Goal: Task Accomplishment & Management: Manage account settings

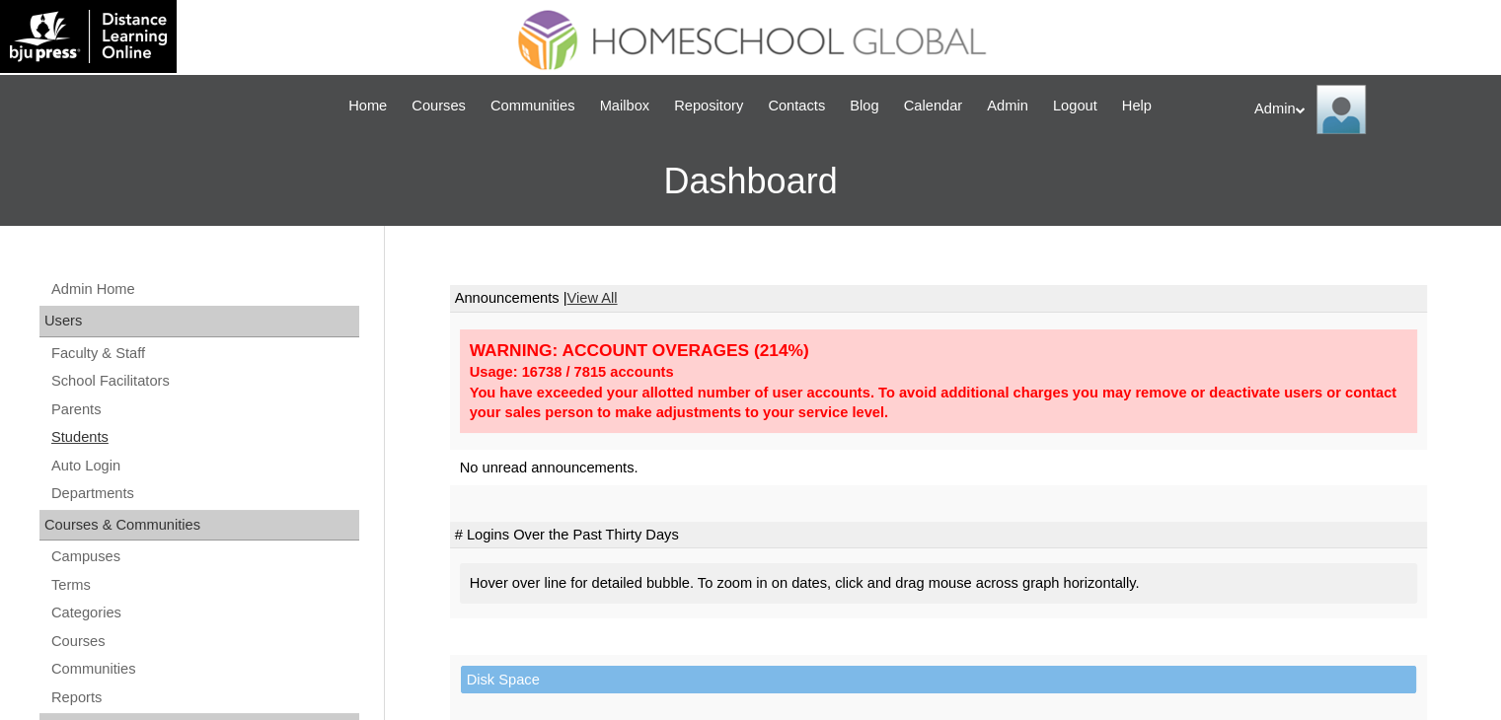
click at [99, 442] on link "Students" at bounding box center [204, 437] width 310 height 25
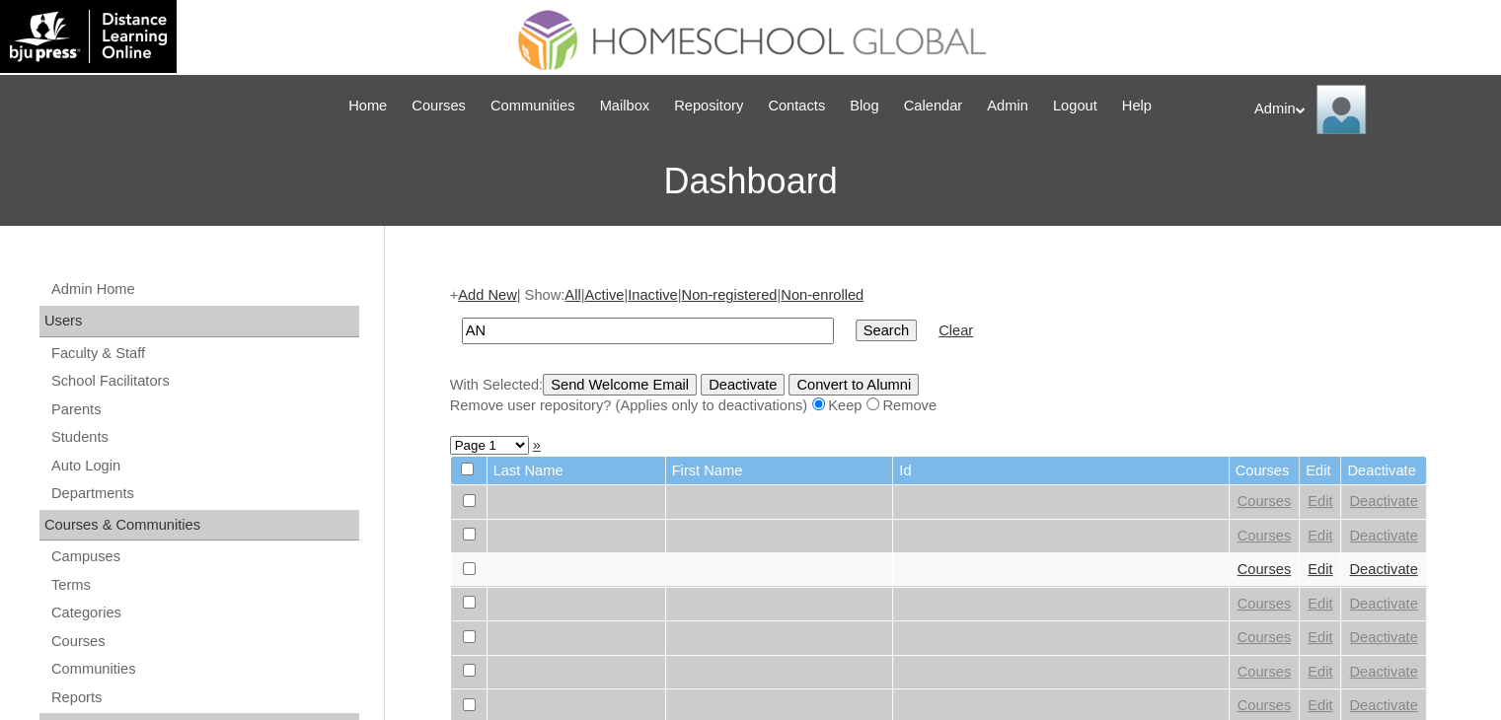
type input "A"
type input "[PERSON_NAME]"
click at [855, 328] on input "Search" at bounding box center [885, 331] width 61 height 22
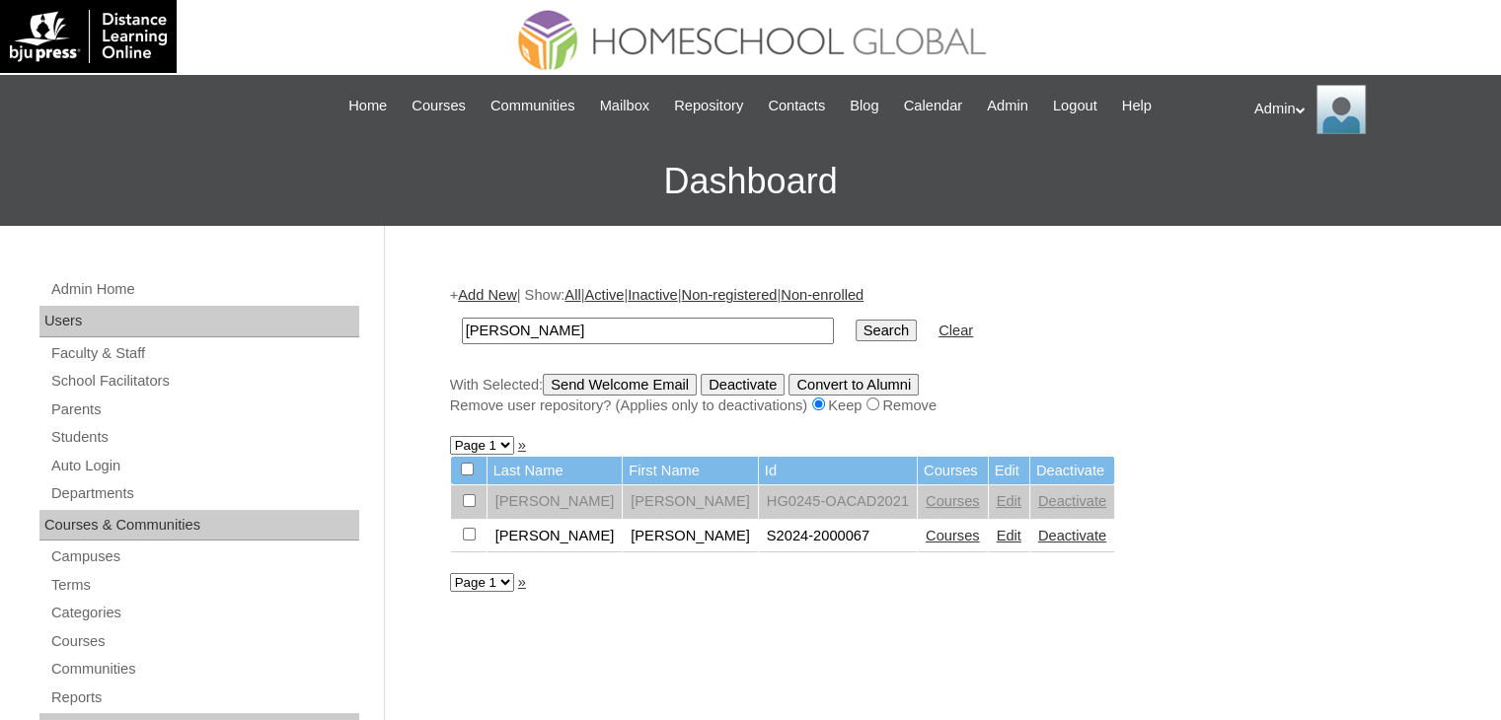
click at [996, 537] on link "Edit" at bounding box center [1008, 536] width 25 height 16
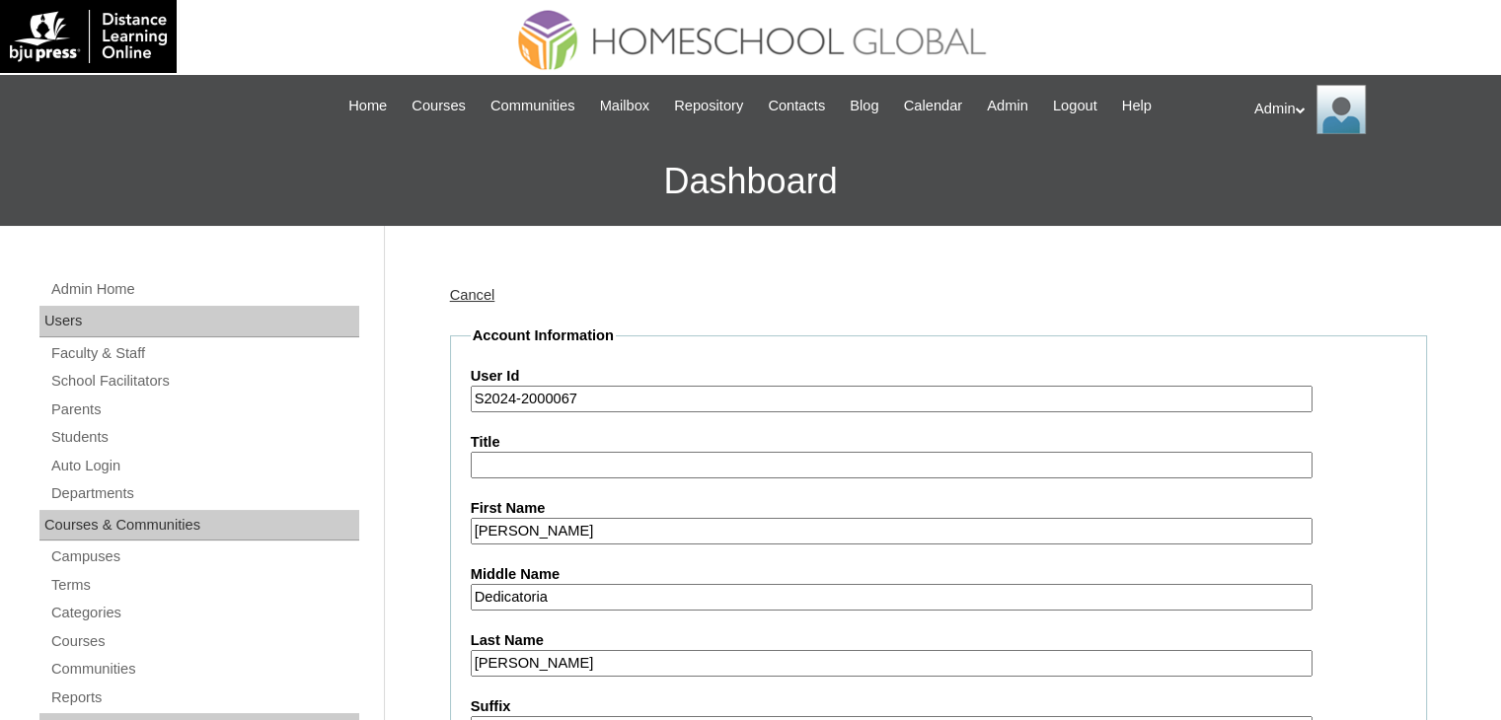
click at [513, 394] on input "S2024-2000067" at bounding box center [892, 399] width 842 height 27
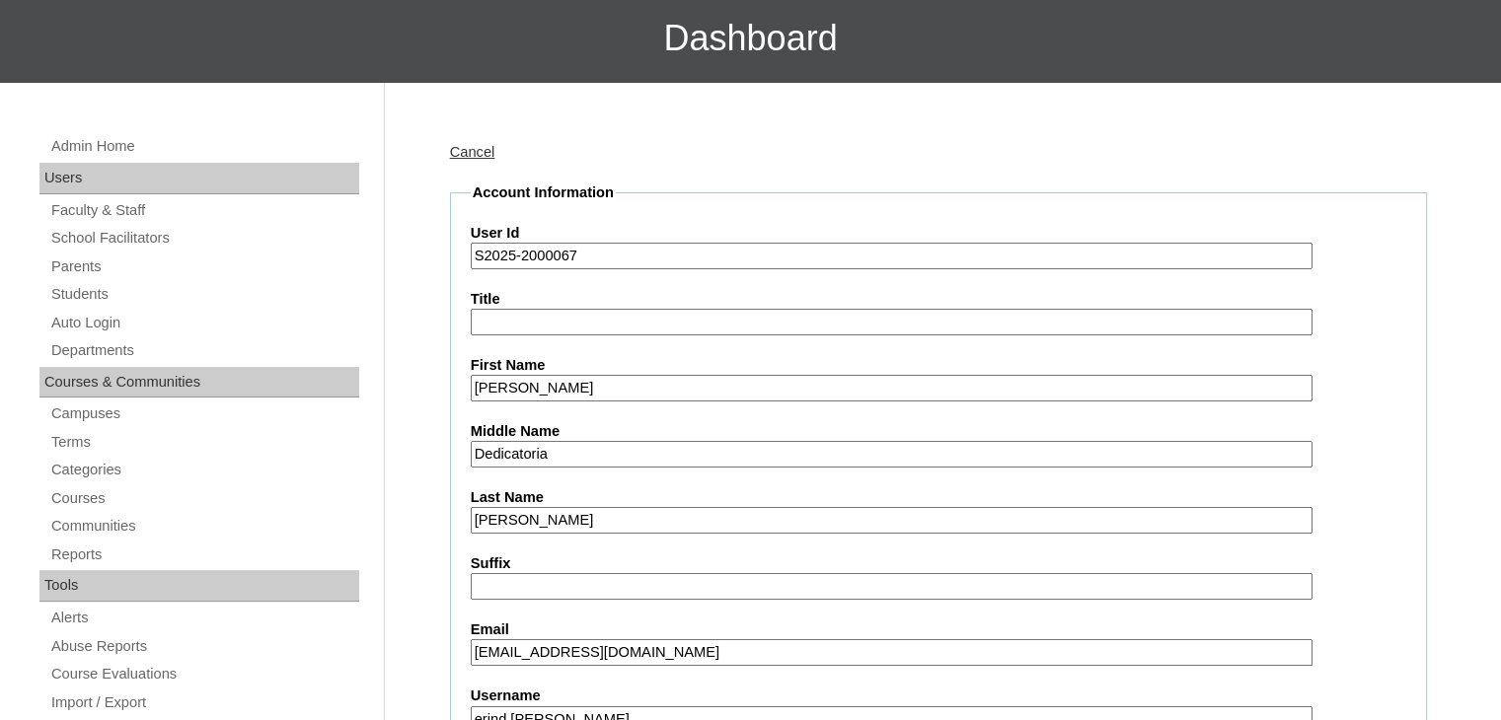
scroll to position [395, 0]
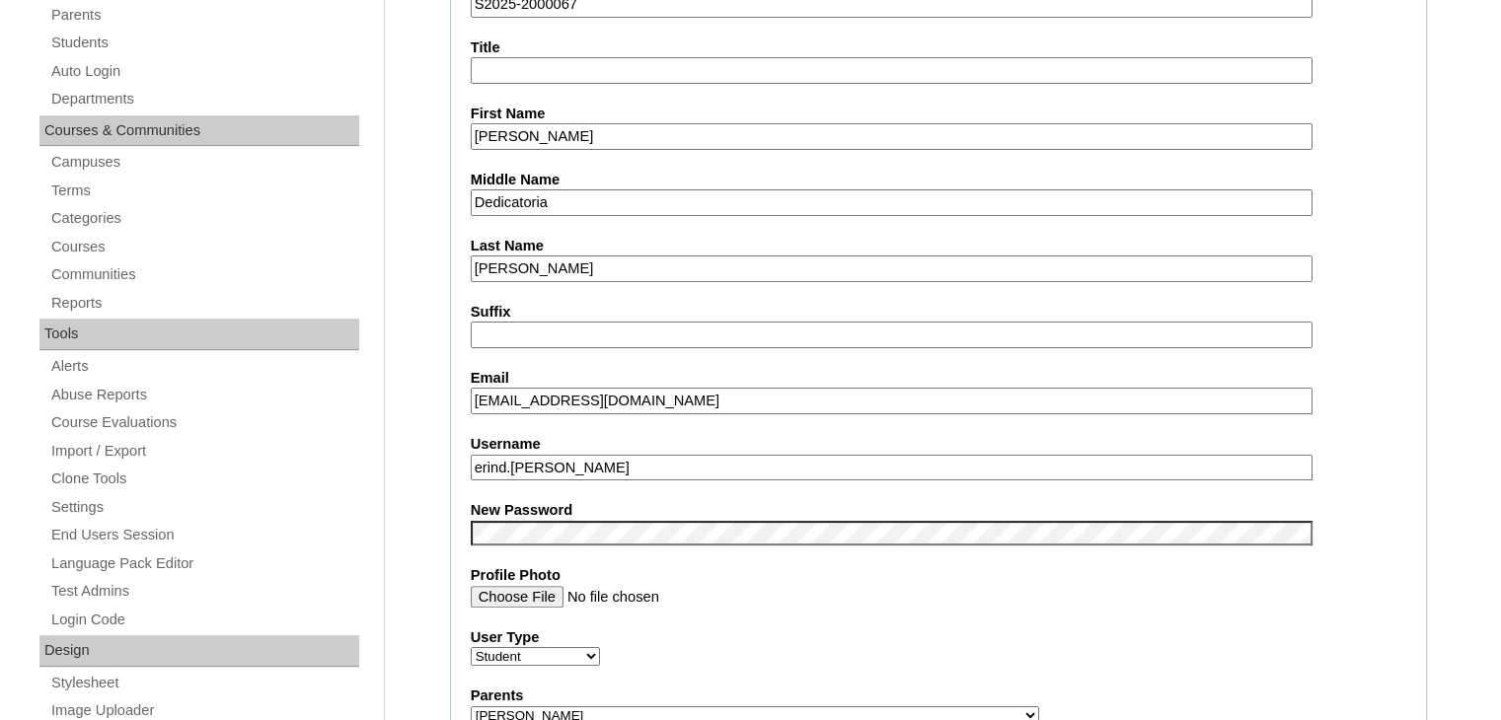
type input "S2025-2000067"
click at [1050, 617] on fieldset "Account Information User Id S2025-2000067 Title First Name Erin Summer Middle N…" at bounding box center [938, 730] width 977 height 1598
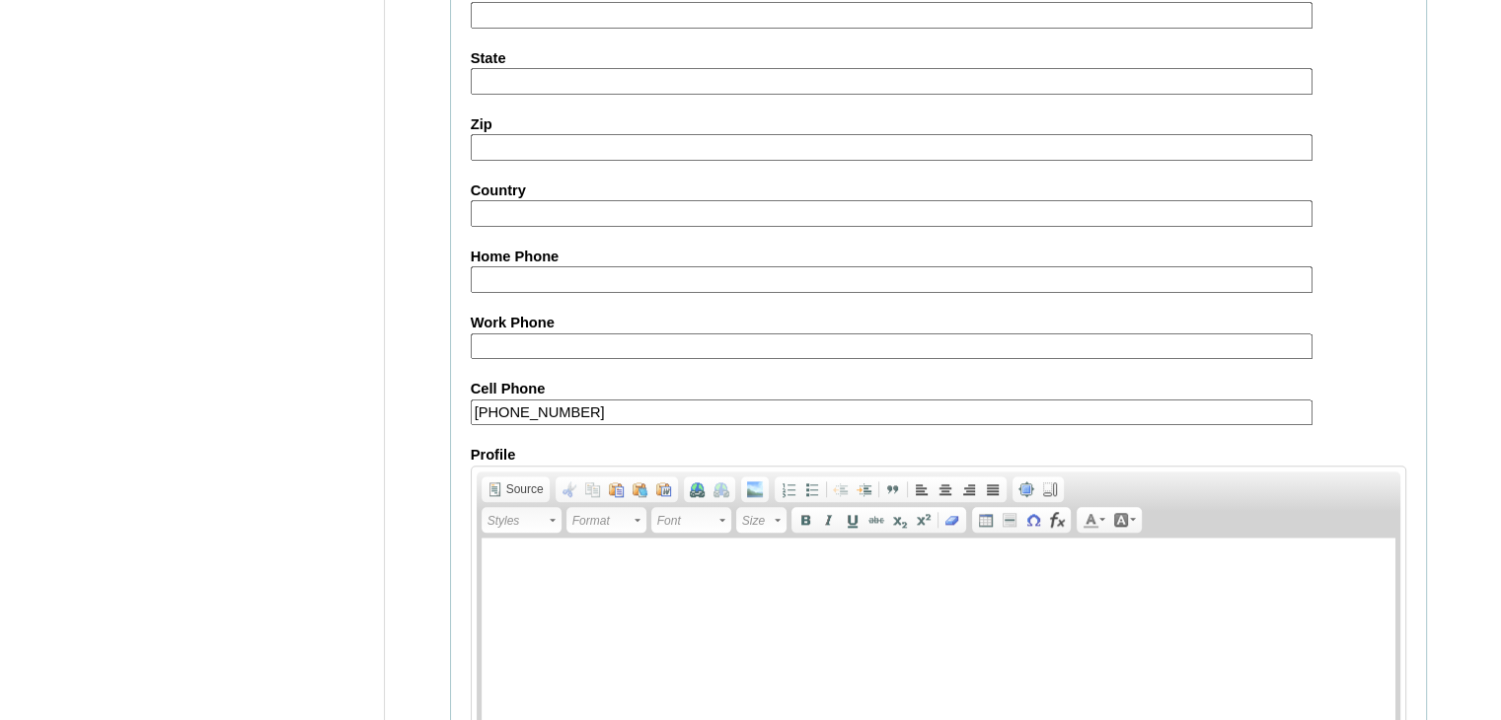
scroll to position [2265, 0]
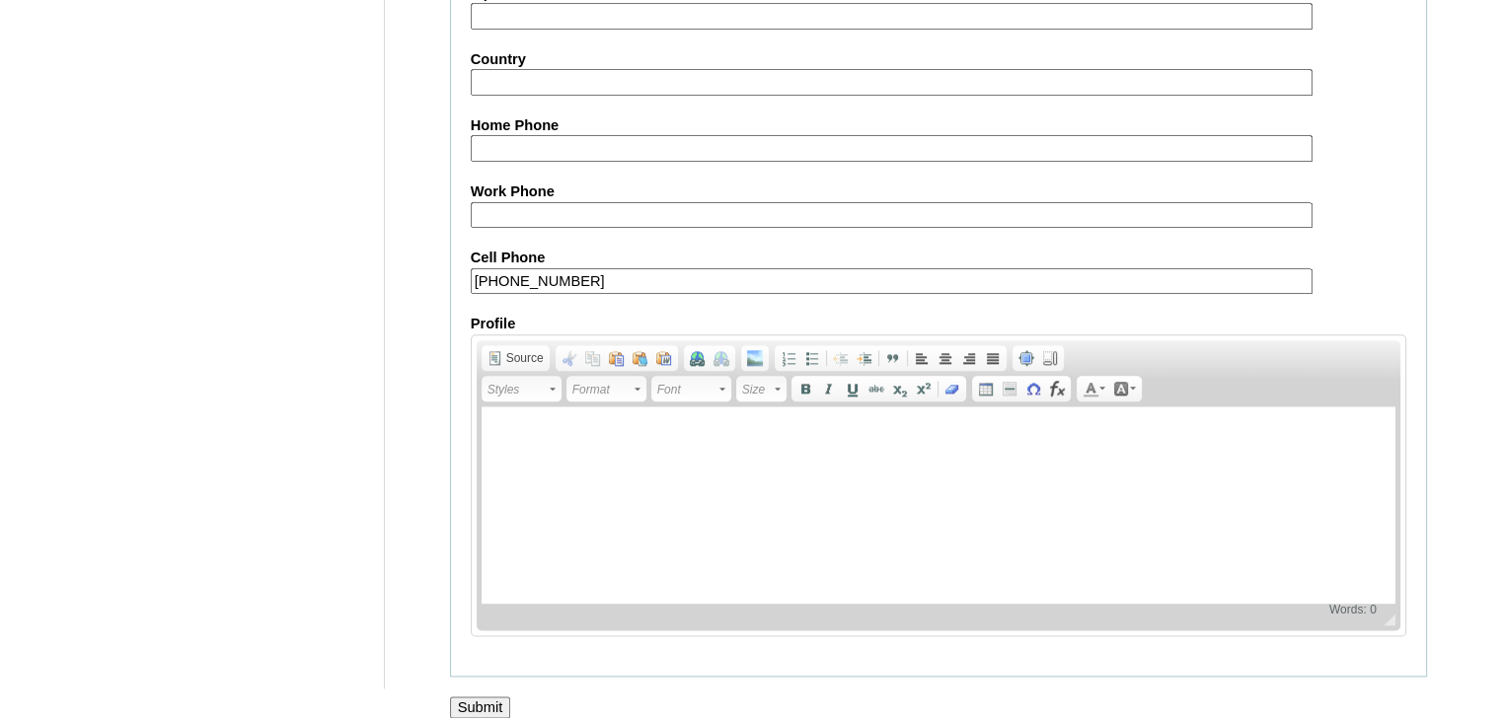
click at [493, 696] on input "Submit" at bounding box center [480, 707] width 61 height 22
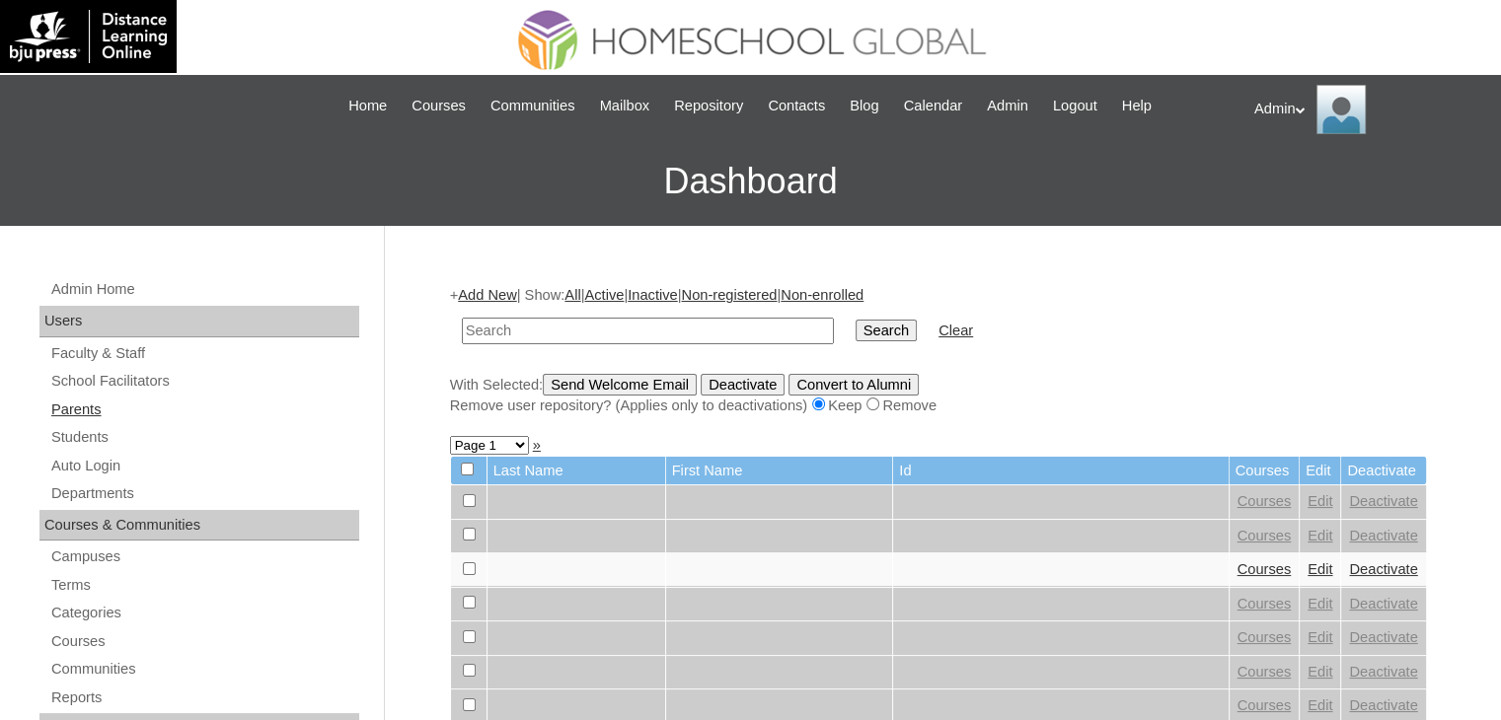
drag, startPoint x: 77, startPoint y: 404, endPoint x: 101, endPoint y: 407, distance: 23.9
click at [77, 404] on link "Parents" at bounding box center [204, 410] width 310 height 25
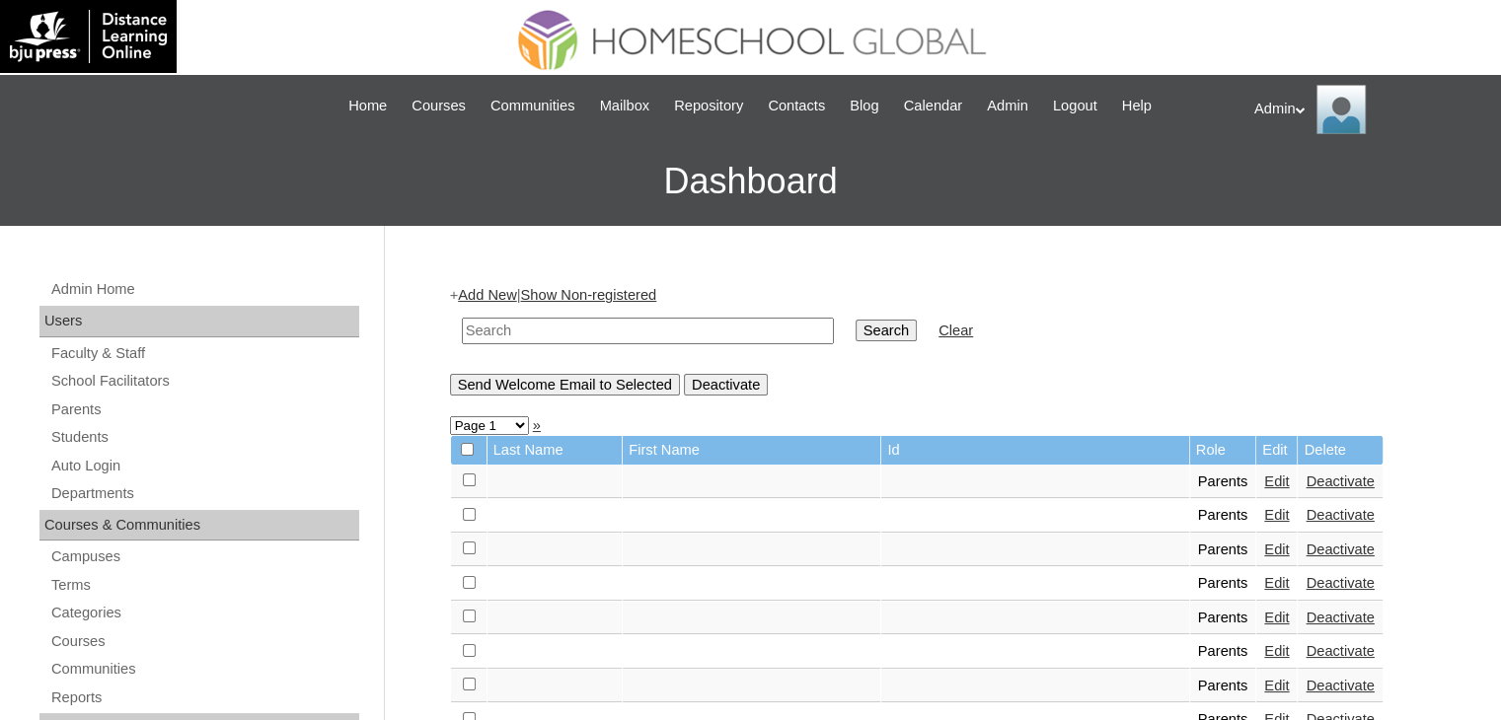
click at [621, 336] on input "text" at bounding box center [648, 331] width 372 height 27
type input "[PERSON_NAME]"
click at [855, 325] on input "Search" at bounding box center [885, 331] width 61 height 22
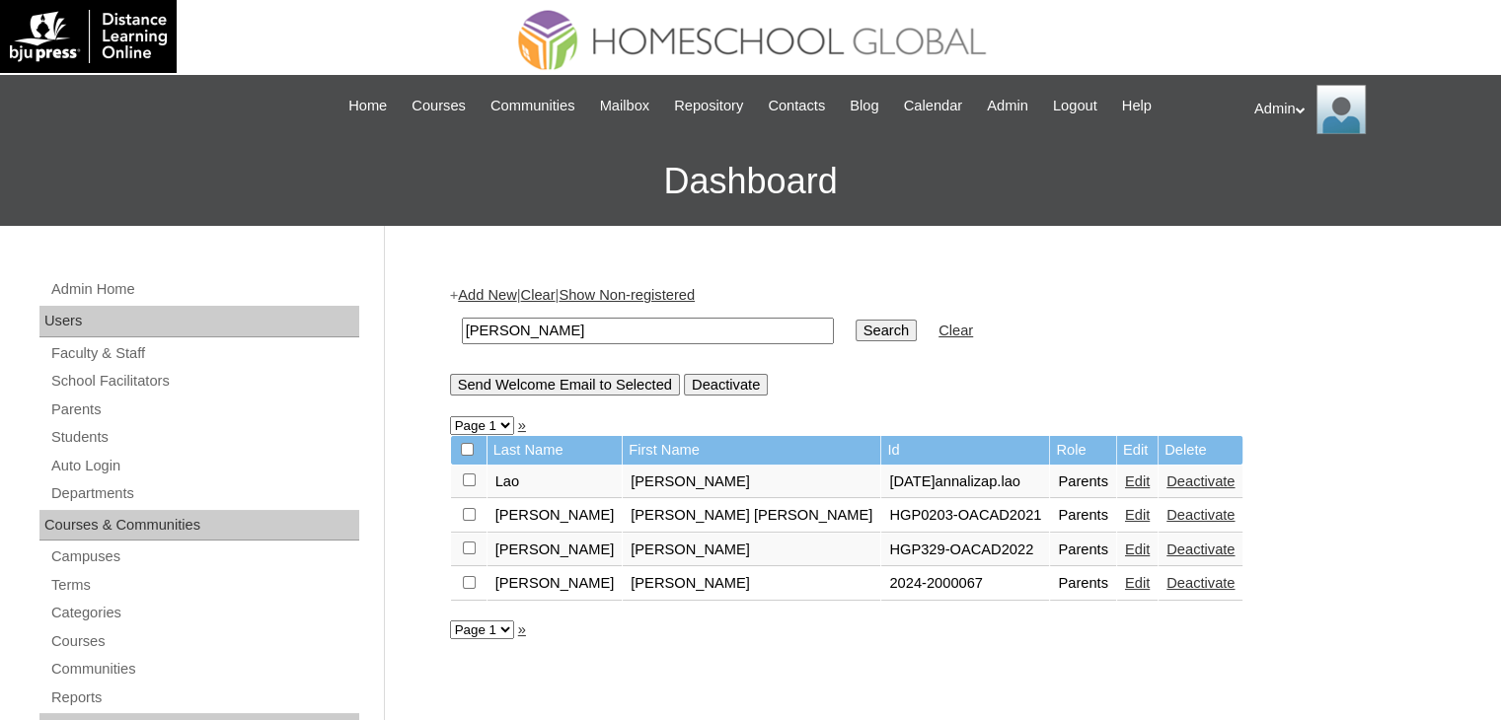
click at [1125, 587] on link "Edit" at bounding box center [1137, 583] width 25 height 16
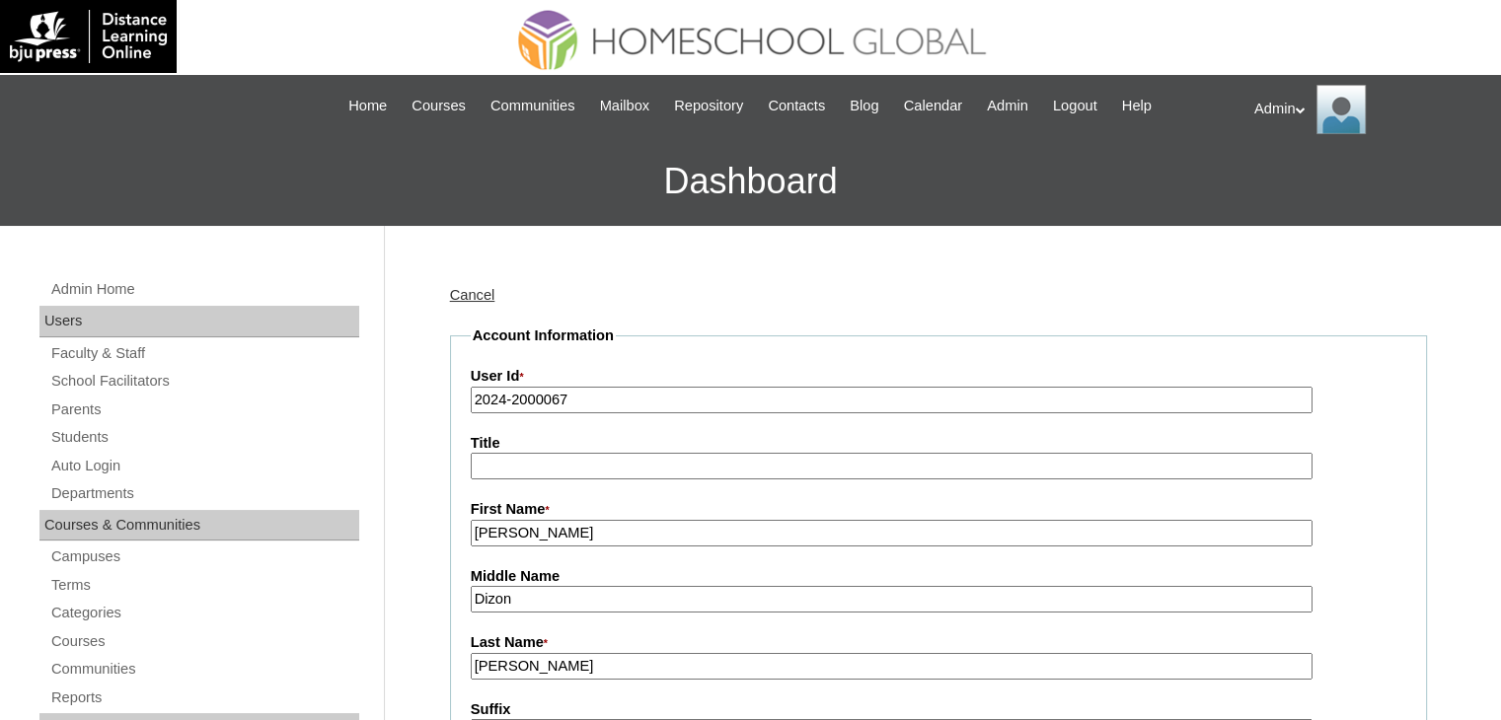
click at [505, 400] on input "2024-2000067" at bounding box center [892, 400] width 842 height 27
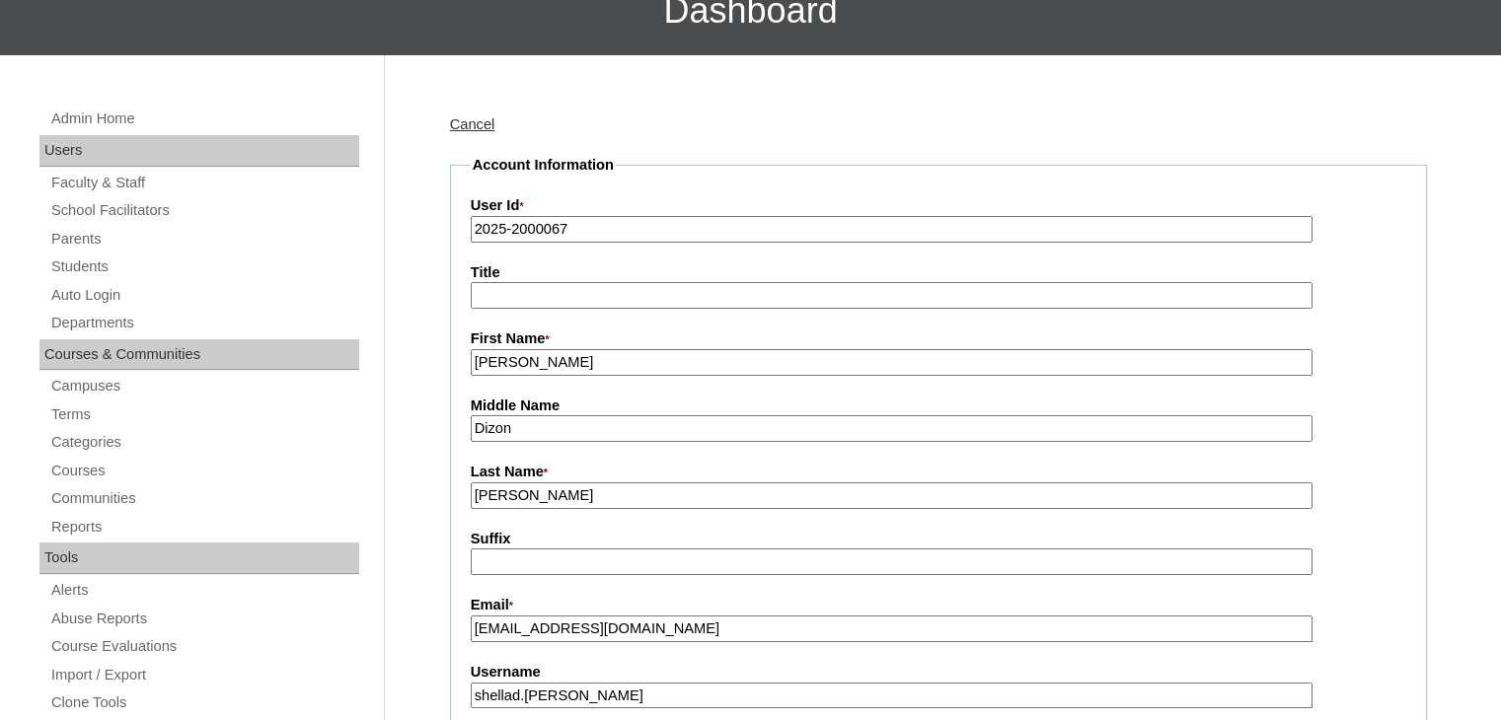
scroll to position [296, 0]
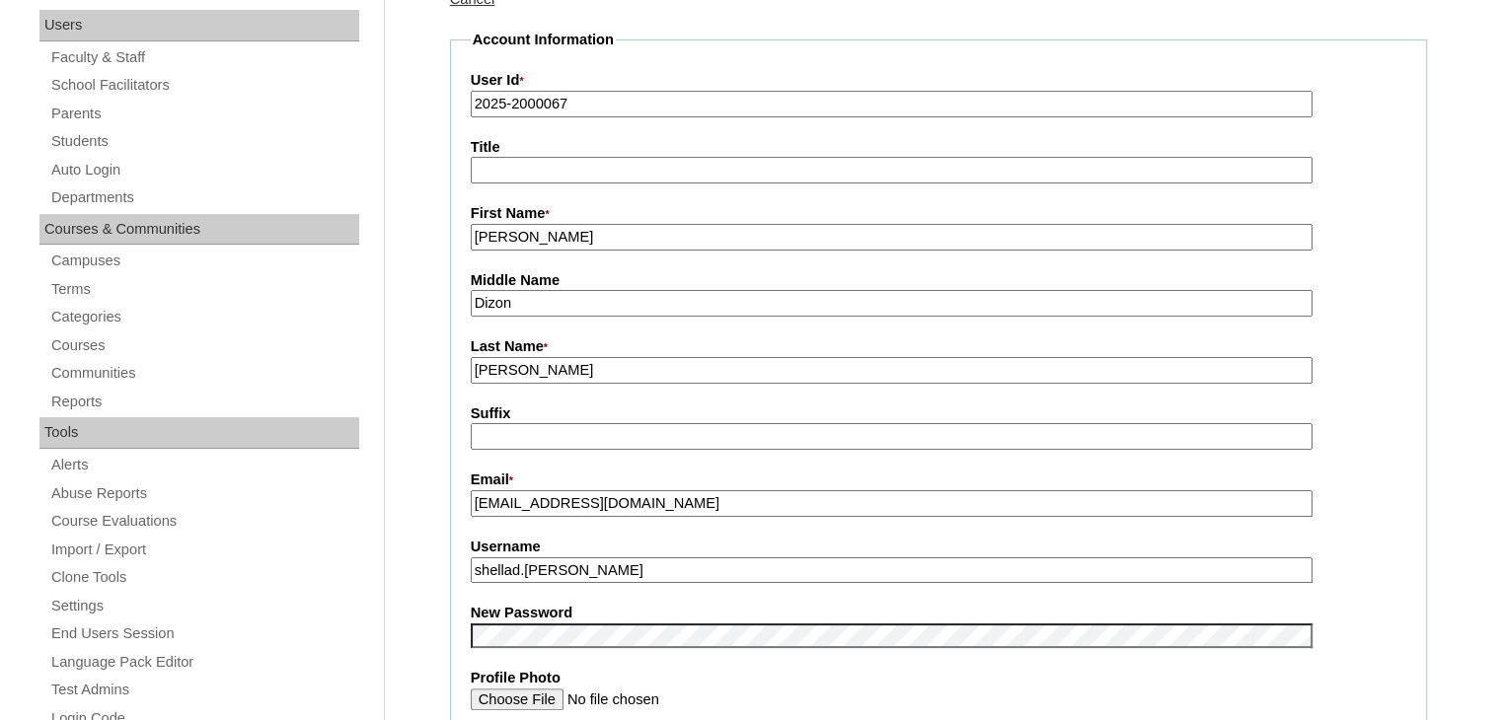
type input "2025-2000067"
click at [594, 610] on label "New Password" at bounding box center [938, 613] width 935 height 21
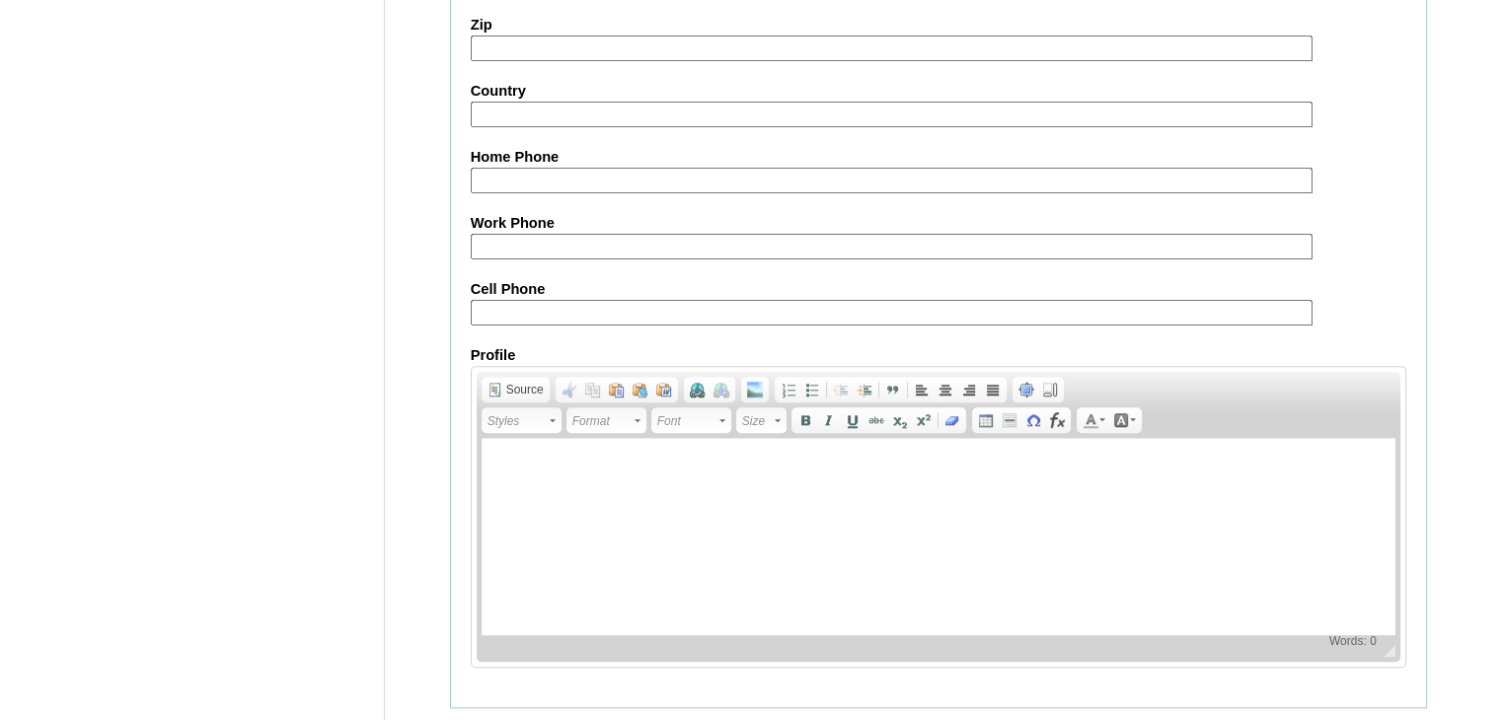
scroll to position [1854, 0]
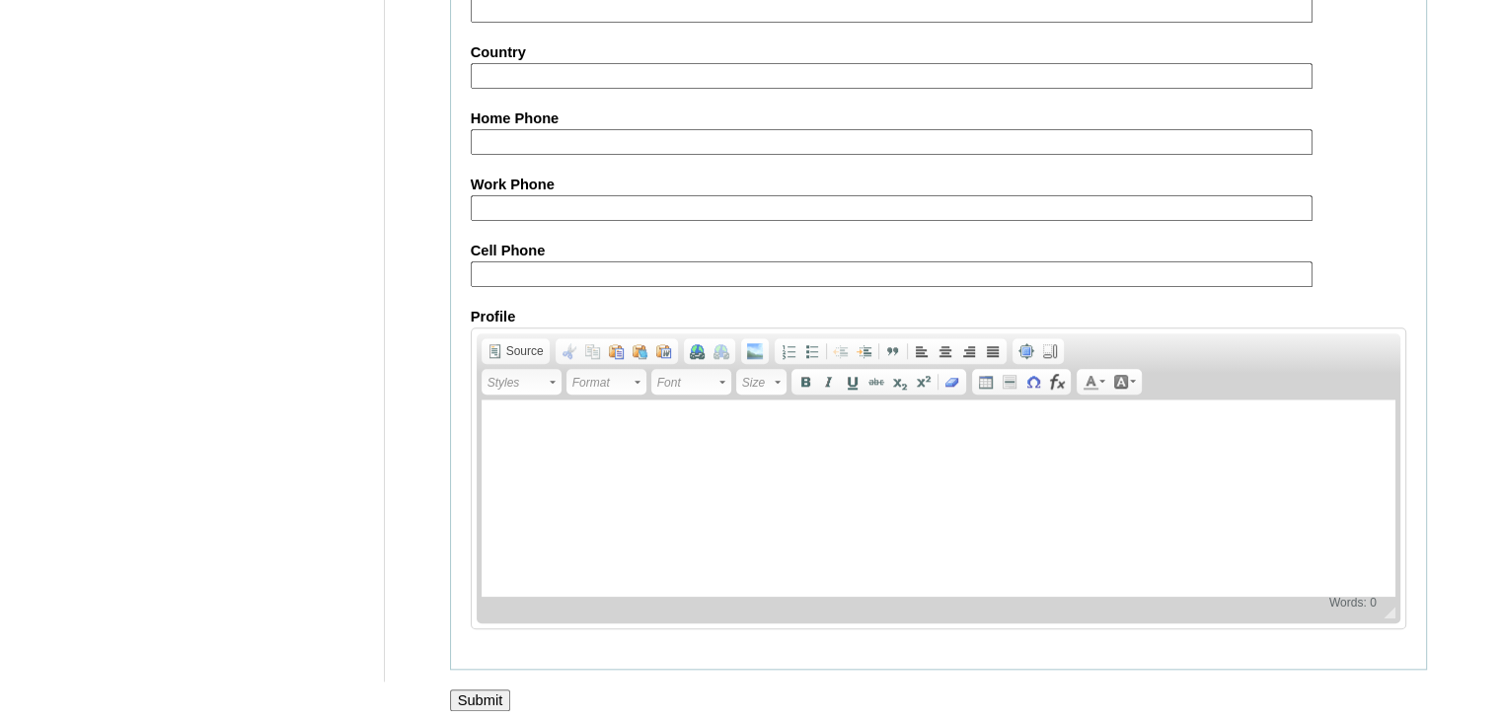
click at [488, 690] on input "Submit" at bounding box center [480, 701] width 61 height 22
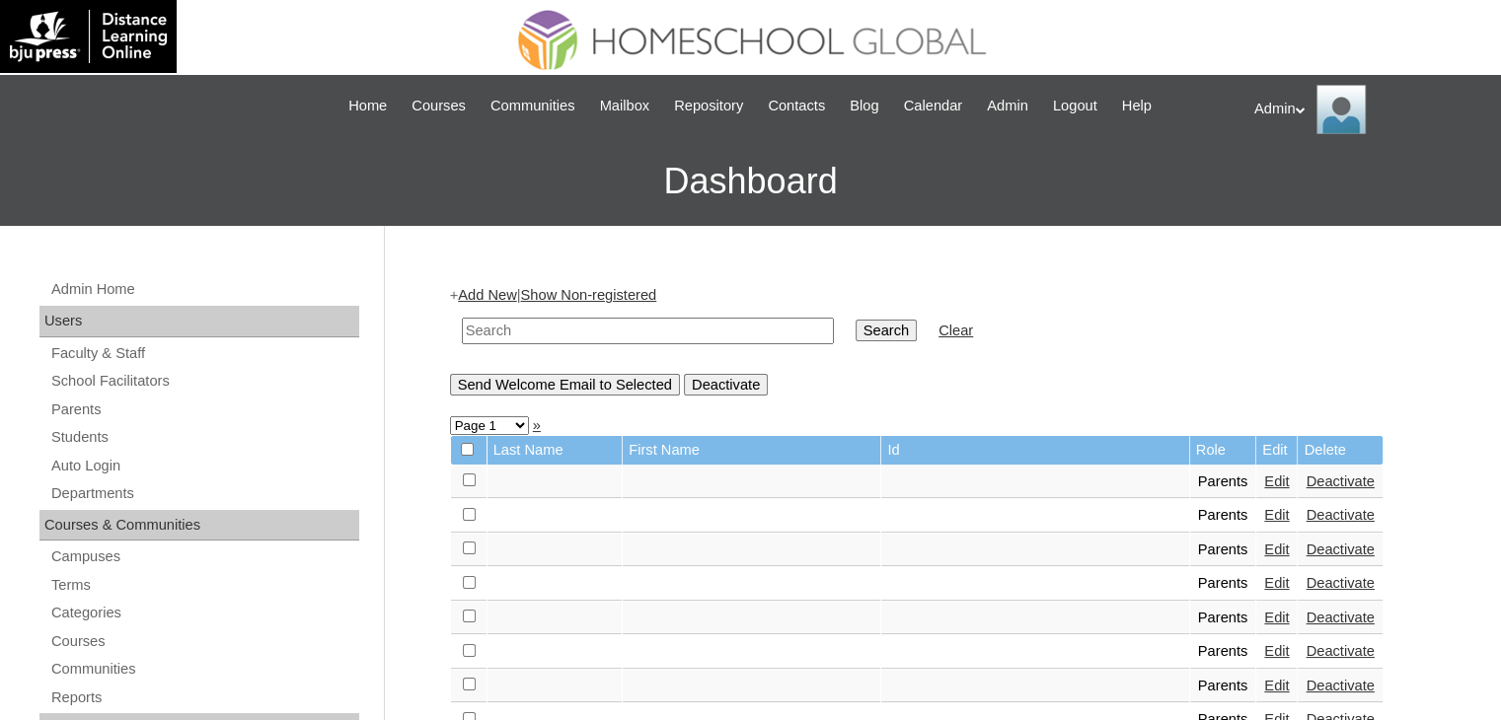
click at [519, 320] on input "text" at bounding box center [648, 331] width 372 height 27
type input "[PERSON_NAME]"
click at [855, 330] on input "Search" at bounding box center [885, 331] width 61 height 22
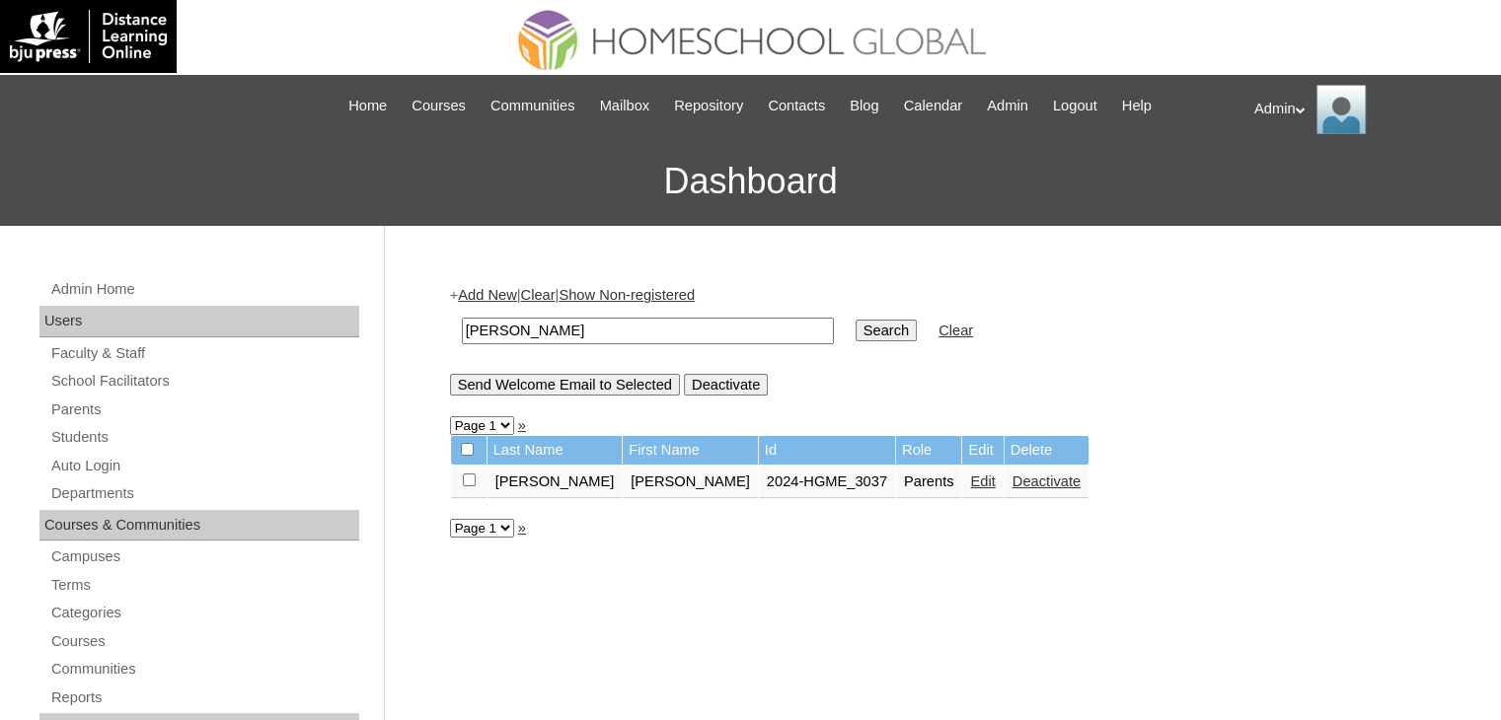
click at [970, 478] on link "Edit" at bounding box center [982, 482] width 25 height 16
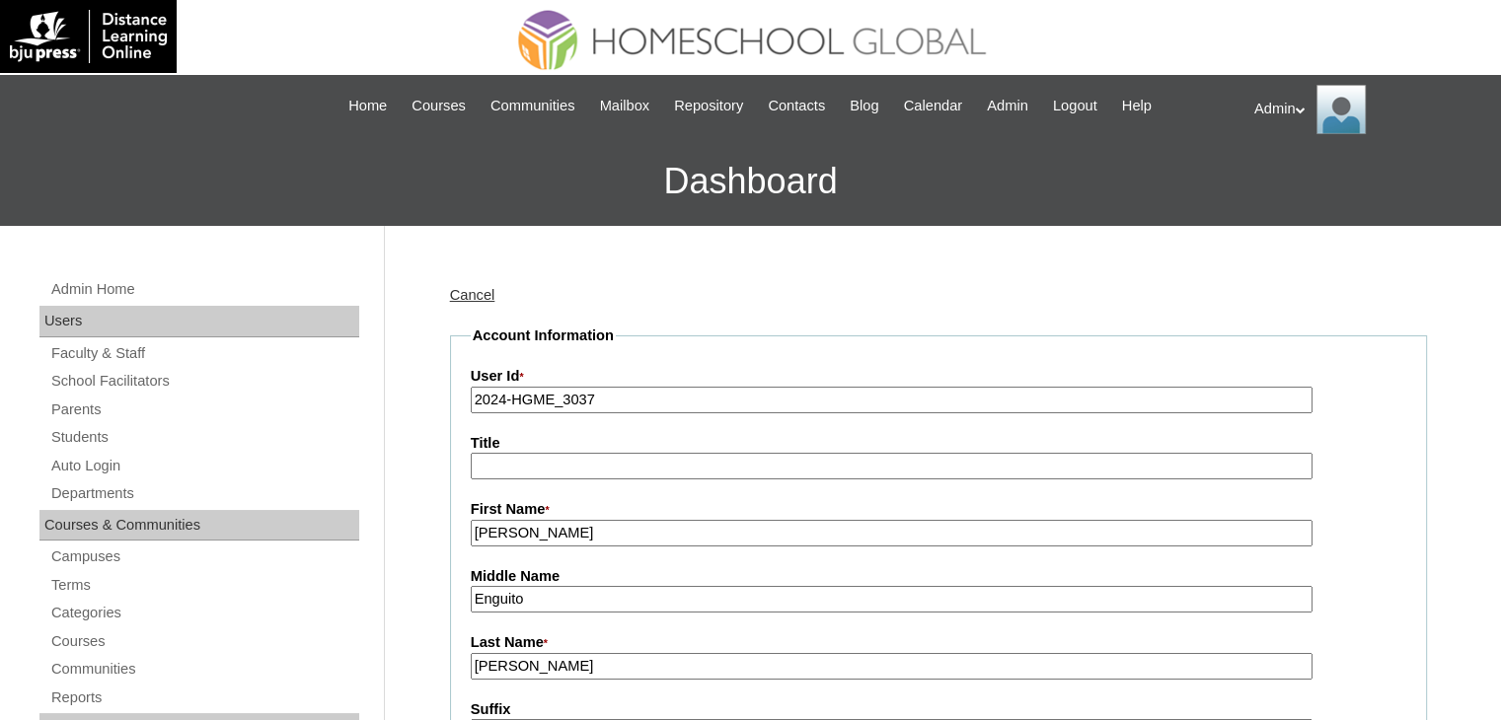
click at [504, 396] on input "2024-HGME_3037" at bounding box center [892, 400] width 842 height 27
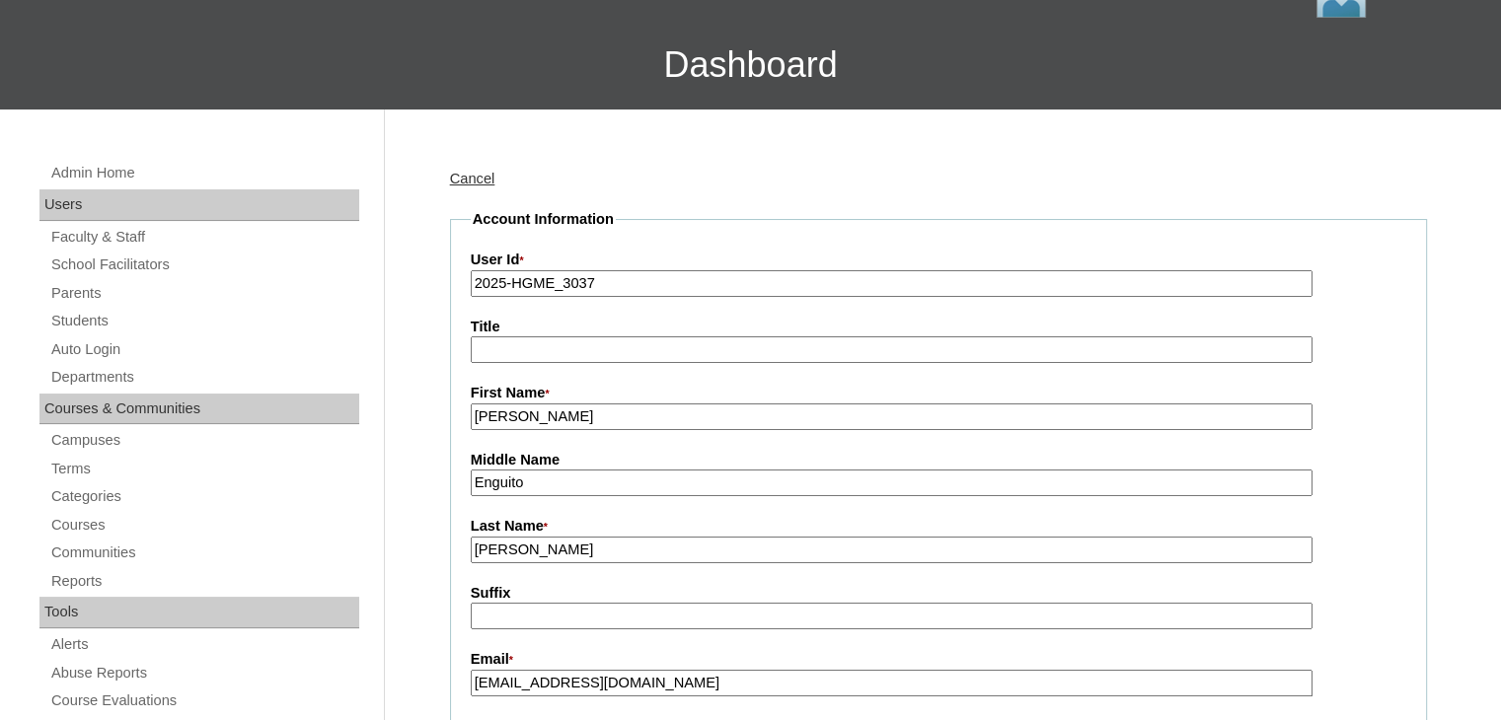
scroll to position [296, 0]
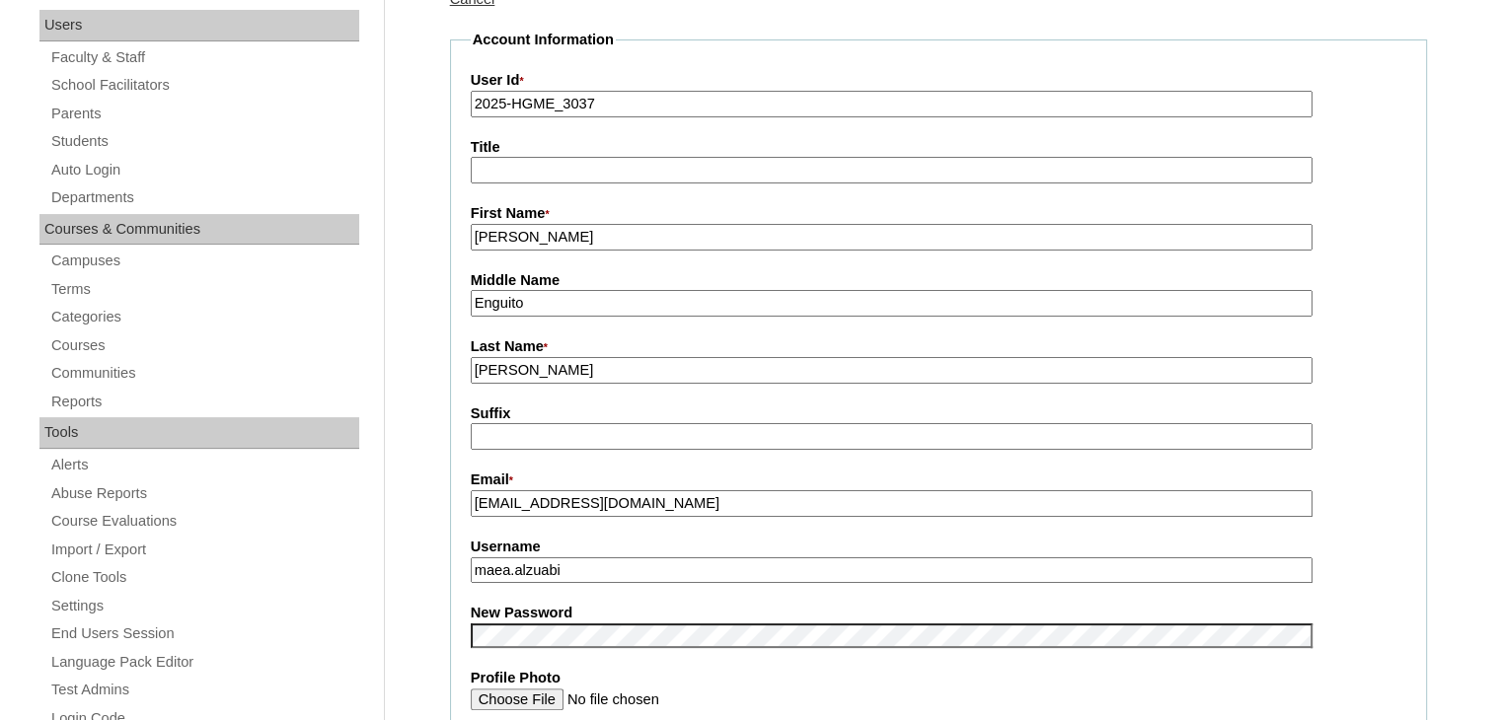
type input "2025-HGME_3037"
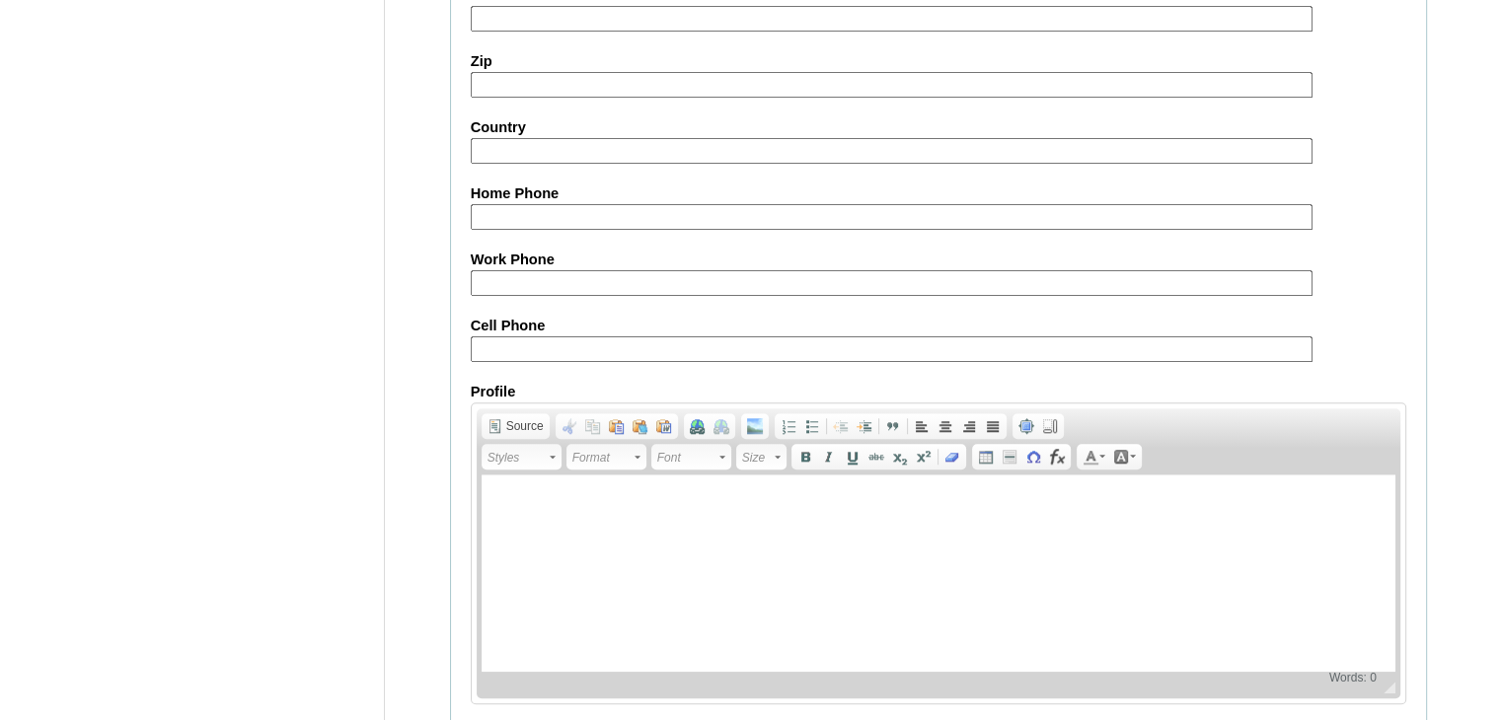
scroll to position [1854, 0]
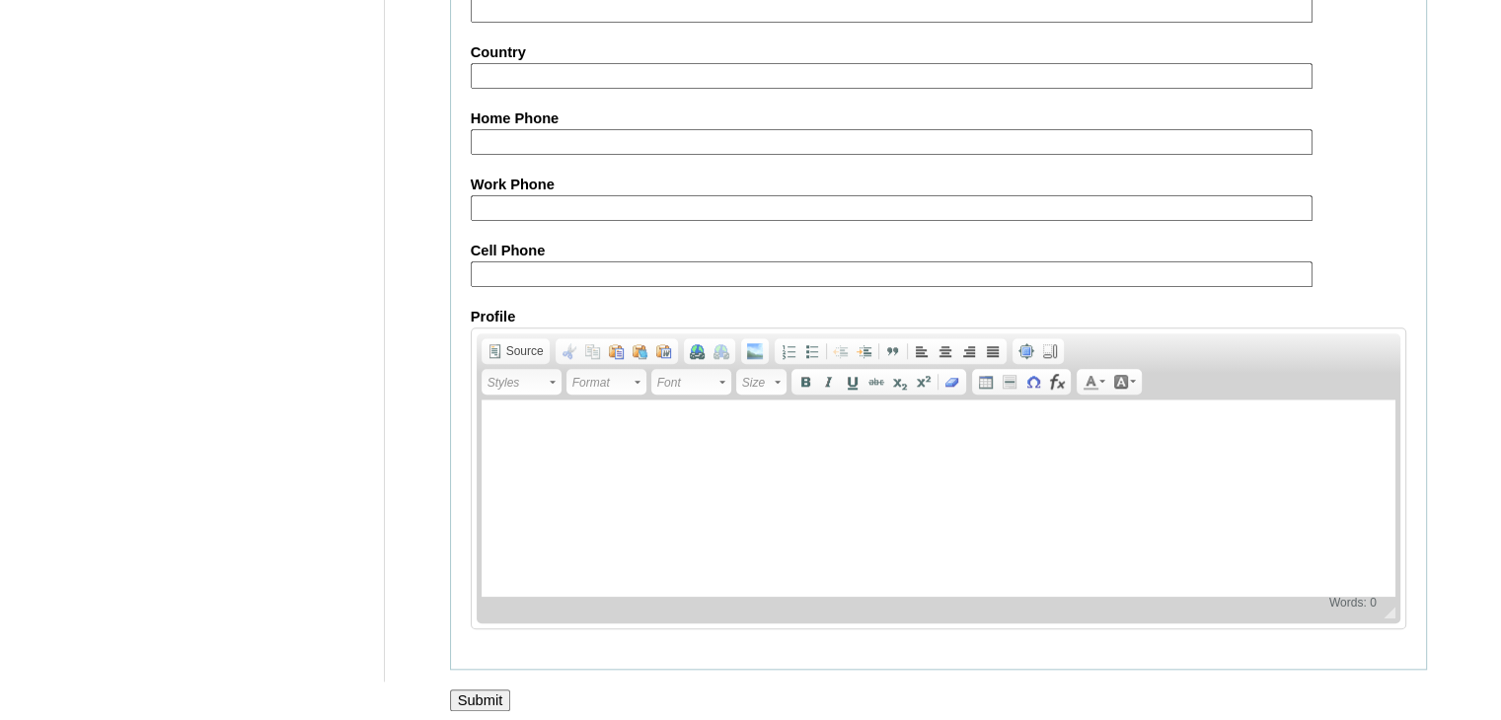
click at [487, 690] on input "Submit" at bounding box center [480, 701] width 61 height 22
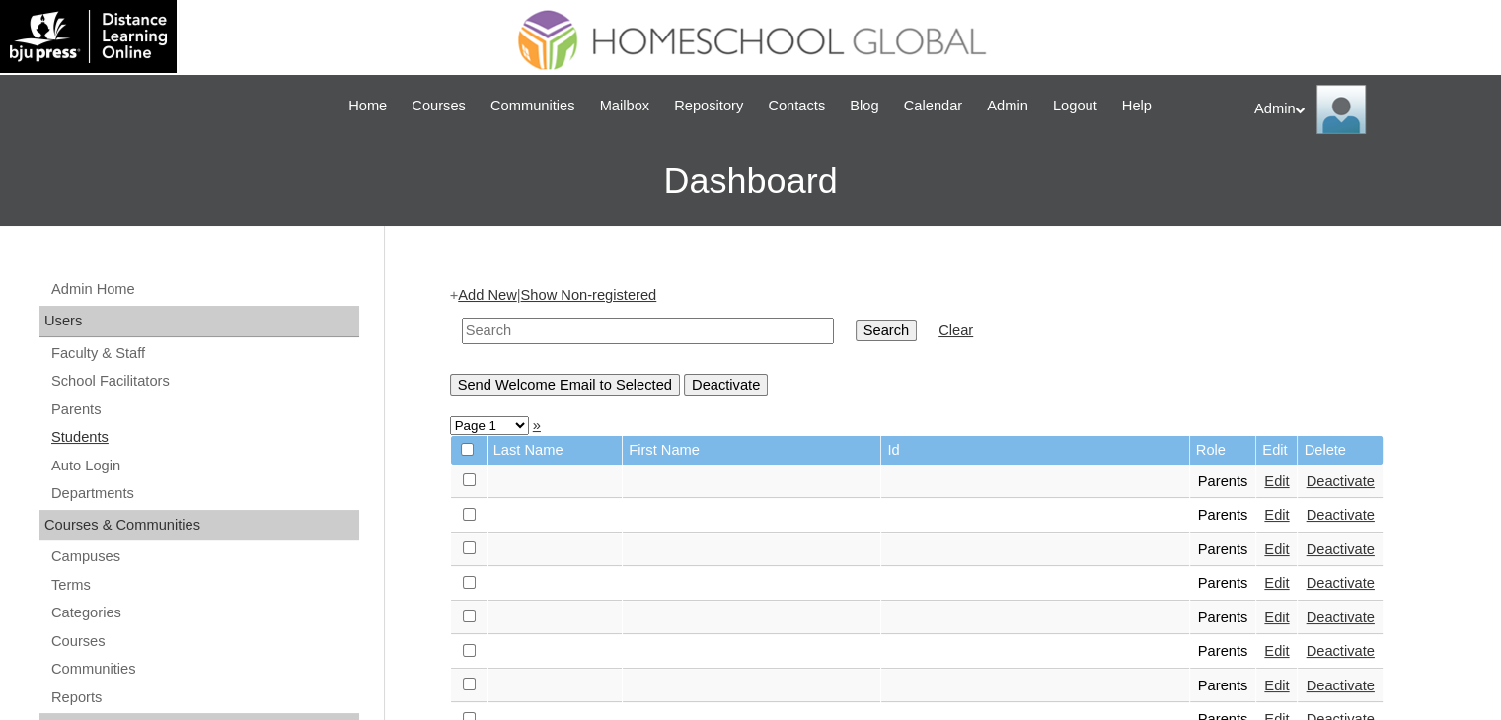
click at [87, 436] on link "Students" at bounding box center [204, 437] width 310 height 25
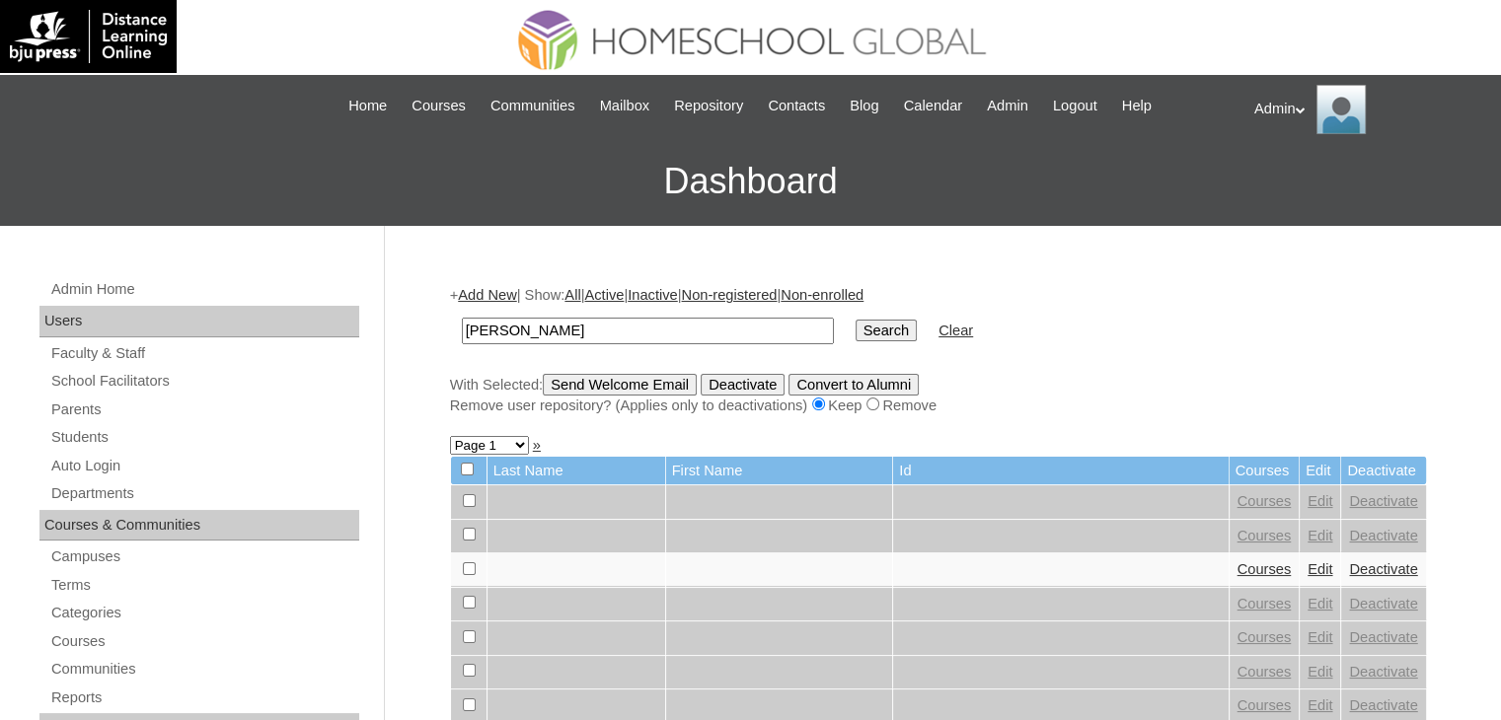
type input "AL ZUabi"
click at [855, 330] on input "Search" at bounding box center [885, 331] width 61 height 22
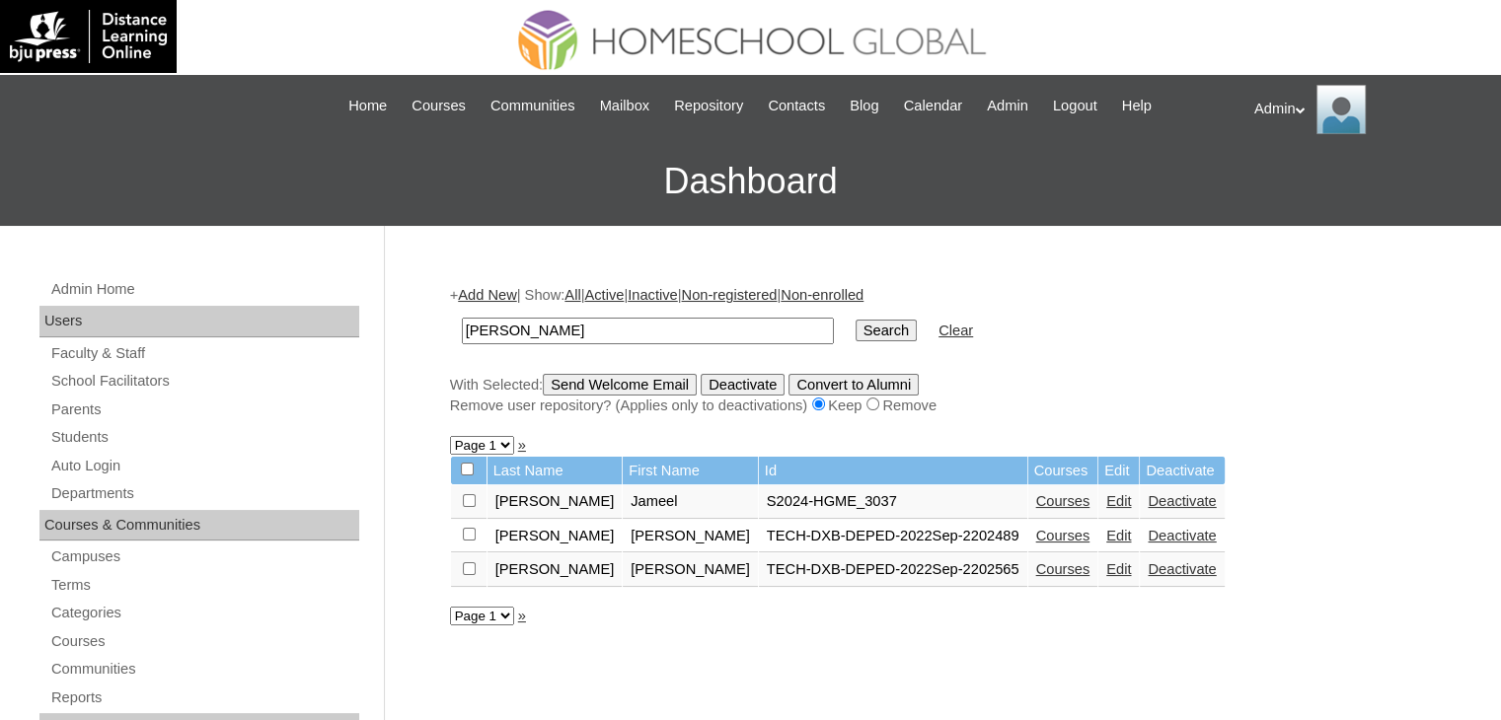
click at [1106, 498] on link "Edit" at bounding box center [1118, 501] width 25 height 16
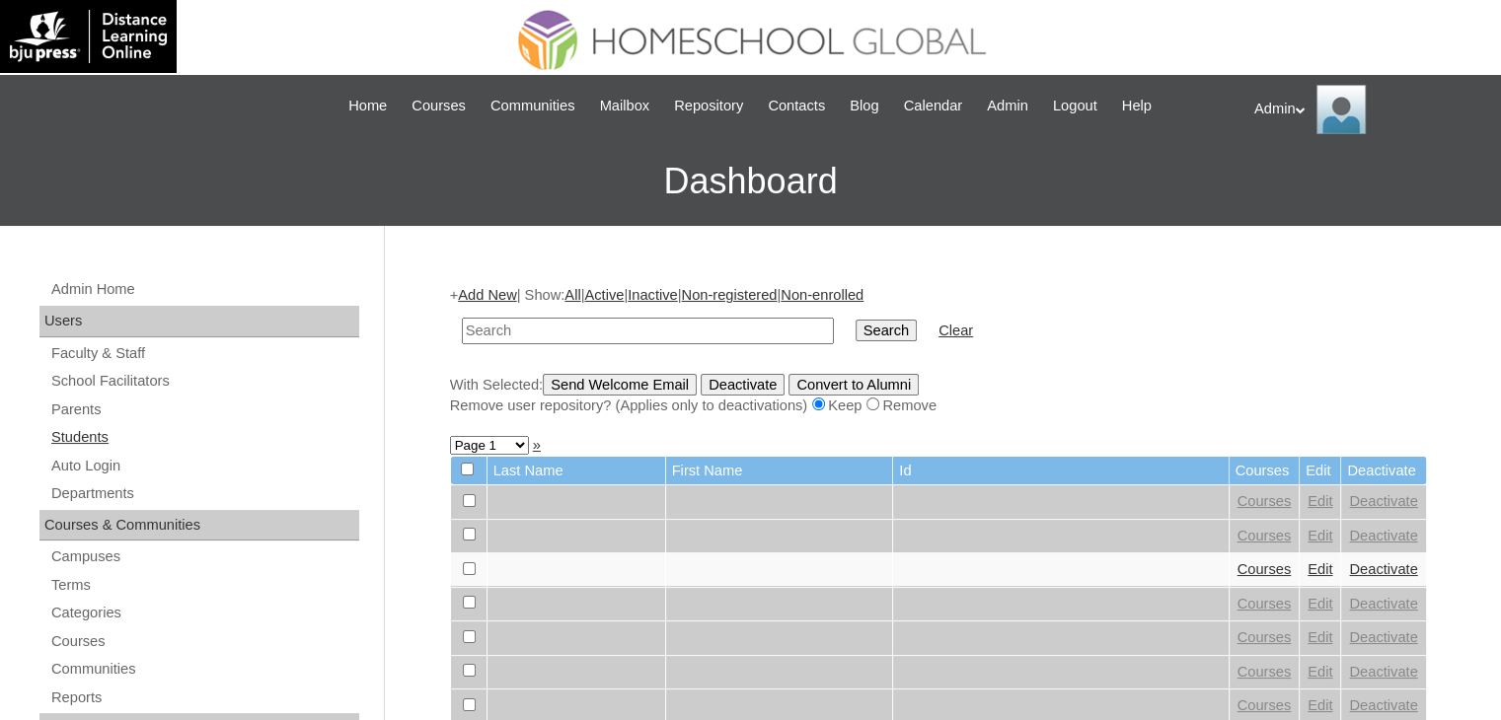
click at [97, 433] on link "Students" at bounding box center [204, 437] width 310 height 25
drag, startPoint x: 0, startPoint y: 0, endPoint x: 667, endPoint y: 328, distance: 743.0
click at [667, 328] on input "text" at bounding box center [648, 331] width 372 height 27
type input "Nunez"
click at [855, 329] on input "Search" at bounding box center [885, 331] width 61 height 22
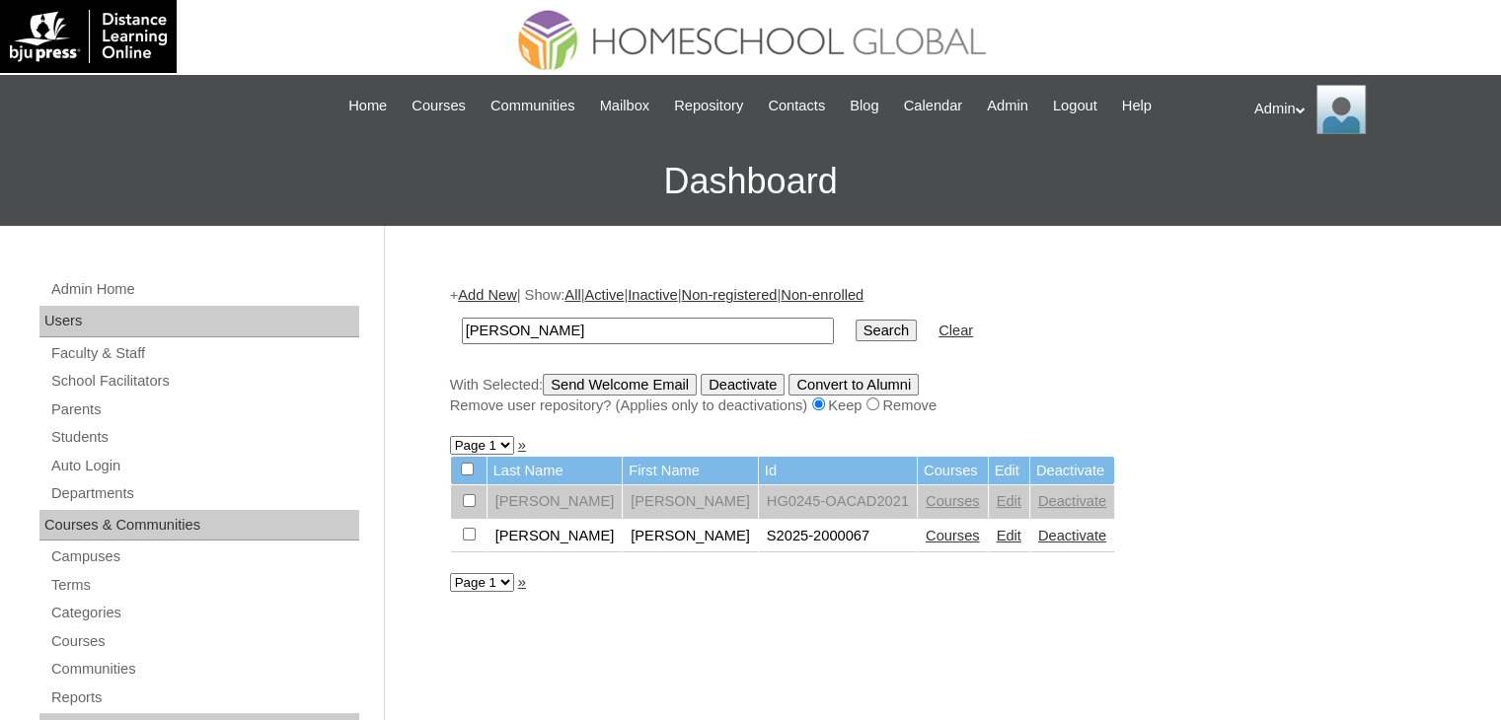
click at [925, 532] on link "Courses" at bounding box center [952, 536] width 54 height 16
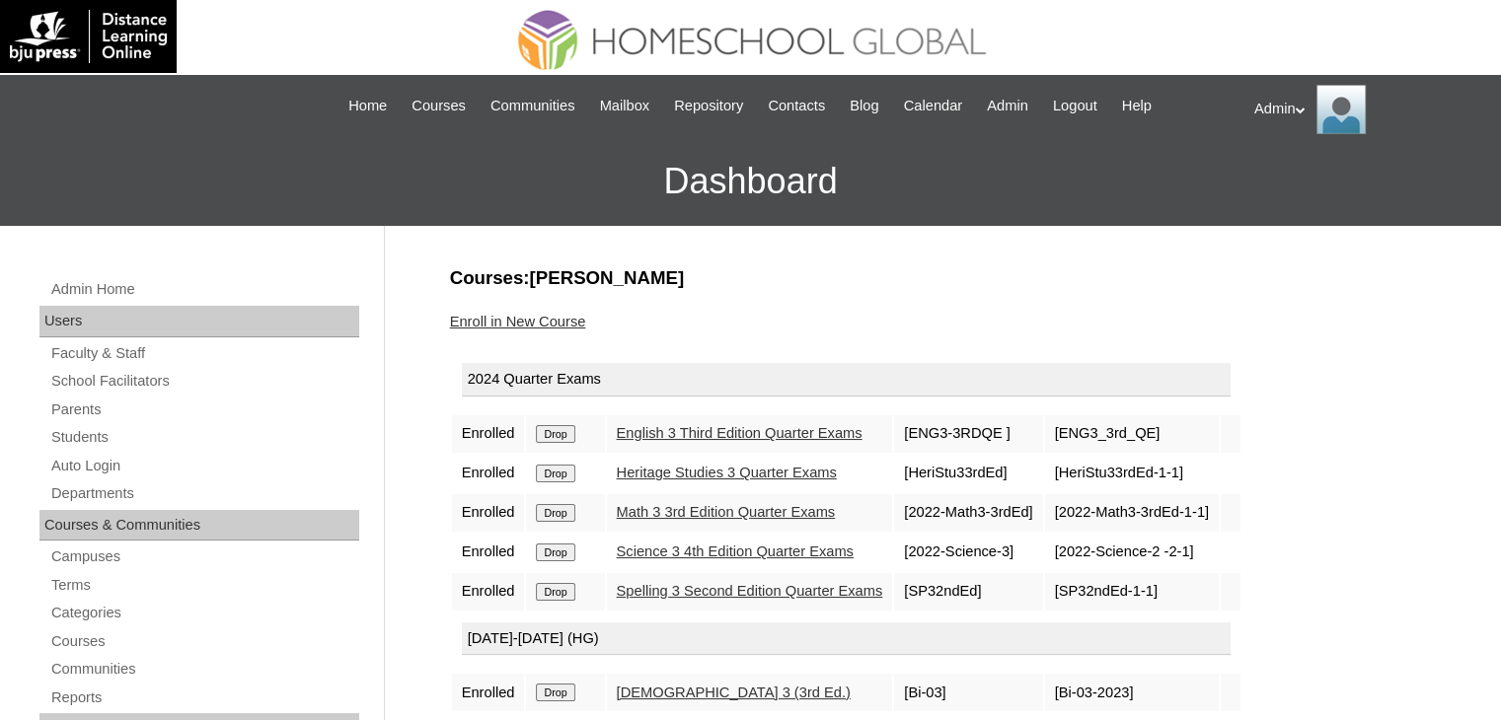
click at [558, 429] on input "Drop" at bounding box center [555, 434] width 38 height 18
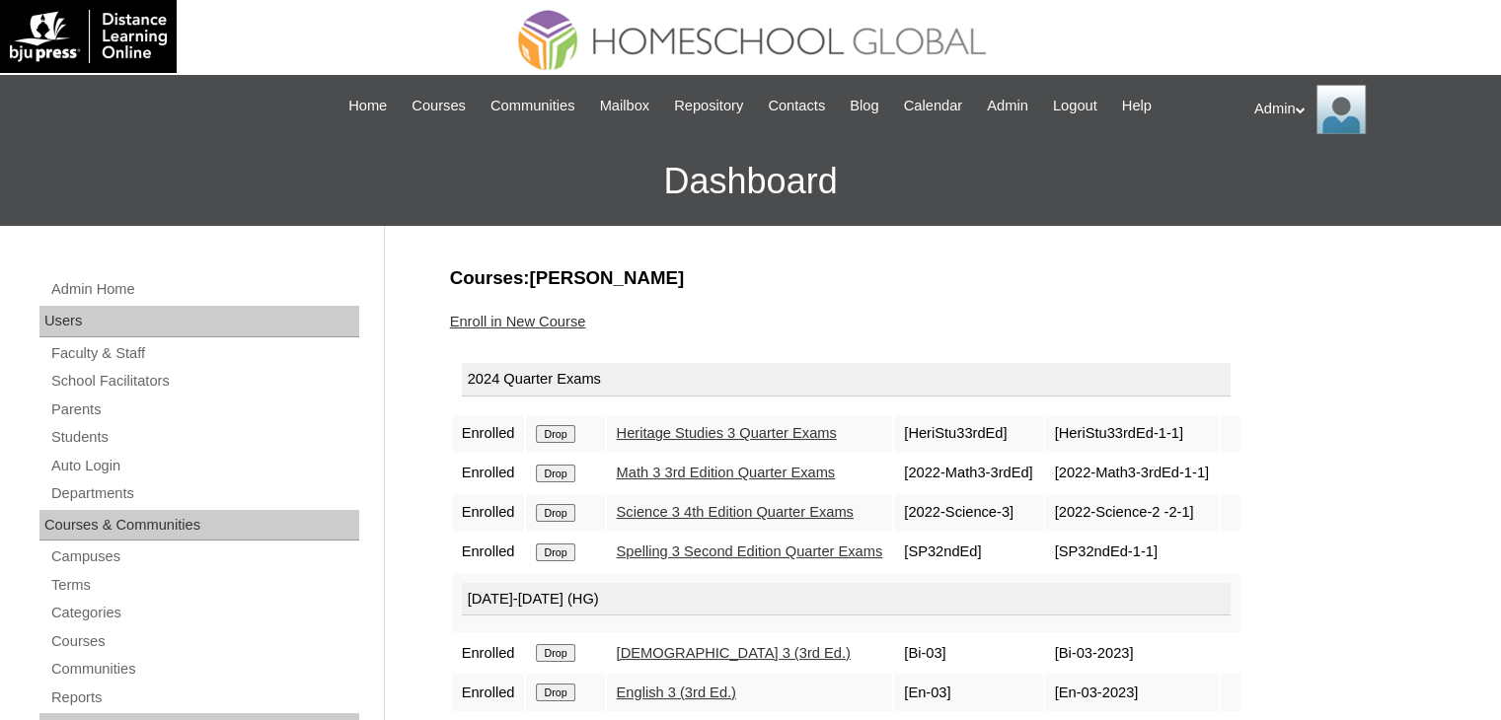
click at [558, 429] on input "Drop" at bounding box center [555, 434] width 38 height 18
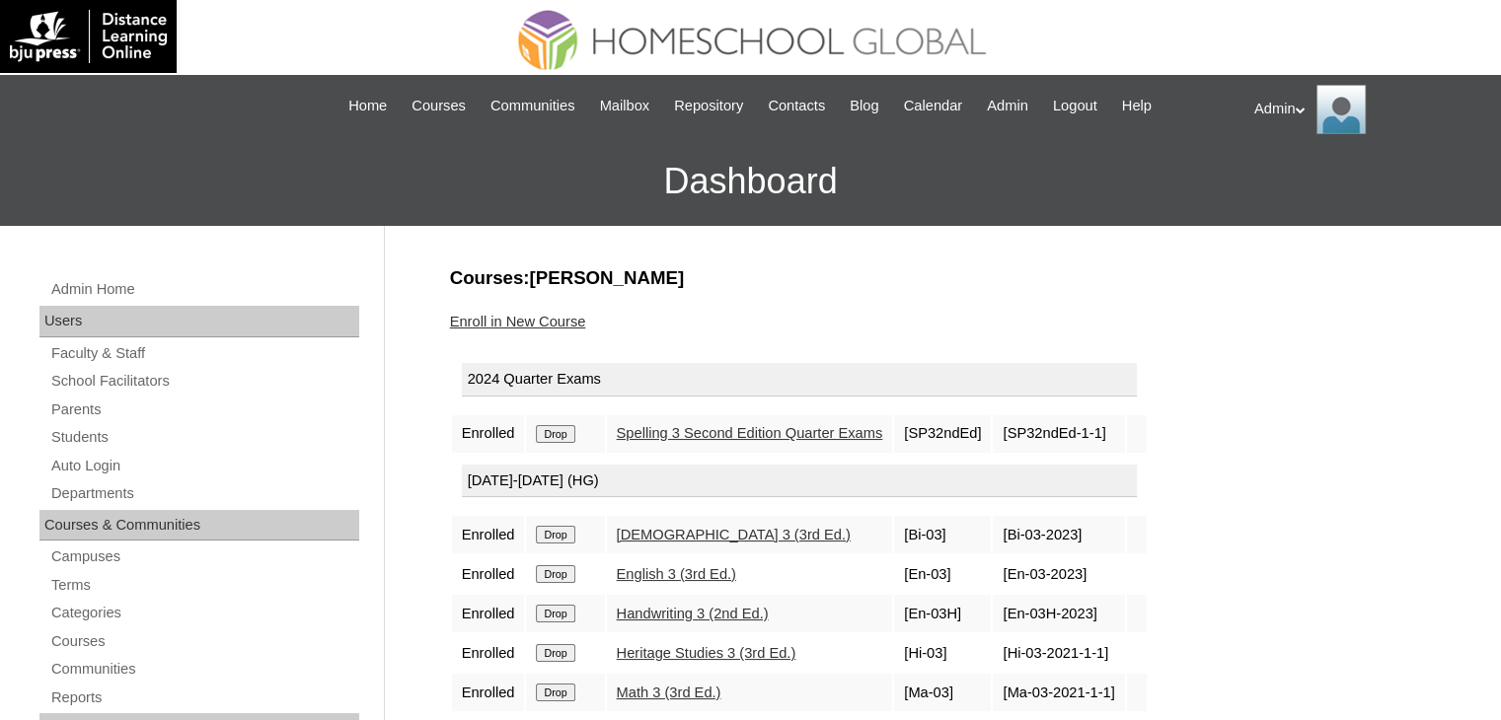
click at [558, 429] on input "Drop" at bounding box center [555, 434] width 38 height 18
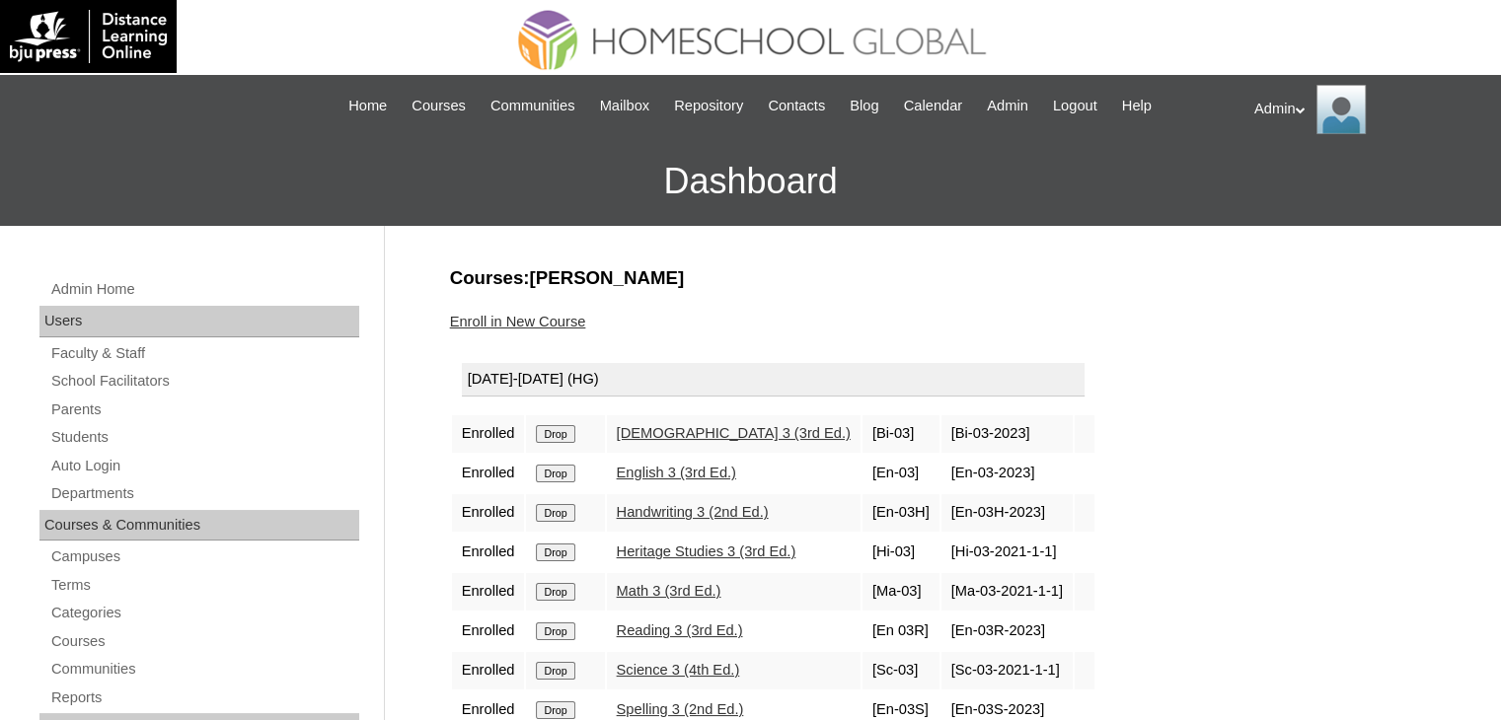
click at [558, 429] on input "Drop" at bounding box center [555, 434] width 38 height 18
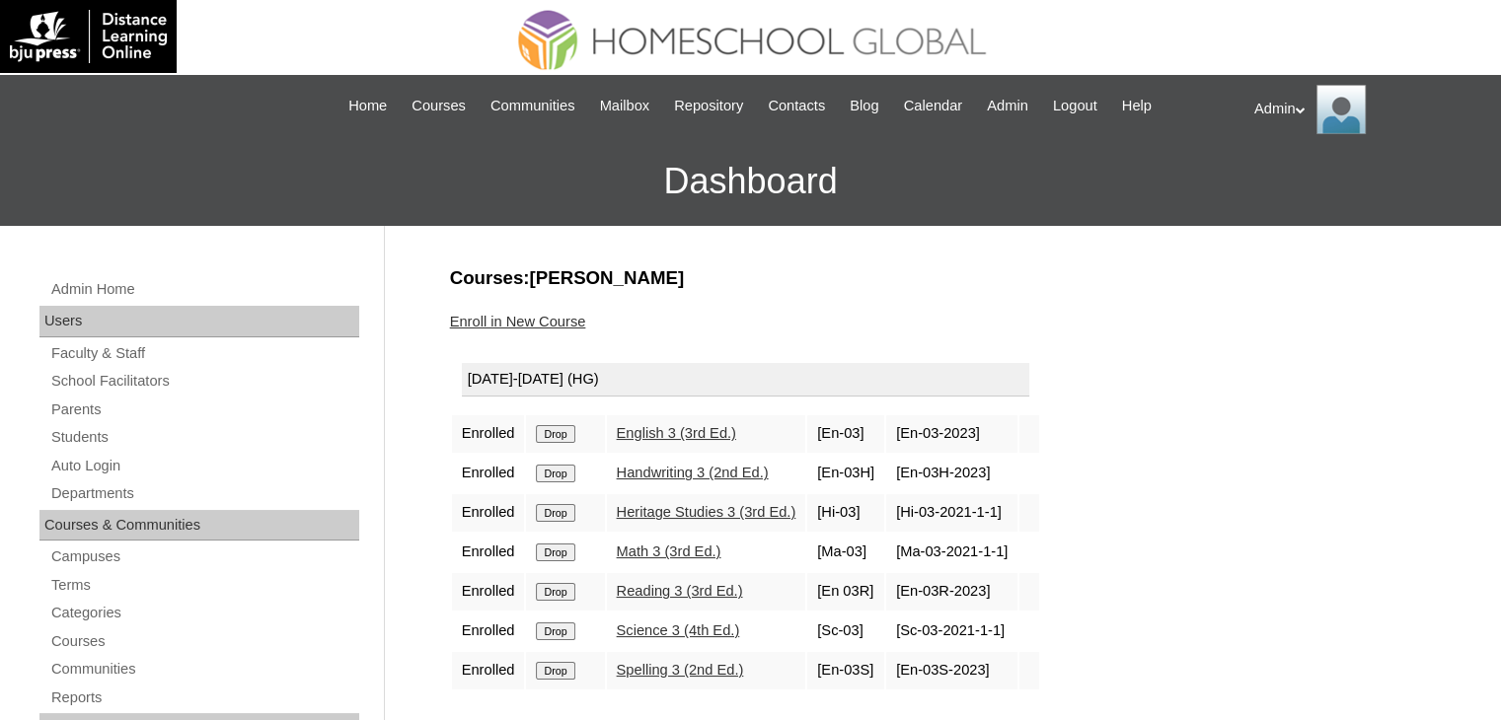
click at [558, 429] on input "Drop" at bounding box center [555, 434] width 38 height 18
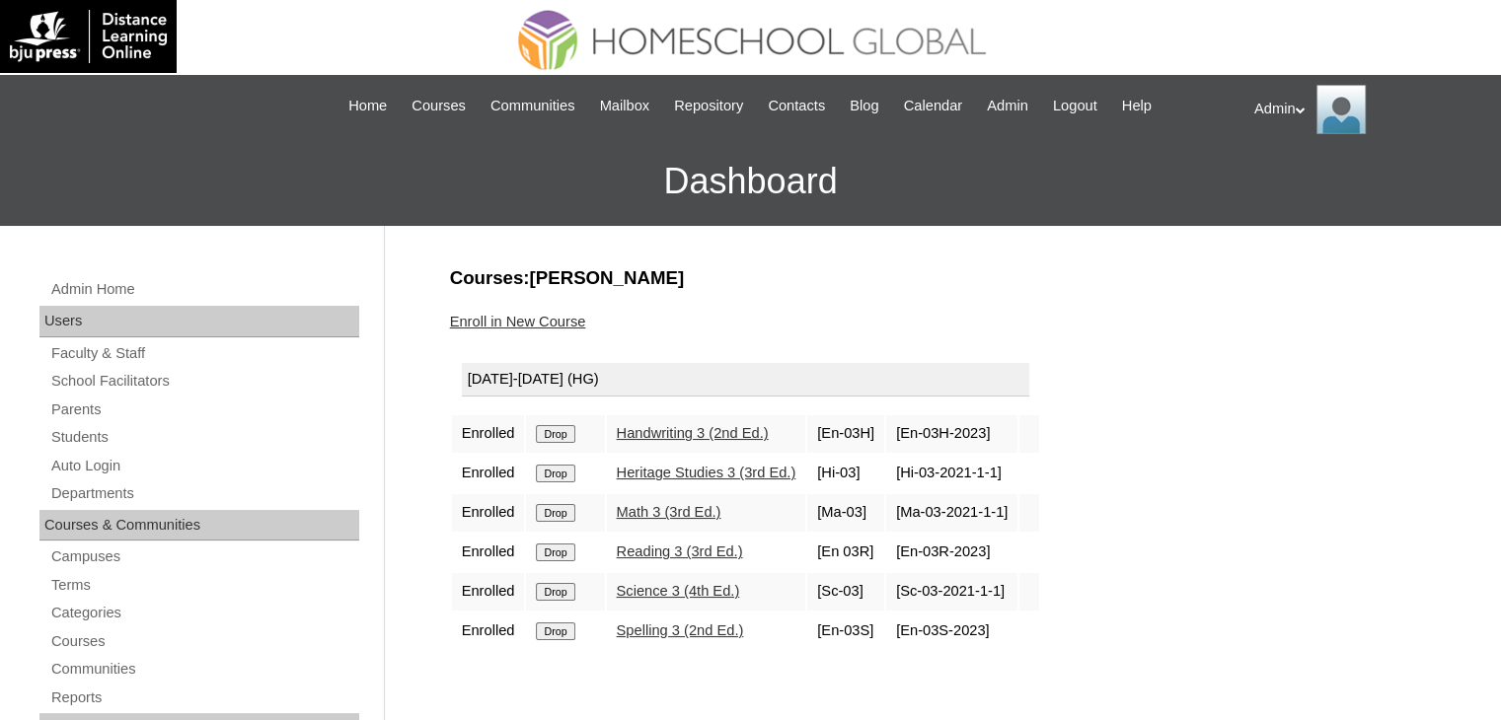
click at [558, 429] on input "Drop" at bounding box center [555, 434] width 38 height 18
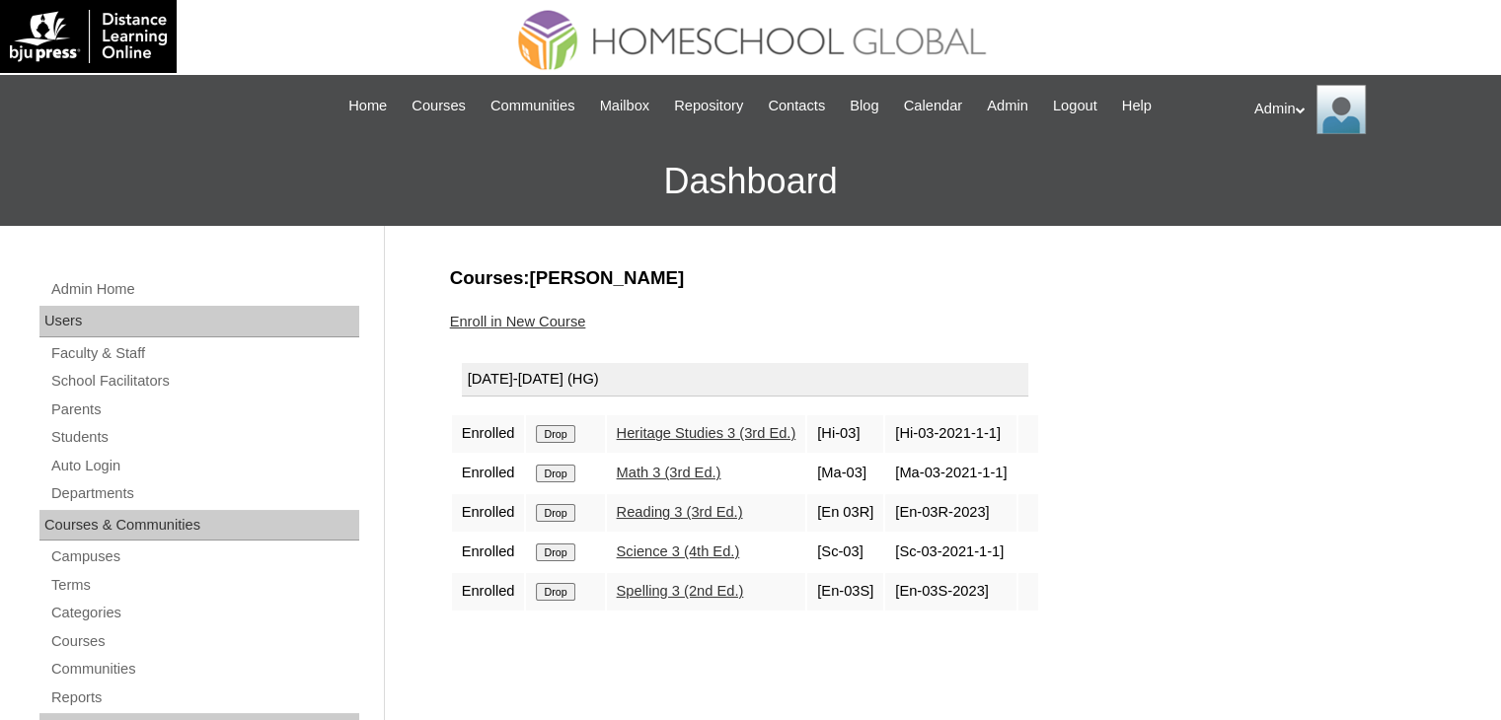
click at [558, 429] on input "Drop" at bounding box center [555, 434] width 38 height 18
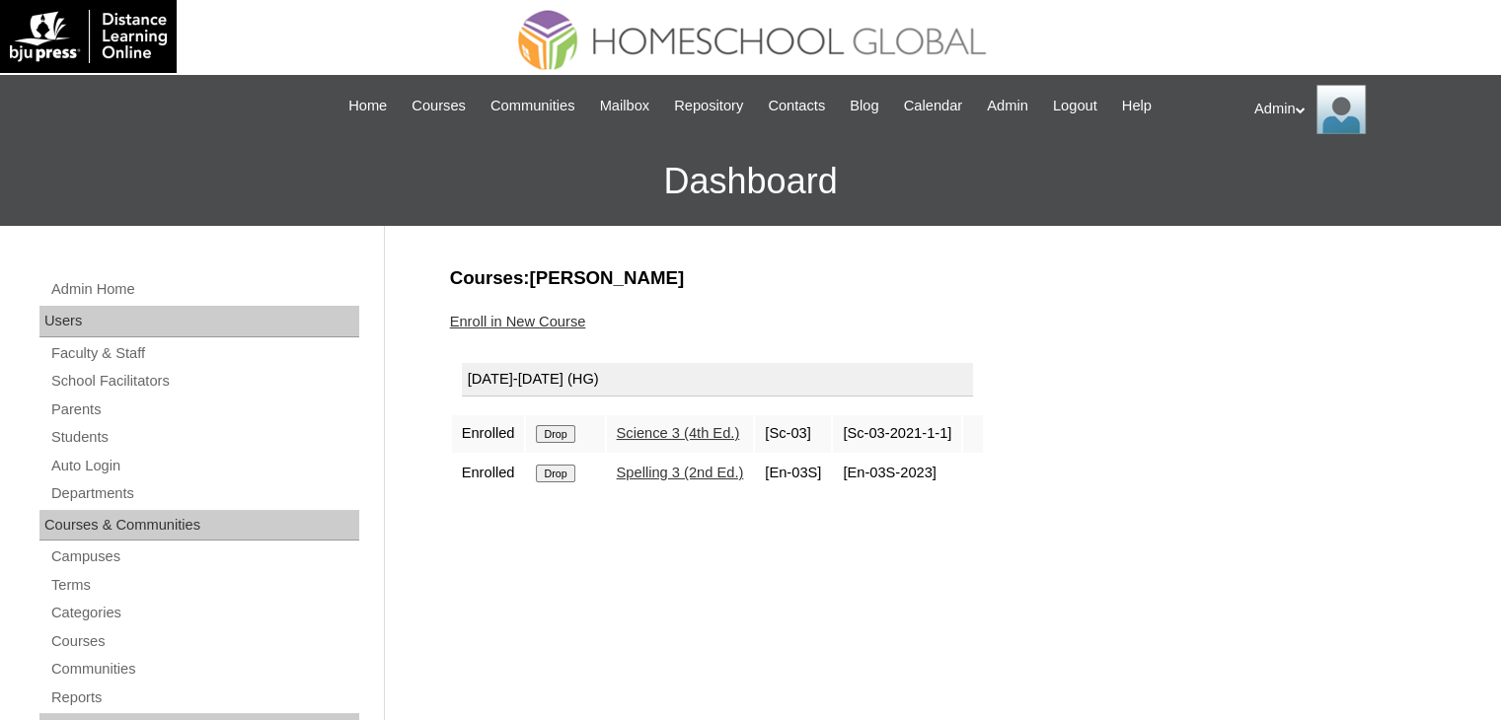
click at [558, 429] on input "Drop" at bounding box center [555, 434] width 38 height 18
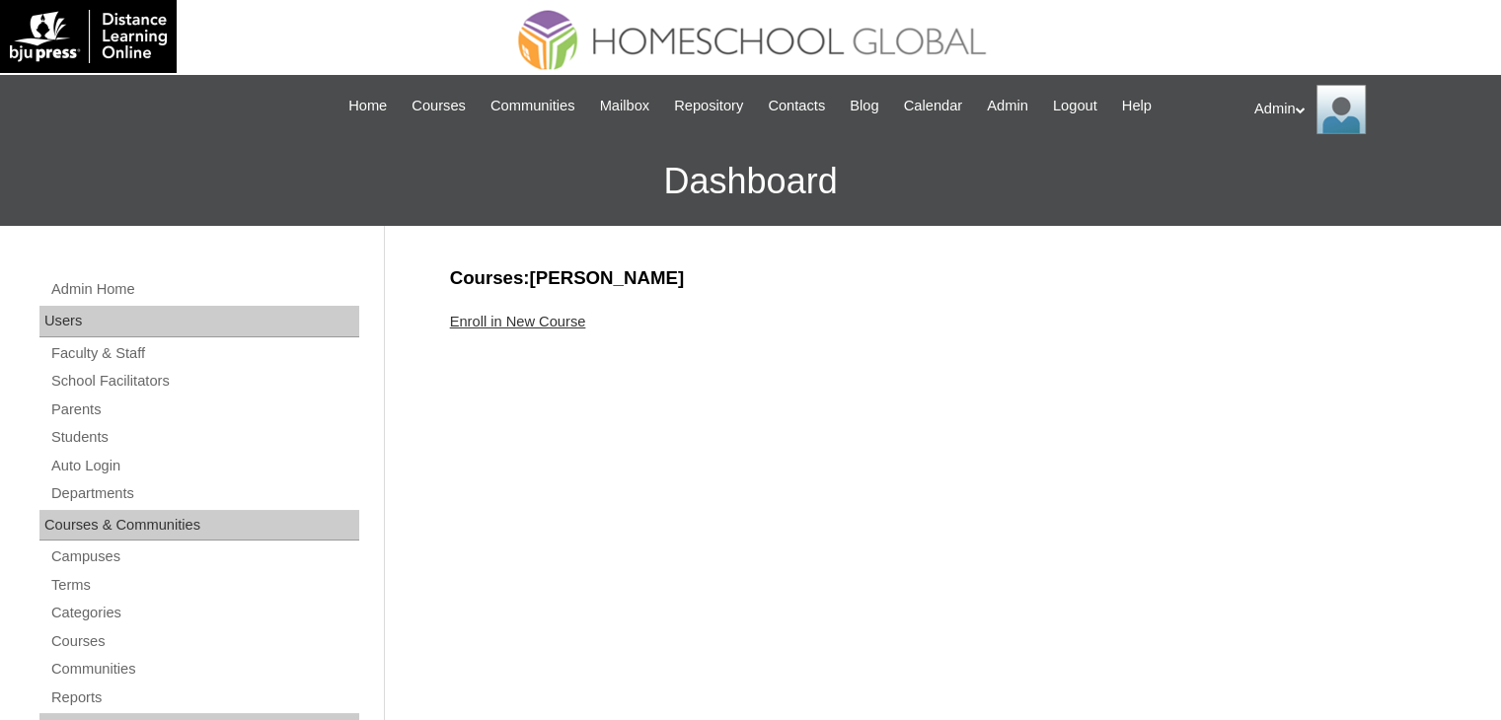
click at [569, 319] on link "Enroll in New Course" at bounding box center [518, 322] width 136 height 16
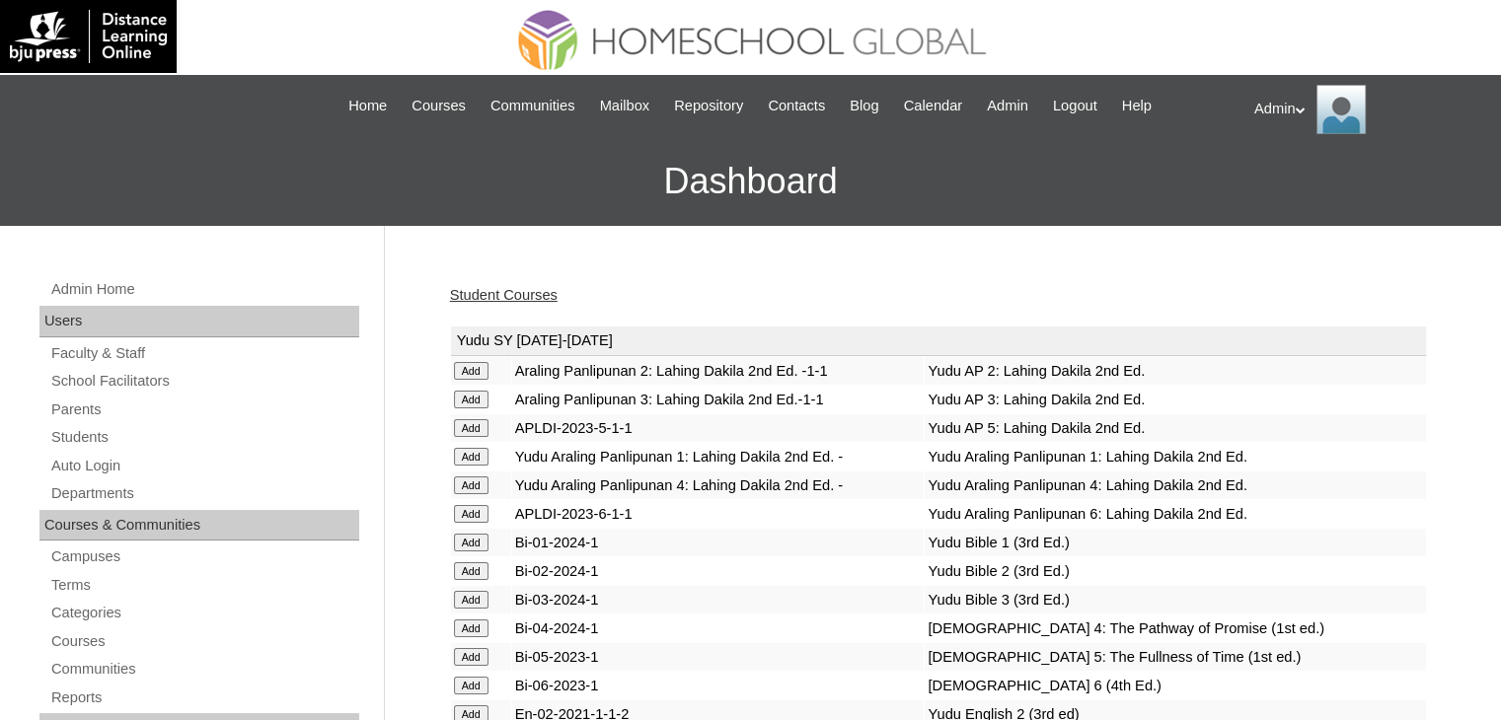
scroll to position [5271, 0]
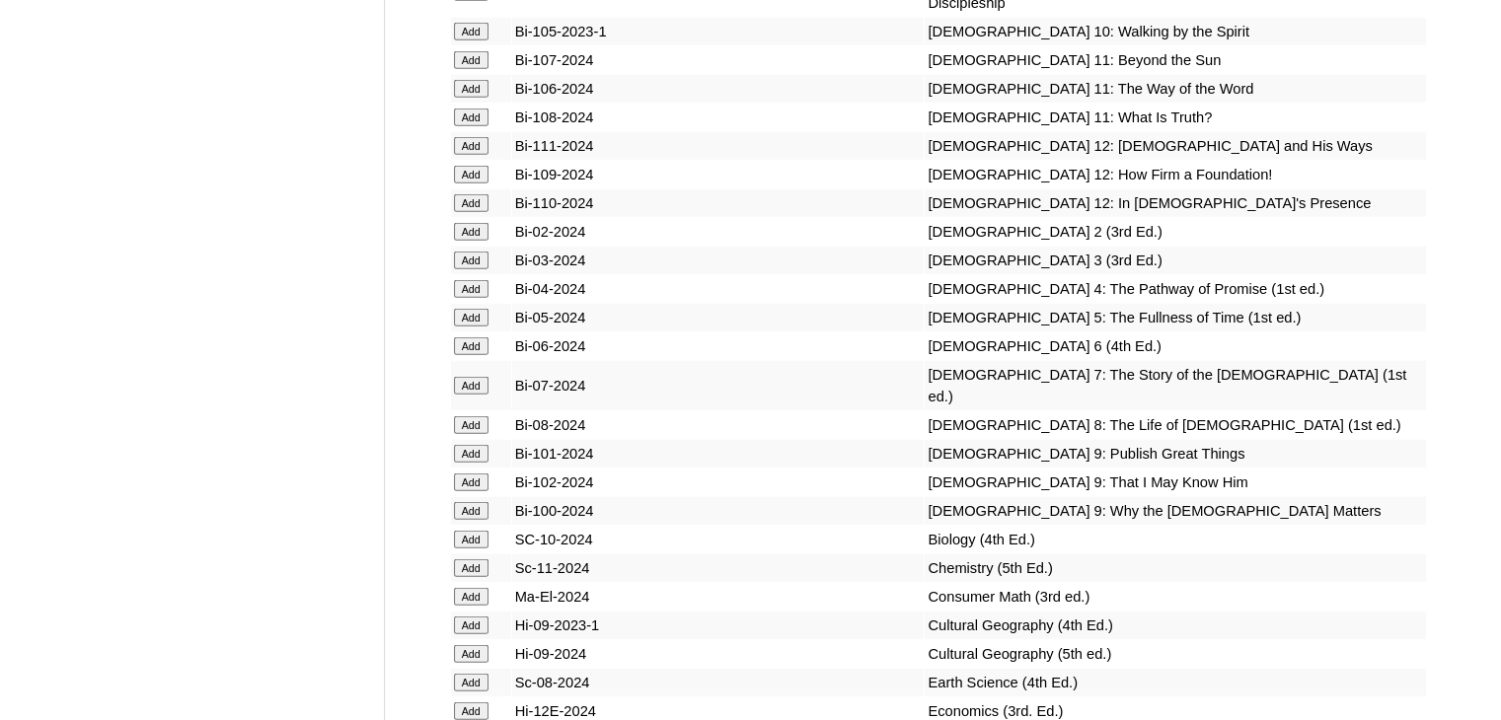
click at [467, 298] on input "Add" at bounding box center [471, 289] width 35 height 18
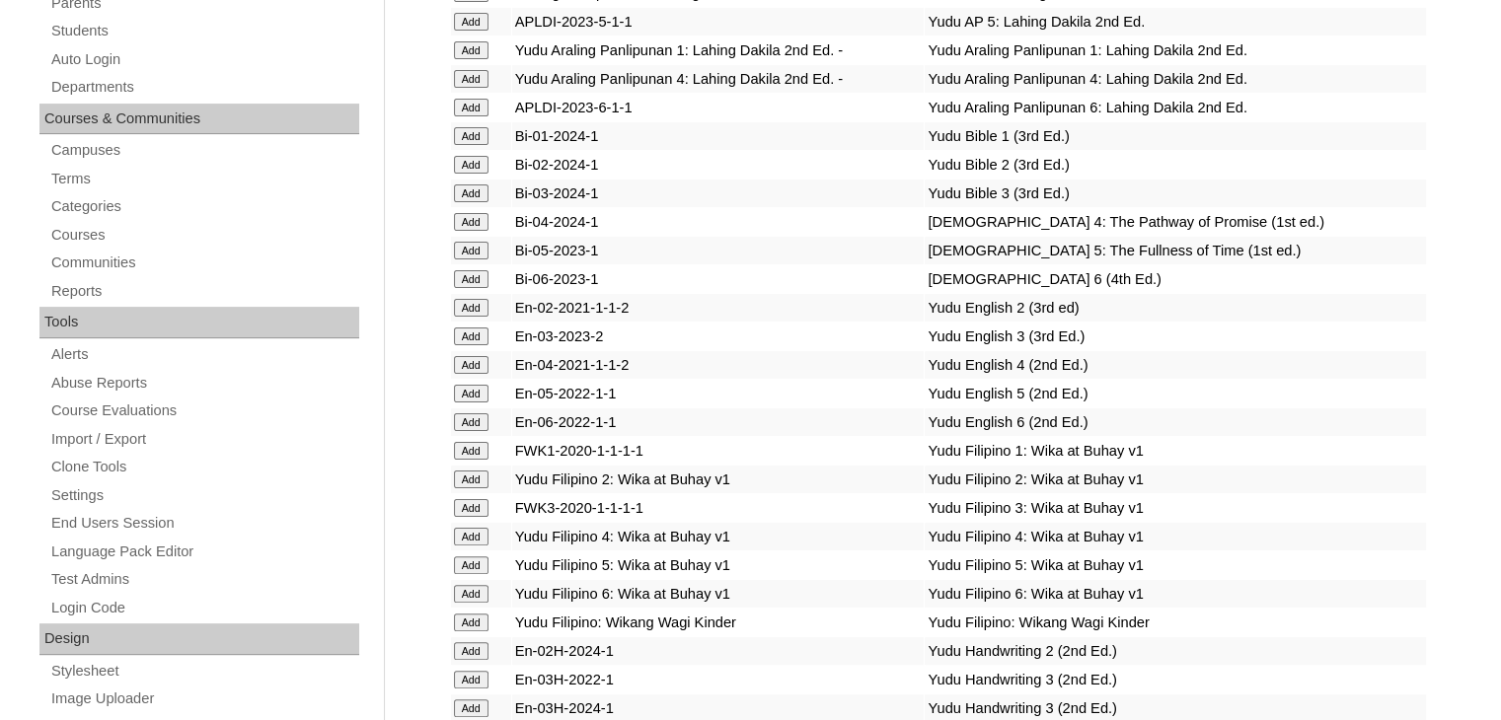
scroll to position [2213, 0]
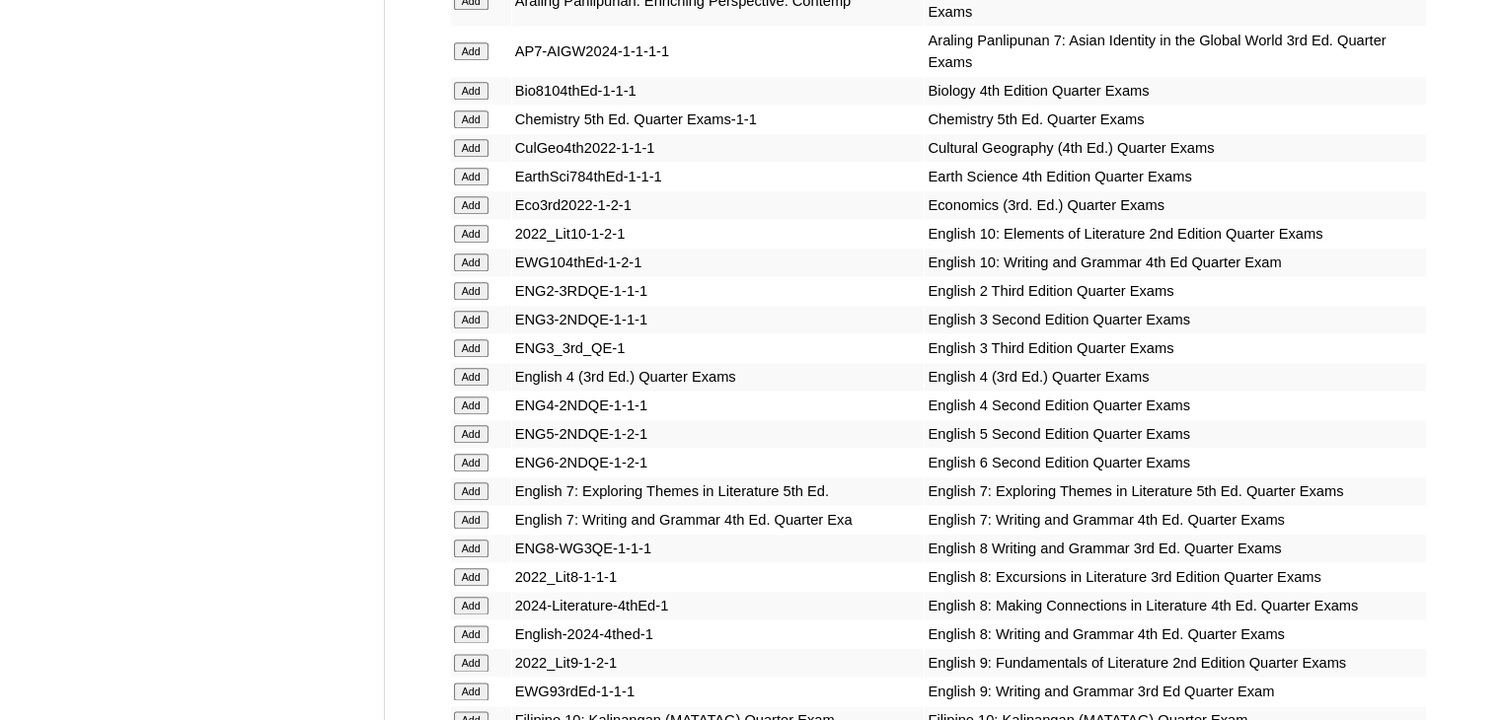
click at [465, 368] on input "Add" at bounding box center [471, 377] width 35 height 18
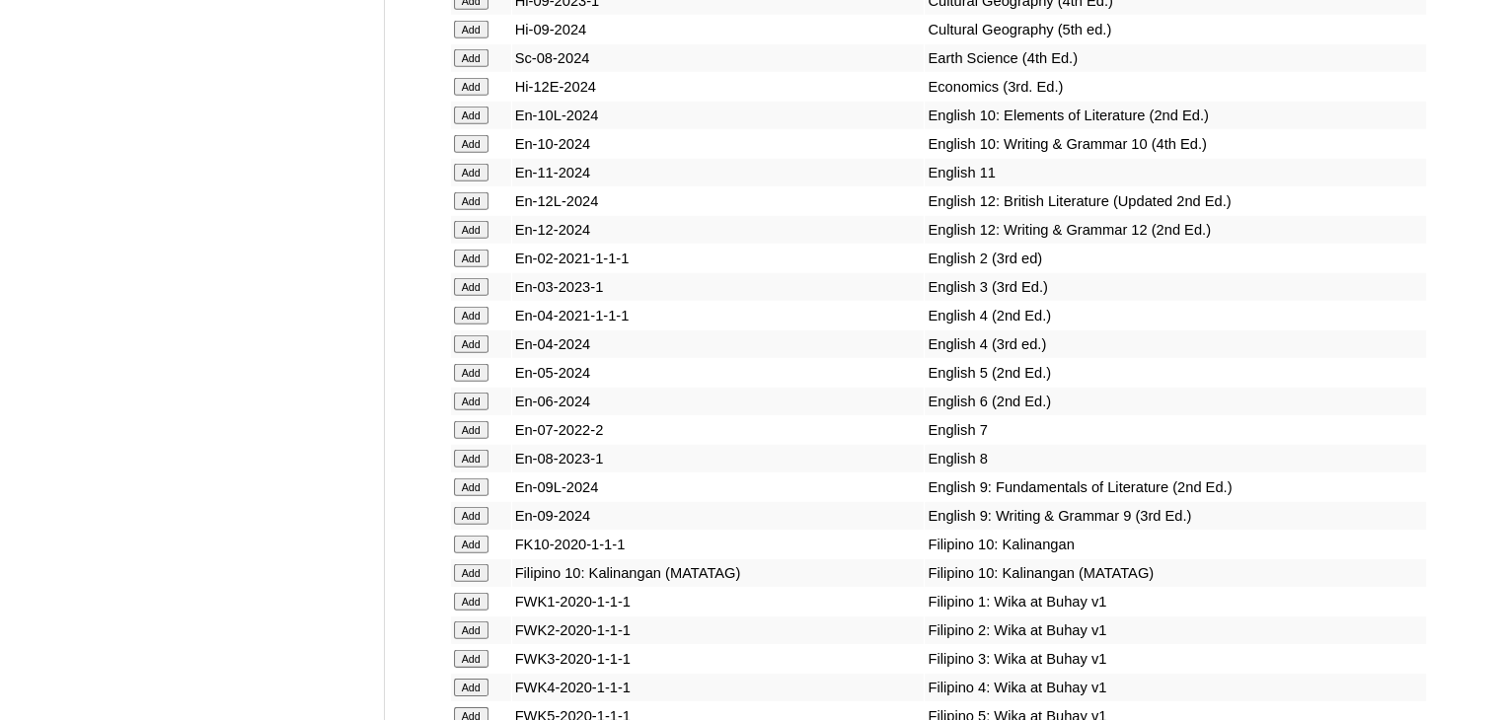
click at [477, 353] on input "Add" at bounding box center [471, 344] width 35 height 18
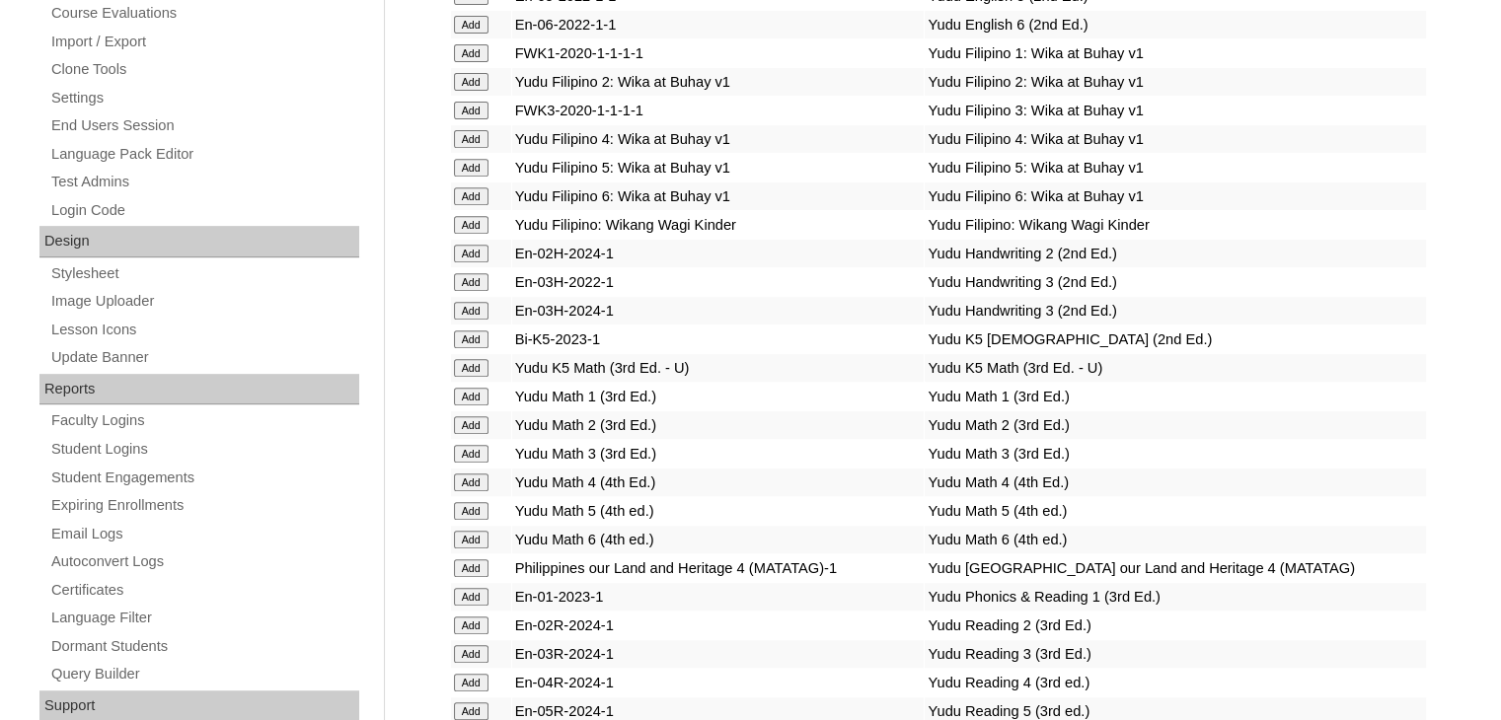
scroll to position [3427, 0]
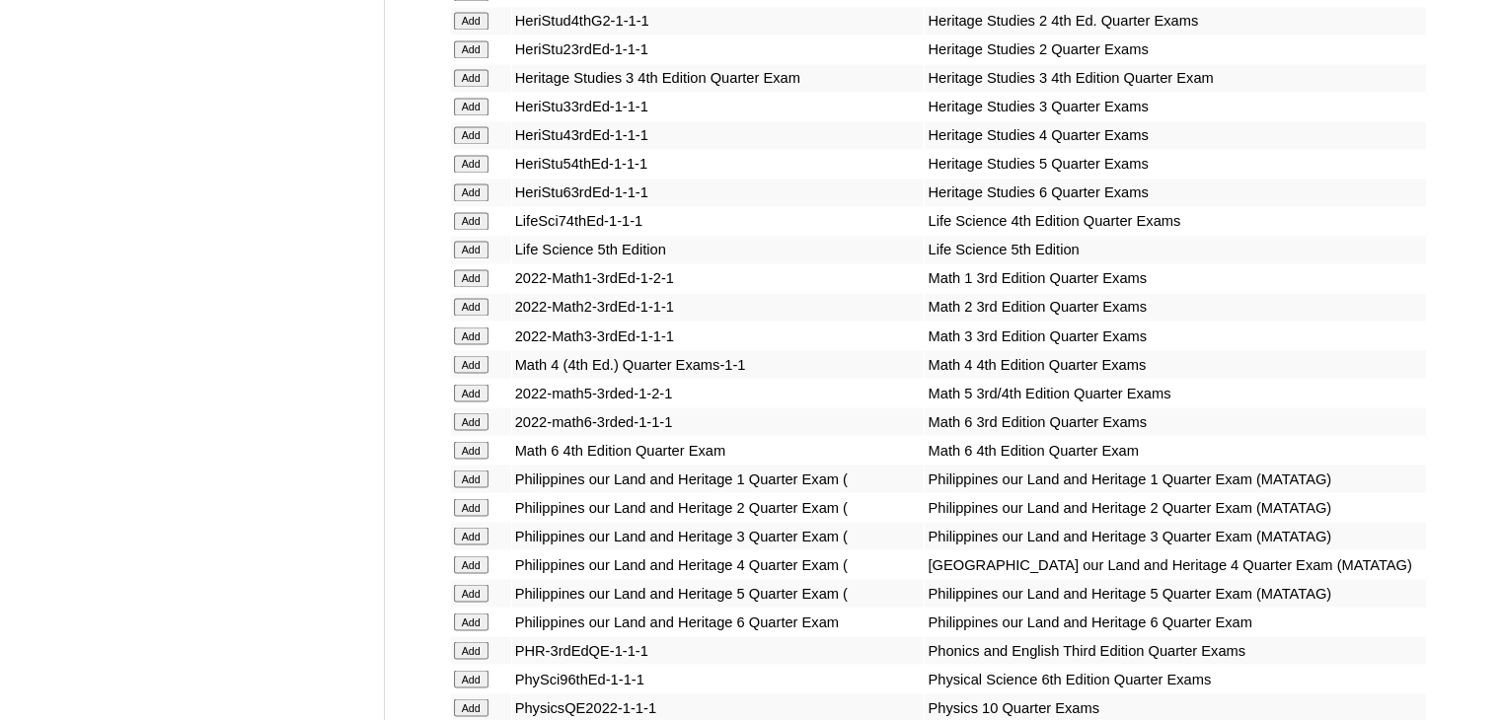
click at [476, 362] on input "Add" at bounding box center [471, 364] width 35 height 18
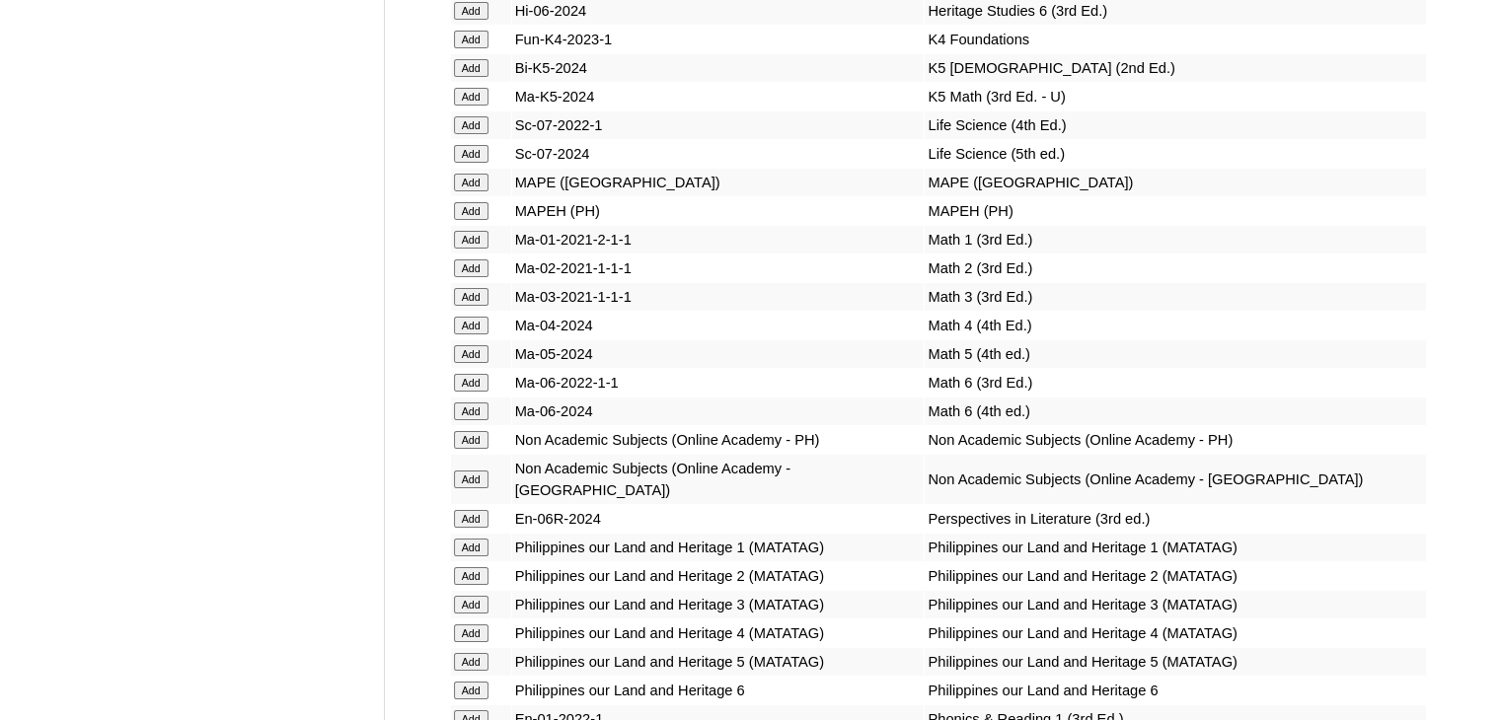
click at [476, 334] on input "Add" at bounding box center [471, 326] width 35 height 18
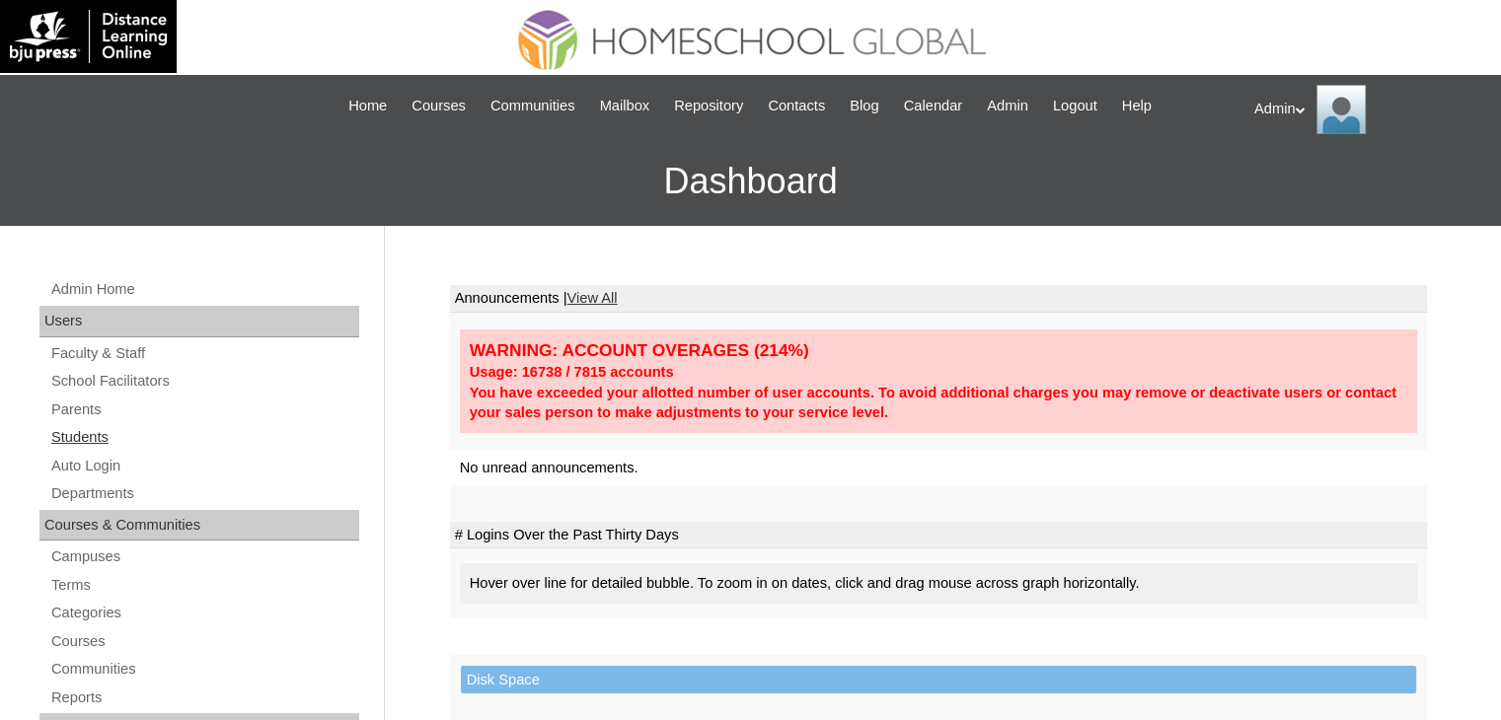
click at [116, 429] on link "Students" at bounding box center [204, 437] width 310 height 25
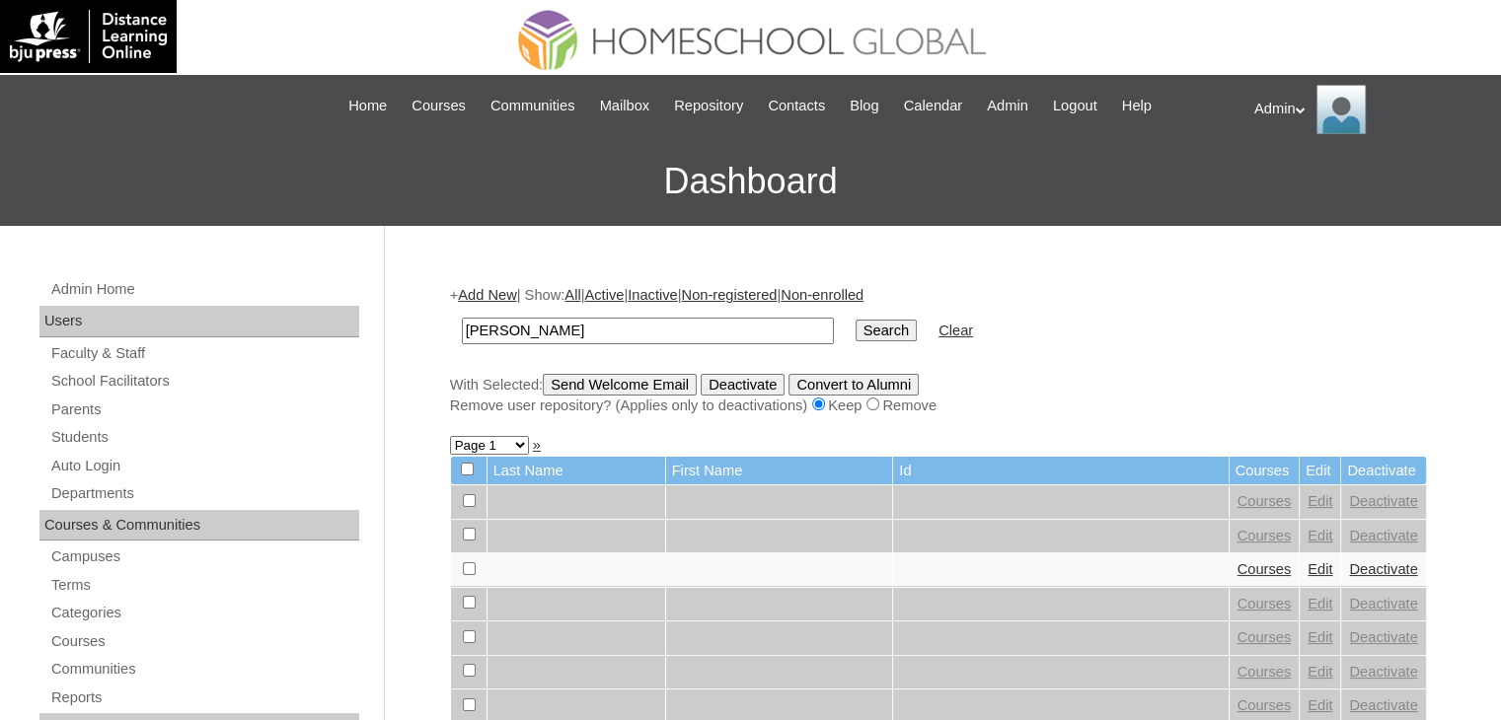
type input "[PERSON_NAME]"
click at [855, 324] on input "Search" at bounding box center [885, 331] width 61 height 22
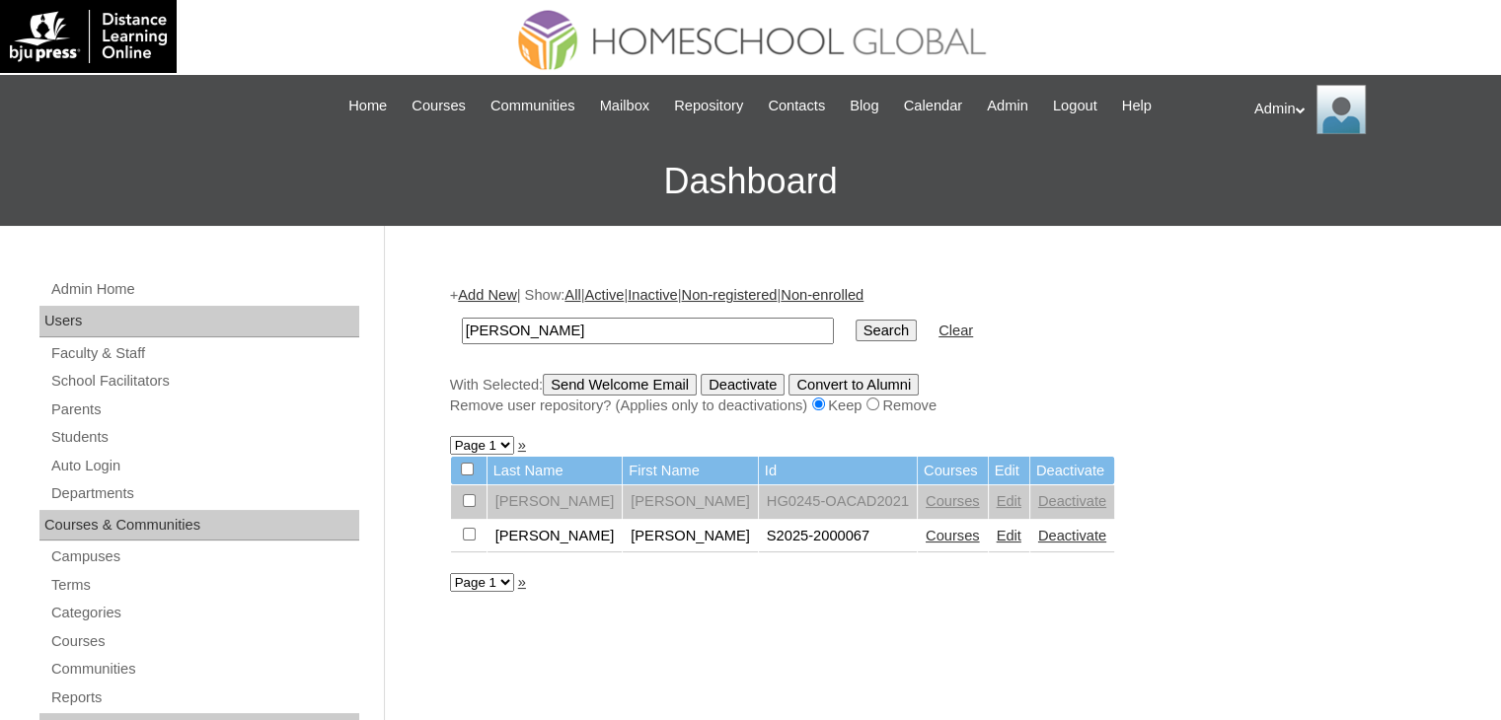
click at [925, 539] on link "Courses" at bounding box center [952, 536] width 54 height 16
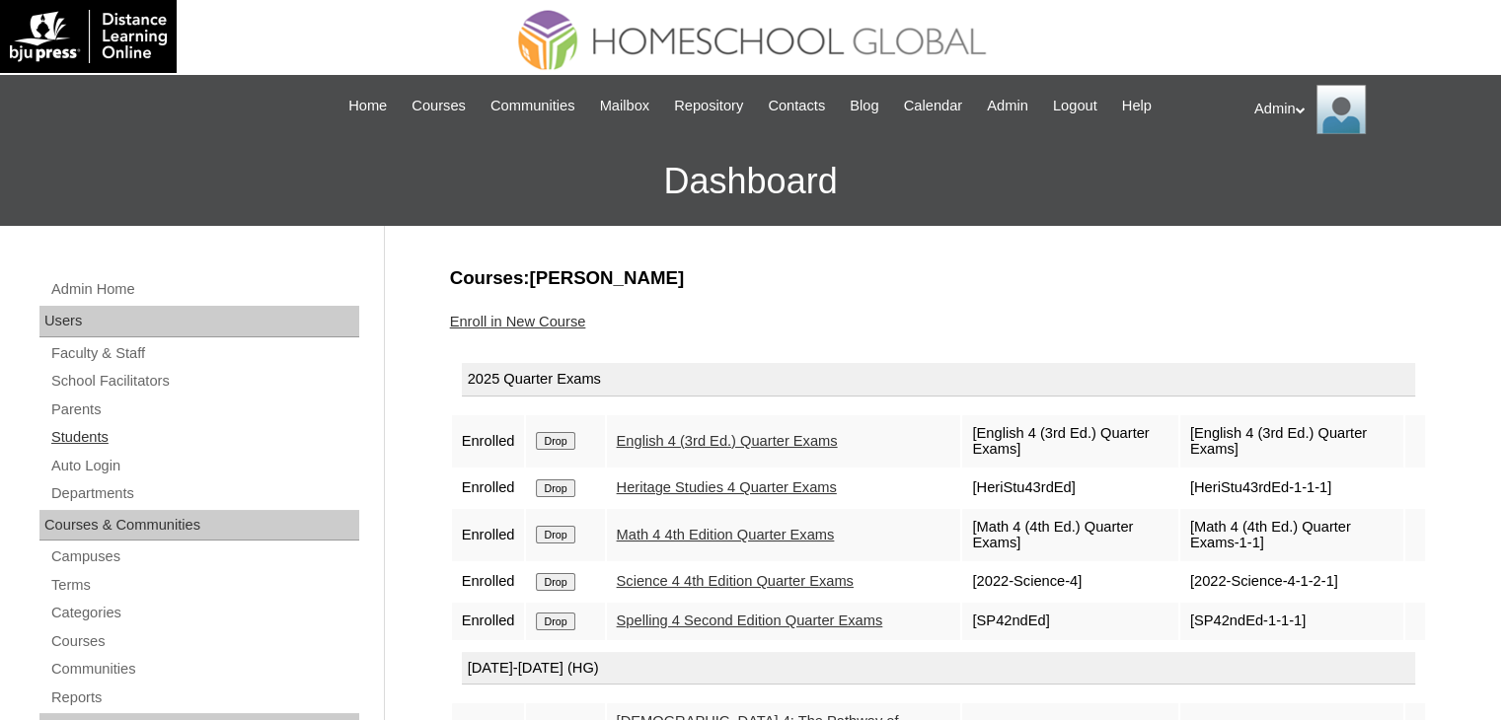
click at [95, 434] on link "Students" at bounding box center [204, 437] width 310 height 25
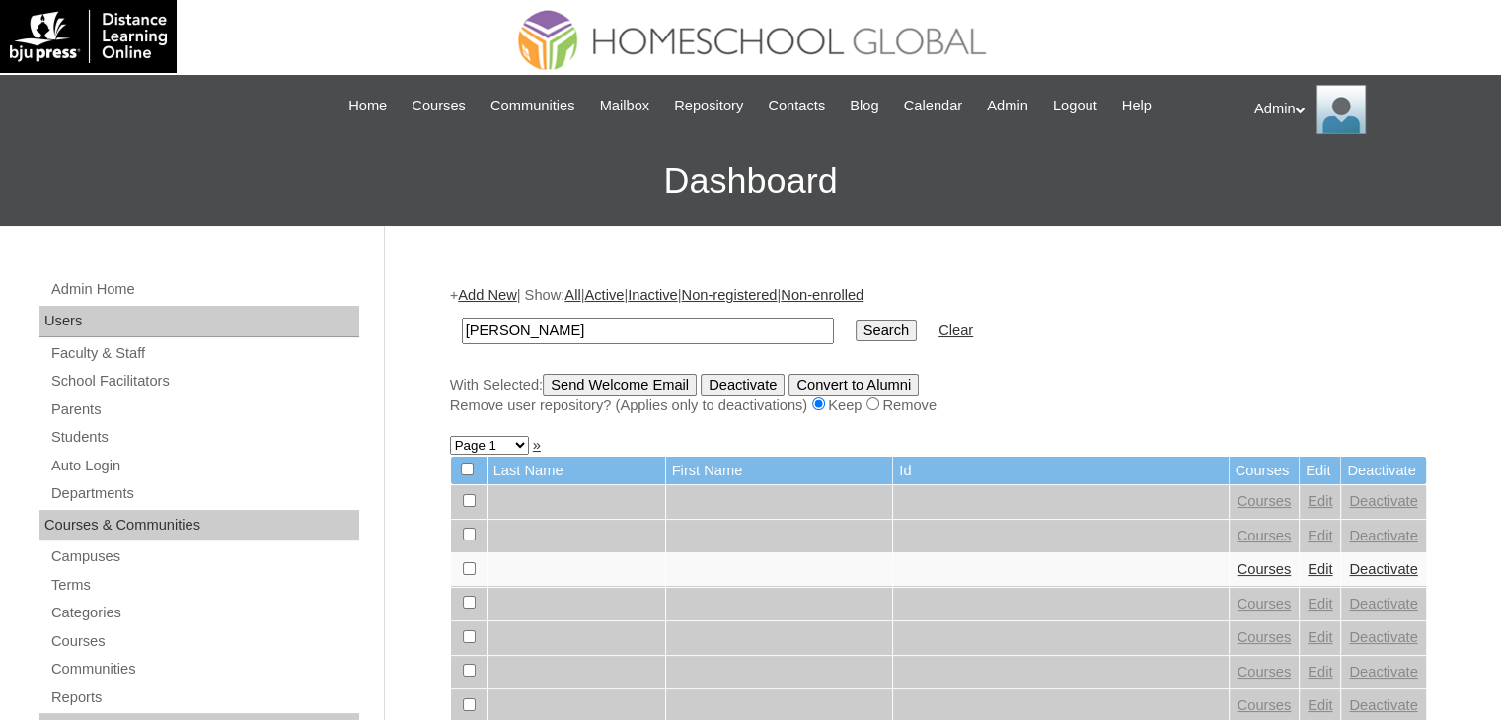
type input "[PERSON_NAME]"
drag, startPoint x: 778, startPoint y: 326, endPoint x: 809, endPoint y: 333, distance: 31.6
click at [845, 326] on td "Search" at bounding box center [885, 331] width 81 height 46
click at [855, 334] on input "Search" at bounding box center [885, 331] width 61 height 22
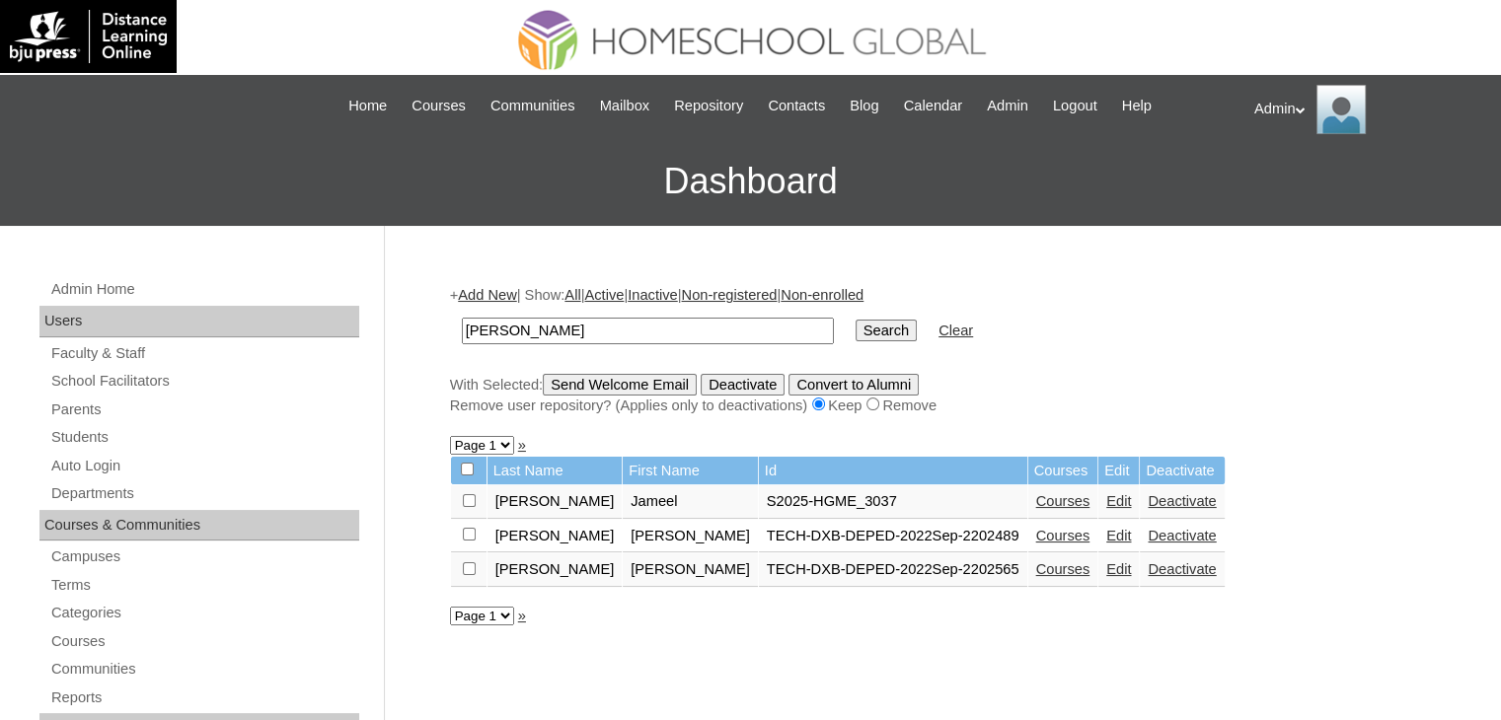
click at [1036, 494] on link "Courses" at bounding box center [1063, 501] width 54 height 16
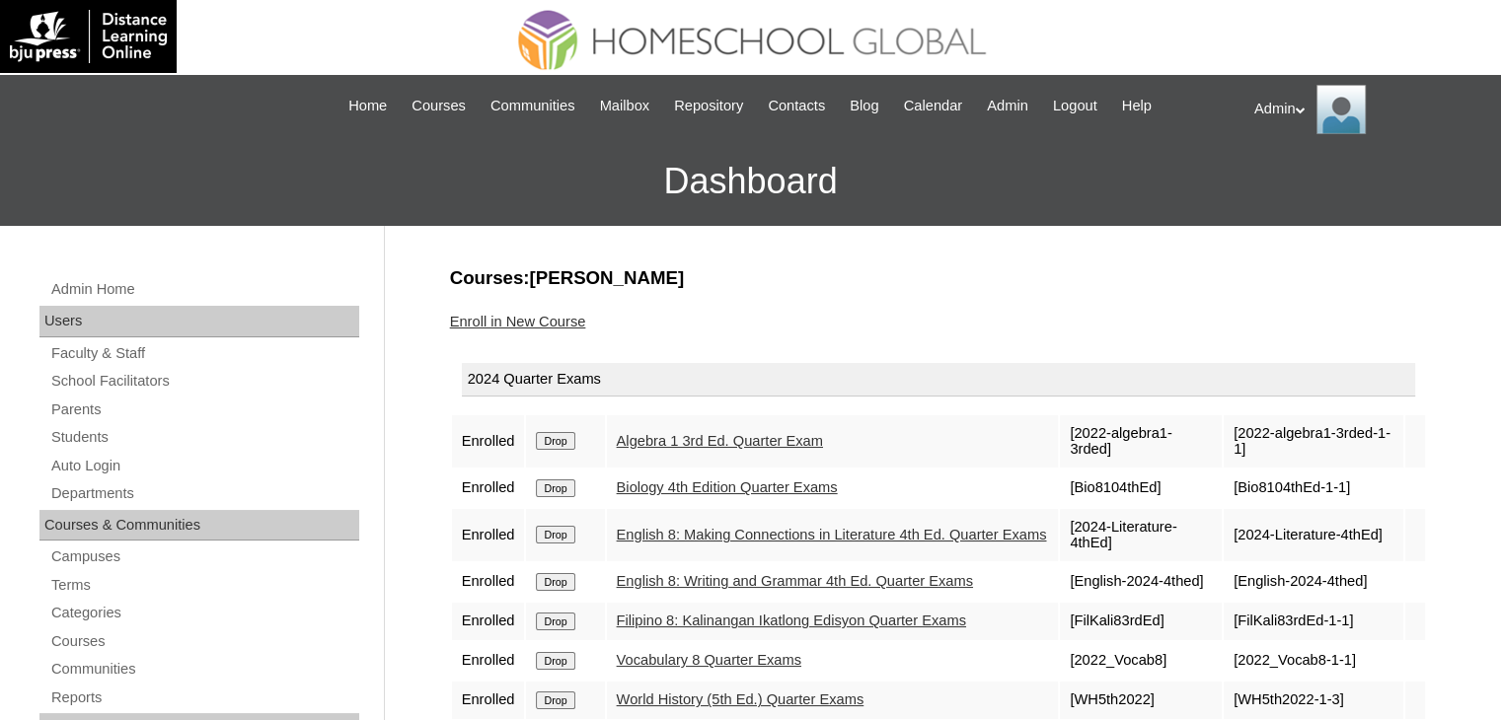
scroll to position [197, 0]
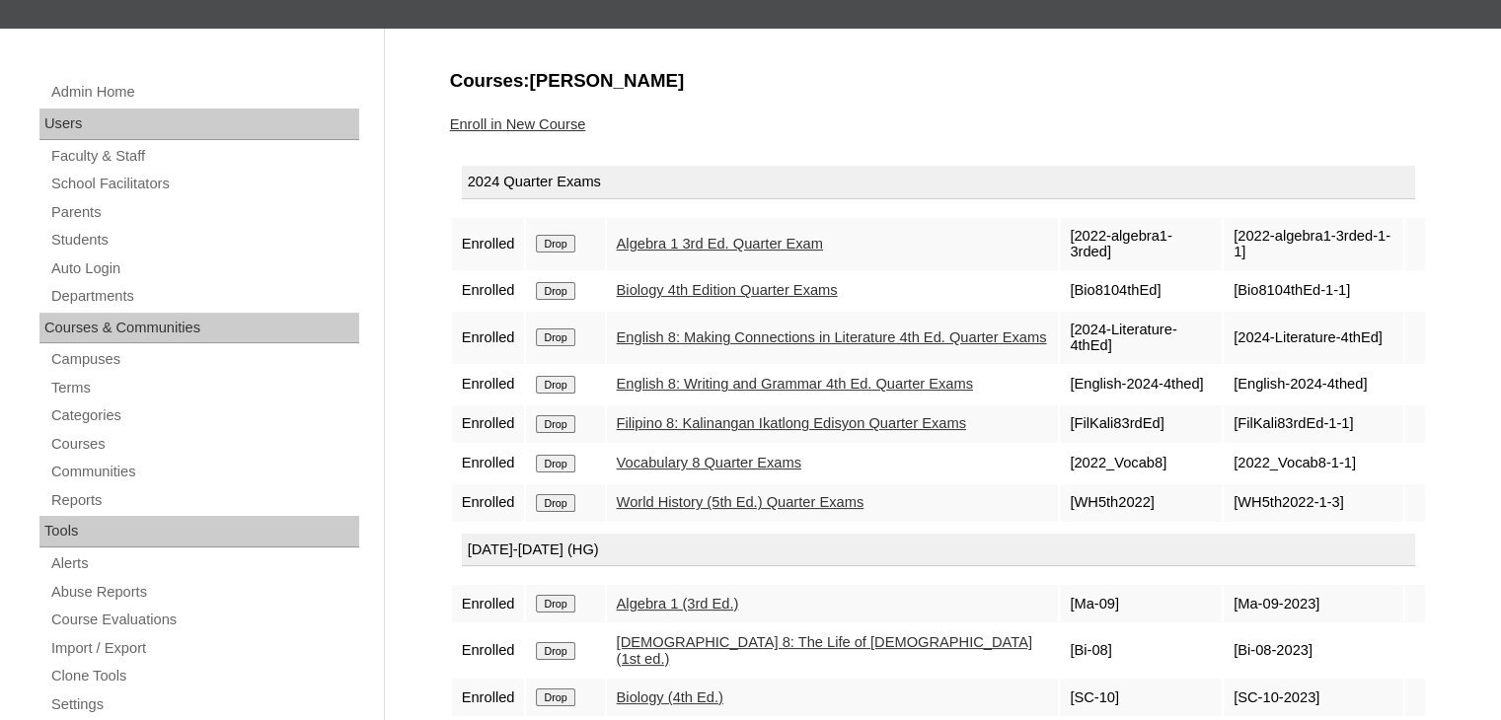
click at [560, 236] on input "Drop" at bounding box center [555, 244] width 38 height 18
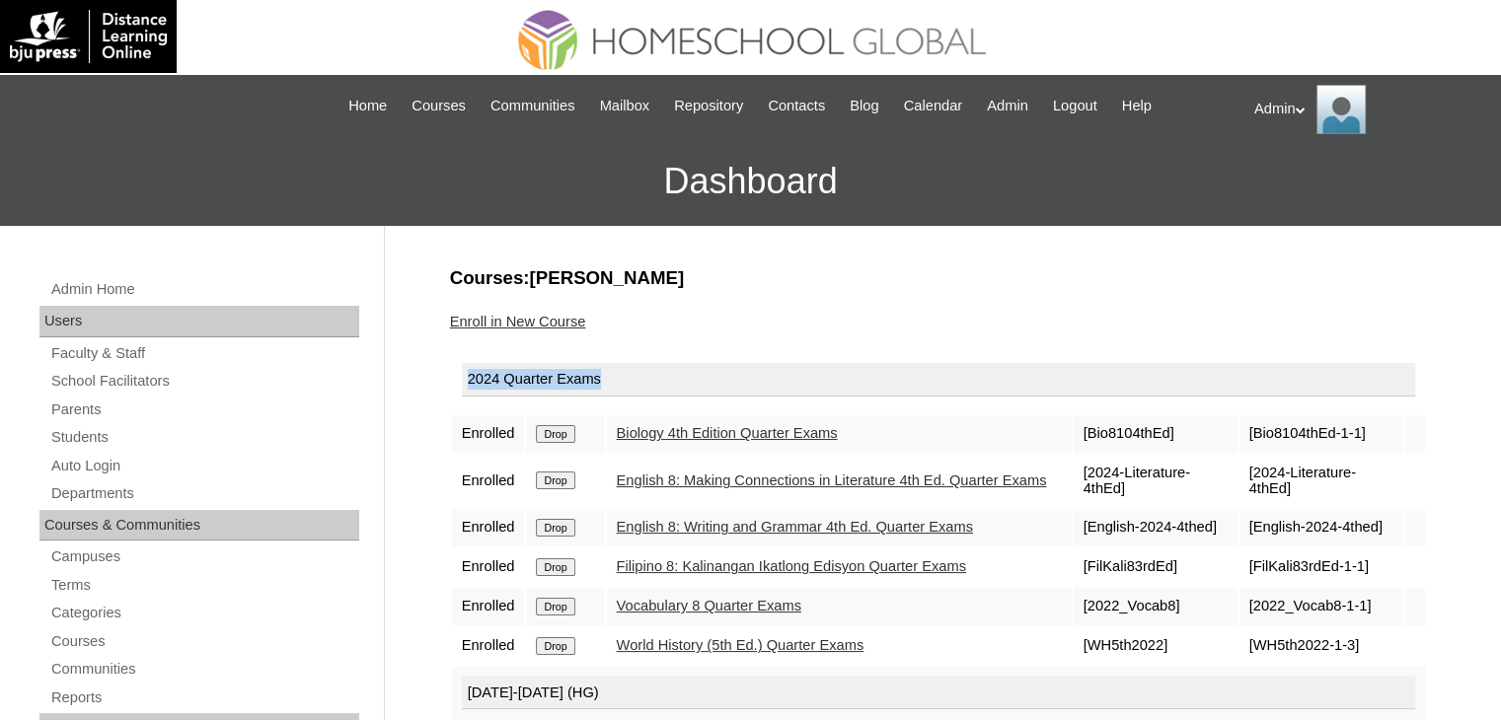
drag, startPoint x: 678, startPoint y: 370, endPoint x: 631, endPoint y: 234, distance: 143.8
click at [562, 438] on input "Drop" at bounding box center [555, 434] width 38 height 18
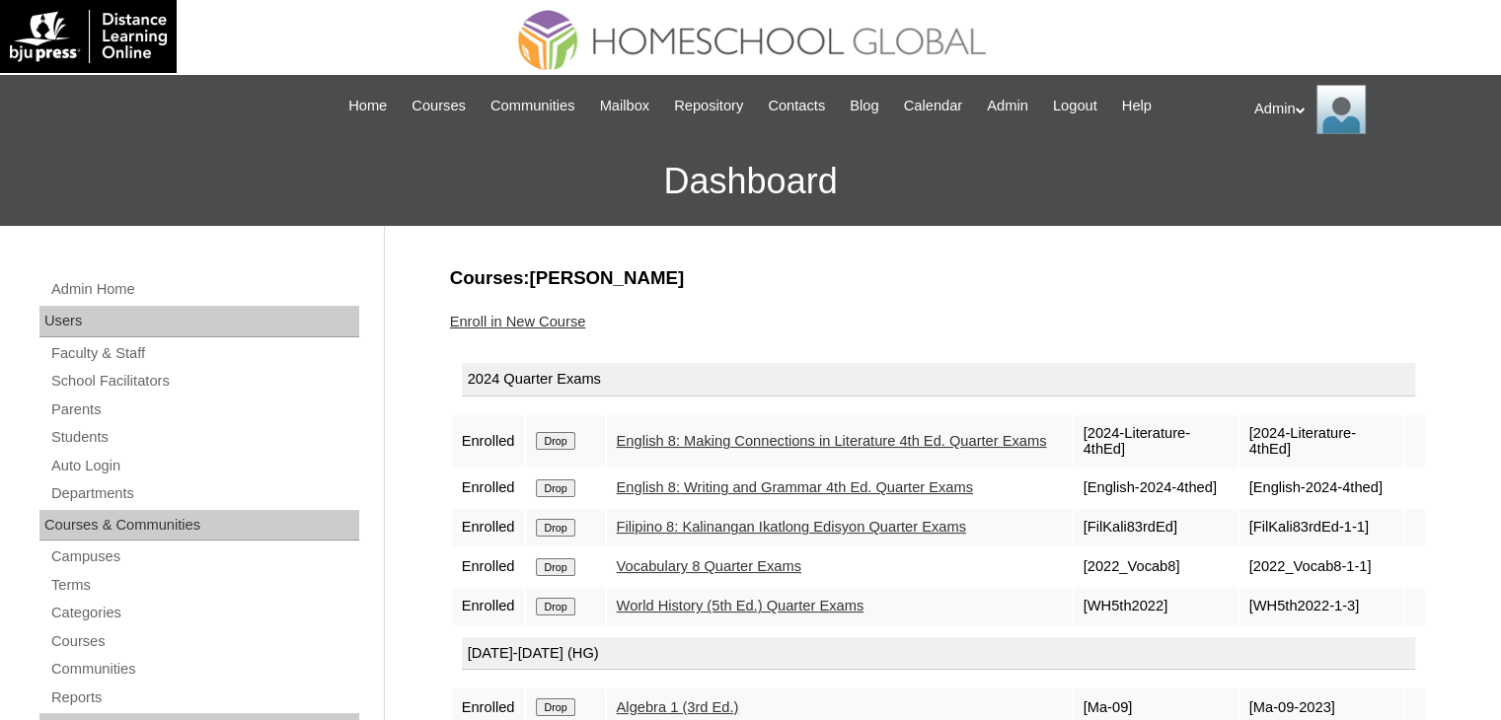
click at [562, 438] on input "Drop" at bounding box center [555, 441] width 38 height 18
click at [571, 436] on input "Drop" at bounding box center [555, 441] width 38 height 18
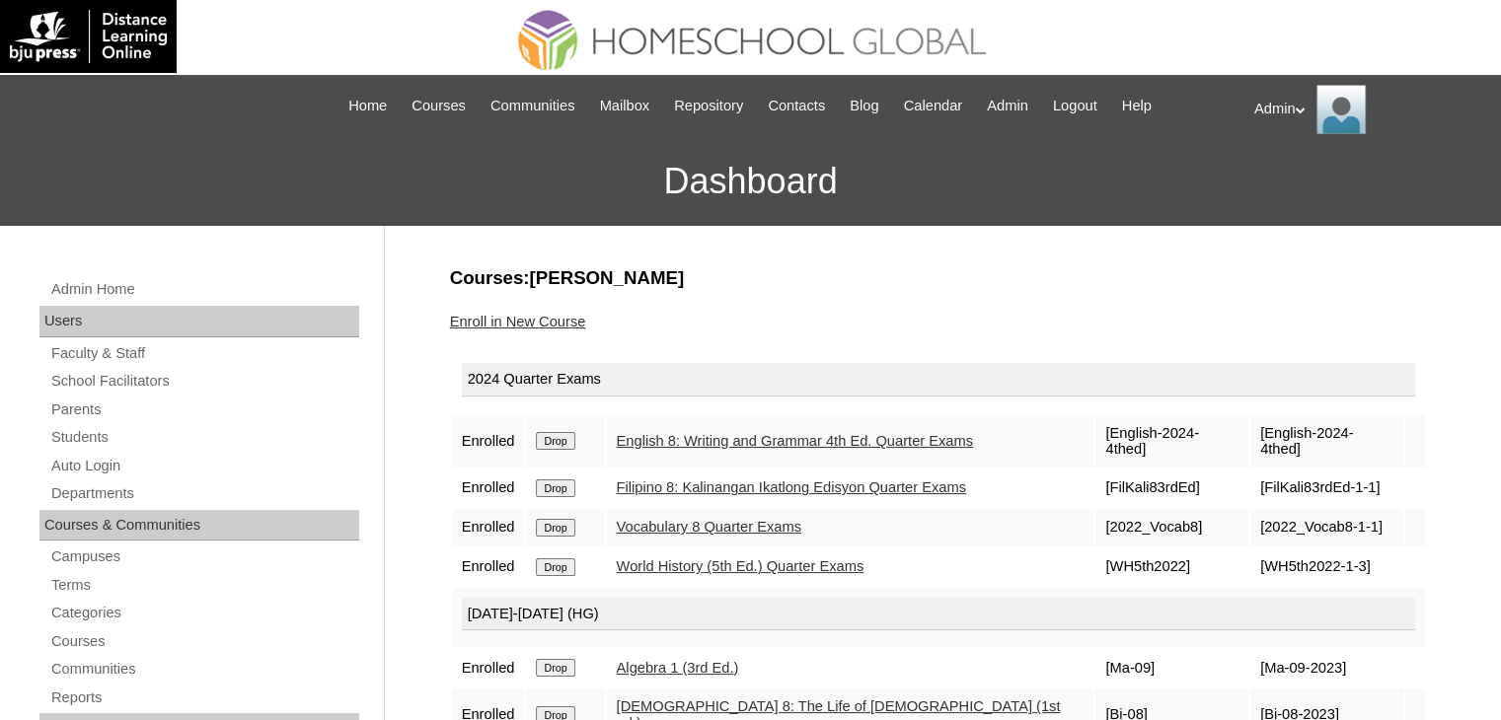
click at [571, 436] on input "Drop" at bounding box center [555, 441] width 38 height 18
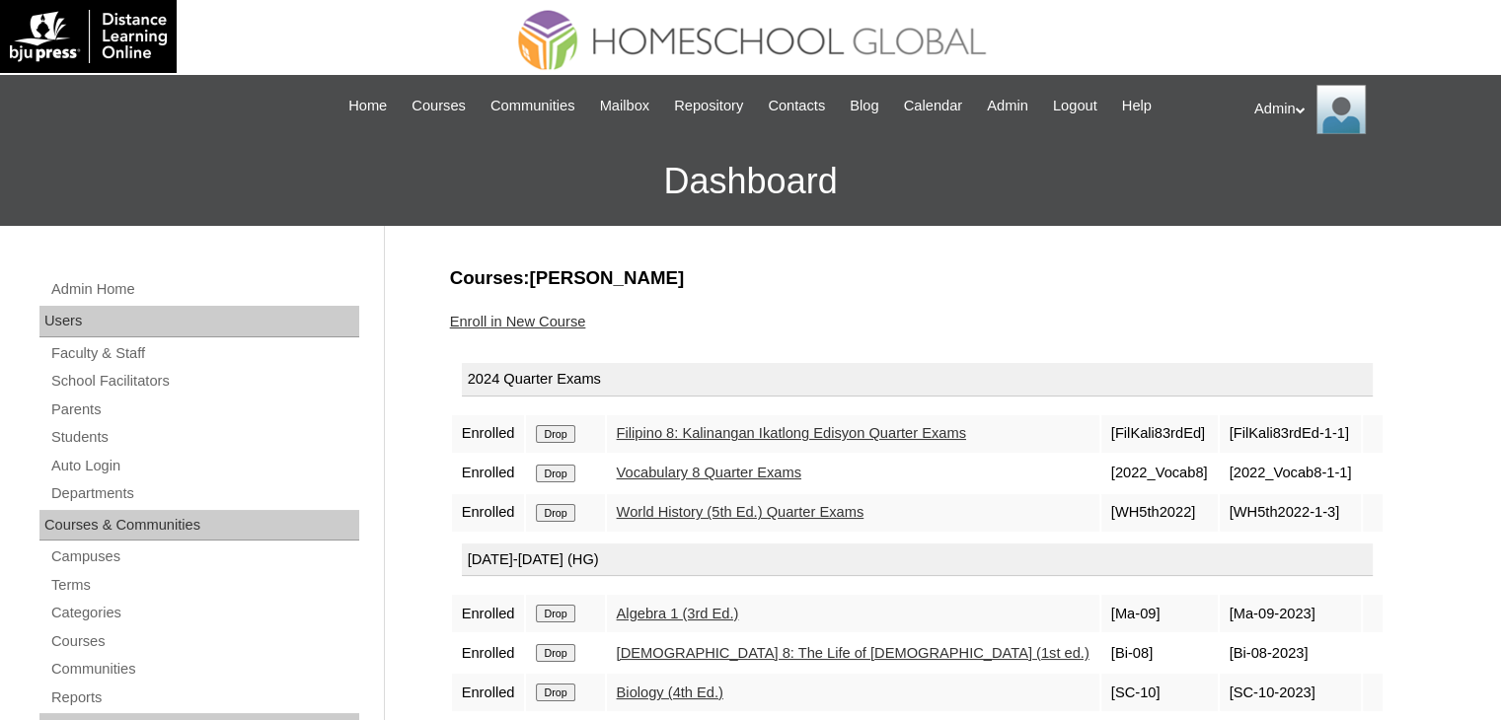
click at [571, 436] on input "Drop" at bounding box center [555, 434] width 38 height 18
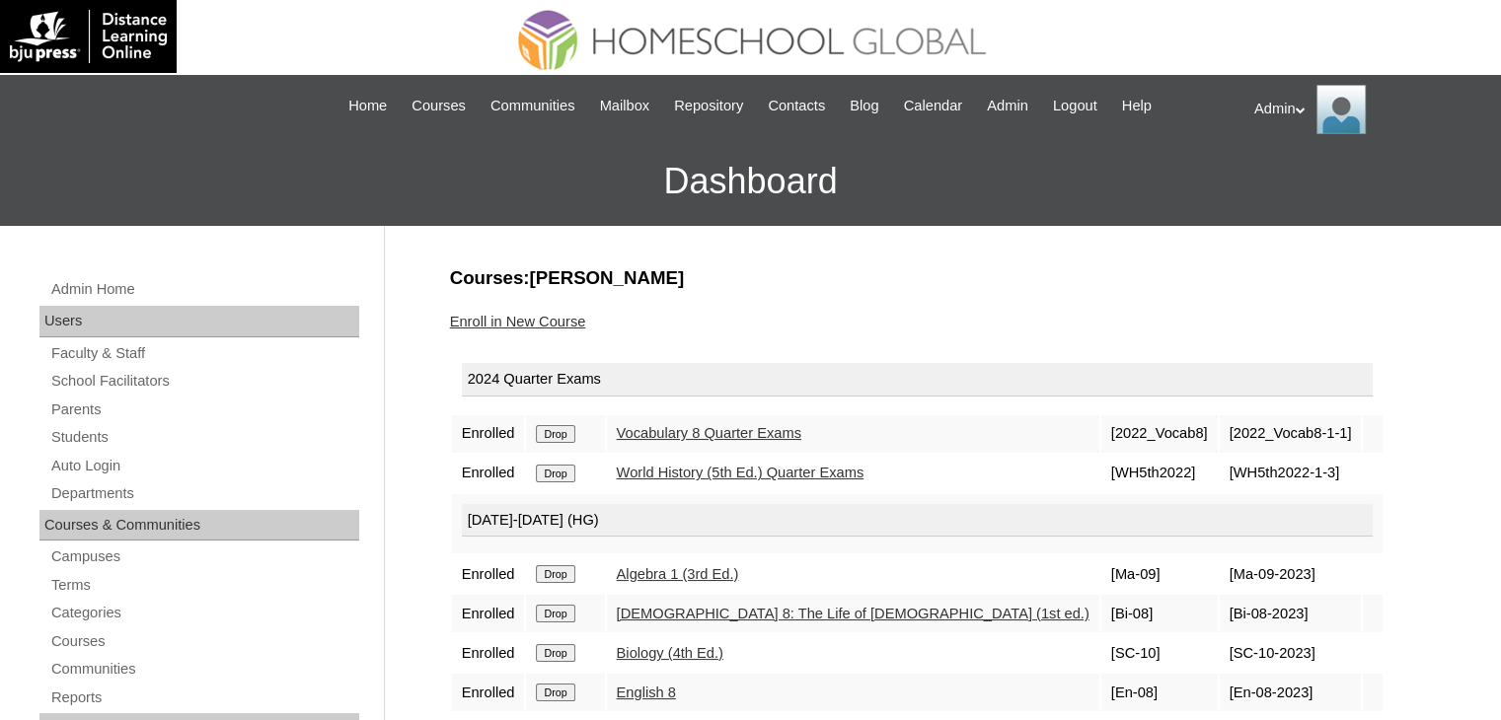
click at [571, 436] on input "Drop" at bounding box center [555, 434] width 38 height 18
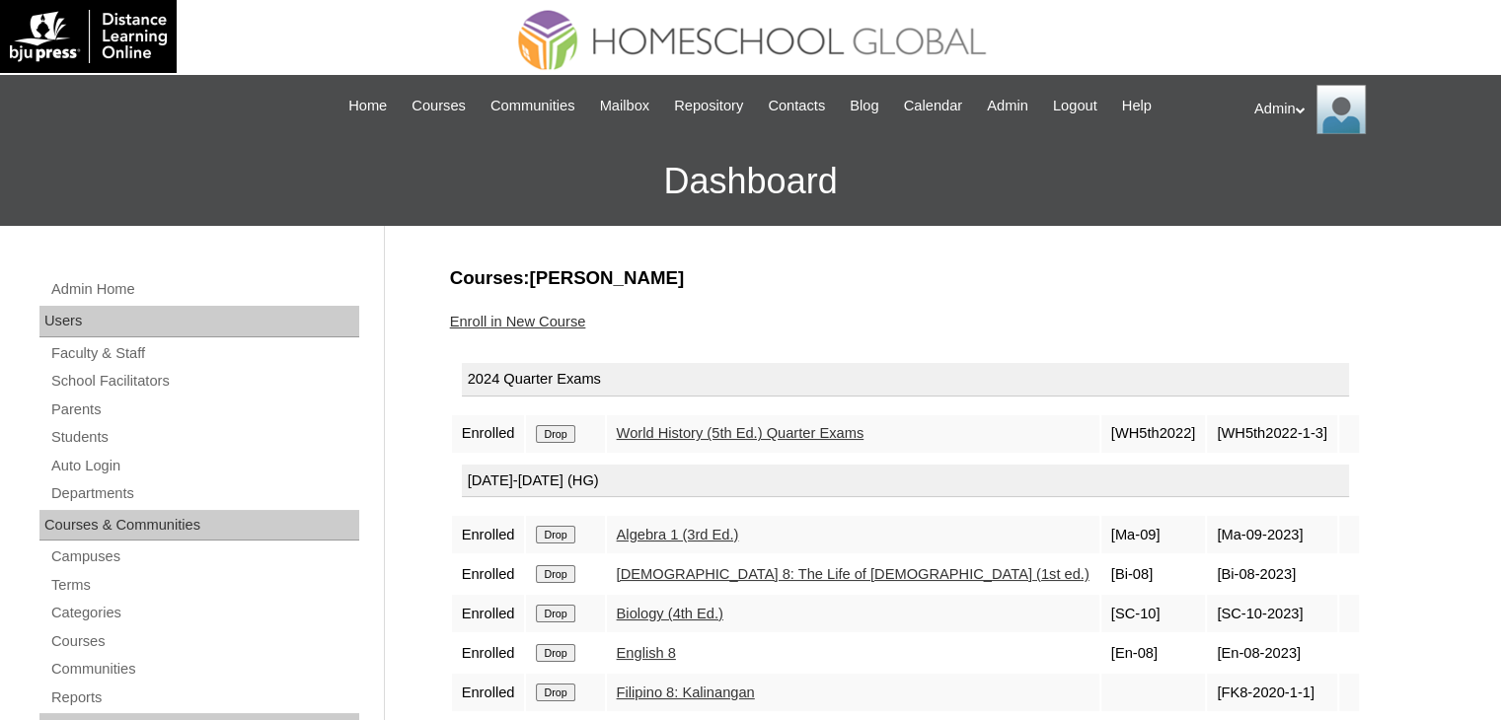
click at [571, 436] on input "Drop" at bounding box center [555, 434] width 38 height 18
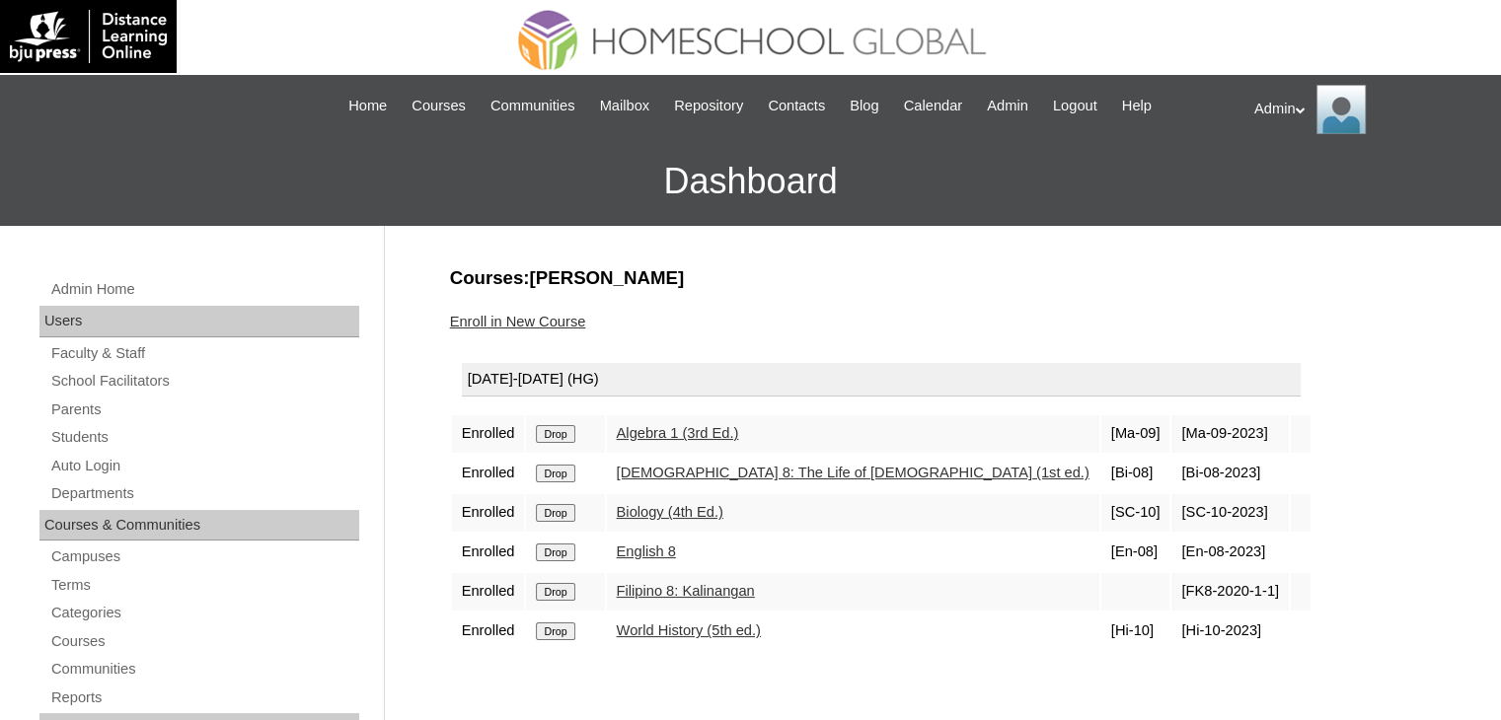
click at [571, 436] on input "Drop" at bounding box center [555, 434] width 38 height 18
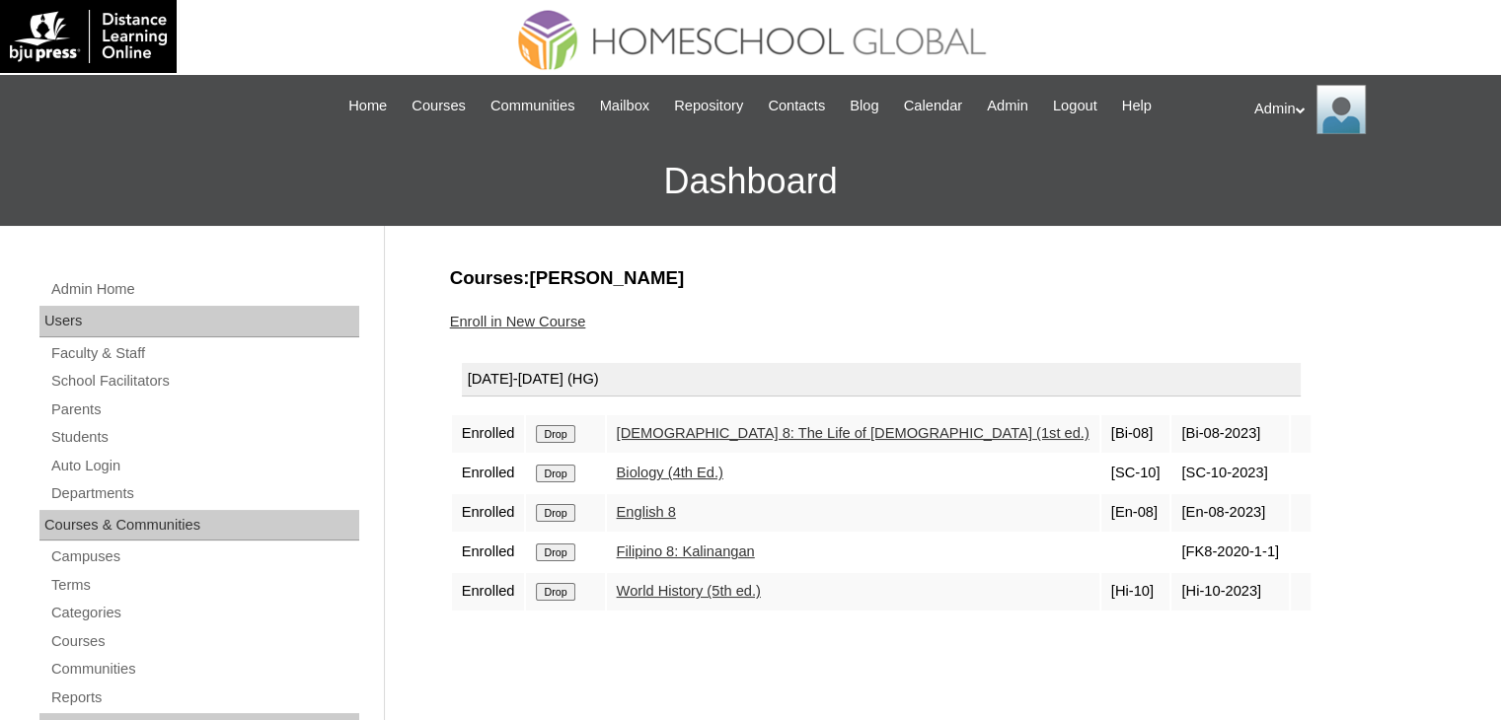
click at [571, 437] on input "Drop" at bounding box center [555, 434] width 38 height 18
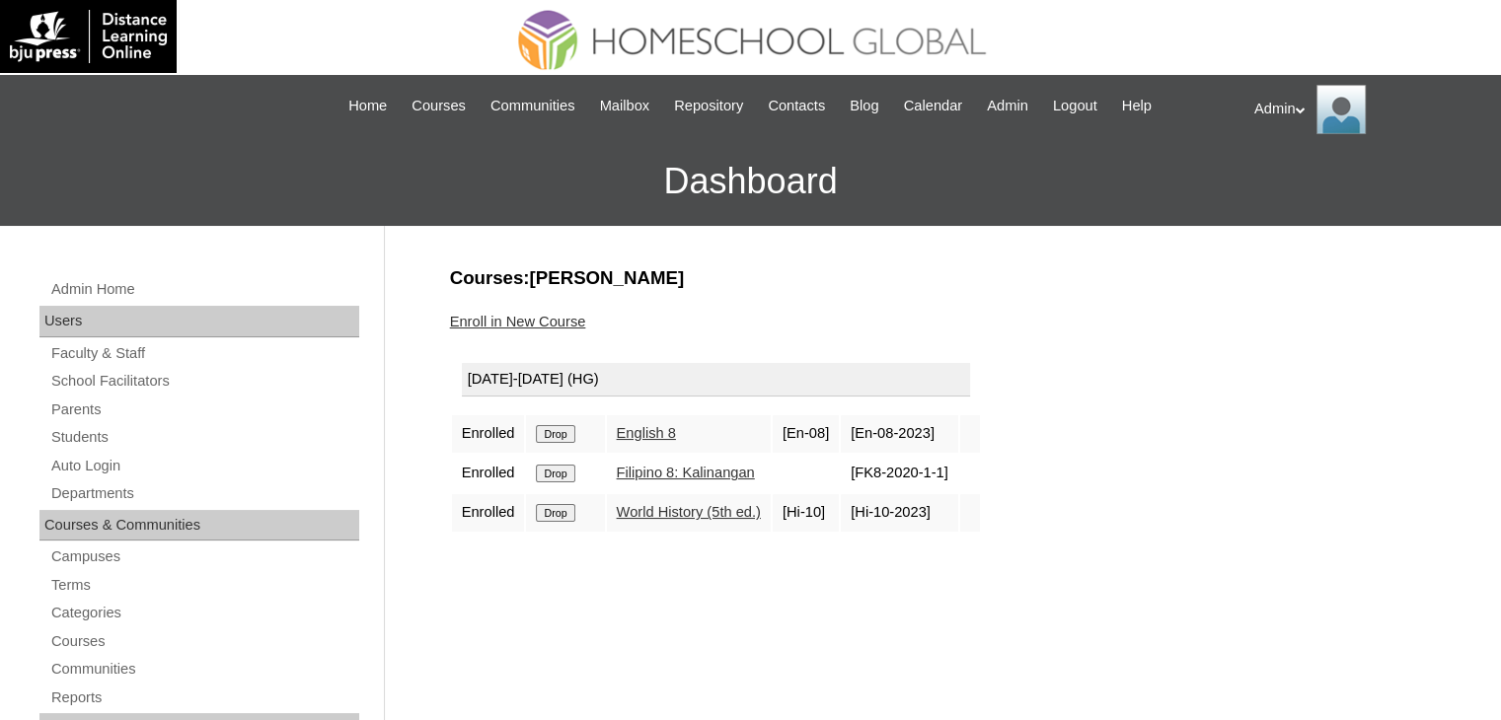
click at [564, 426] on input "Drop" at bounding box center [555, 434] width 38 height 18
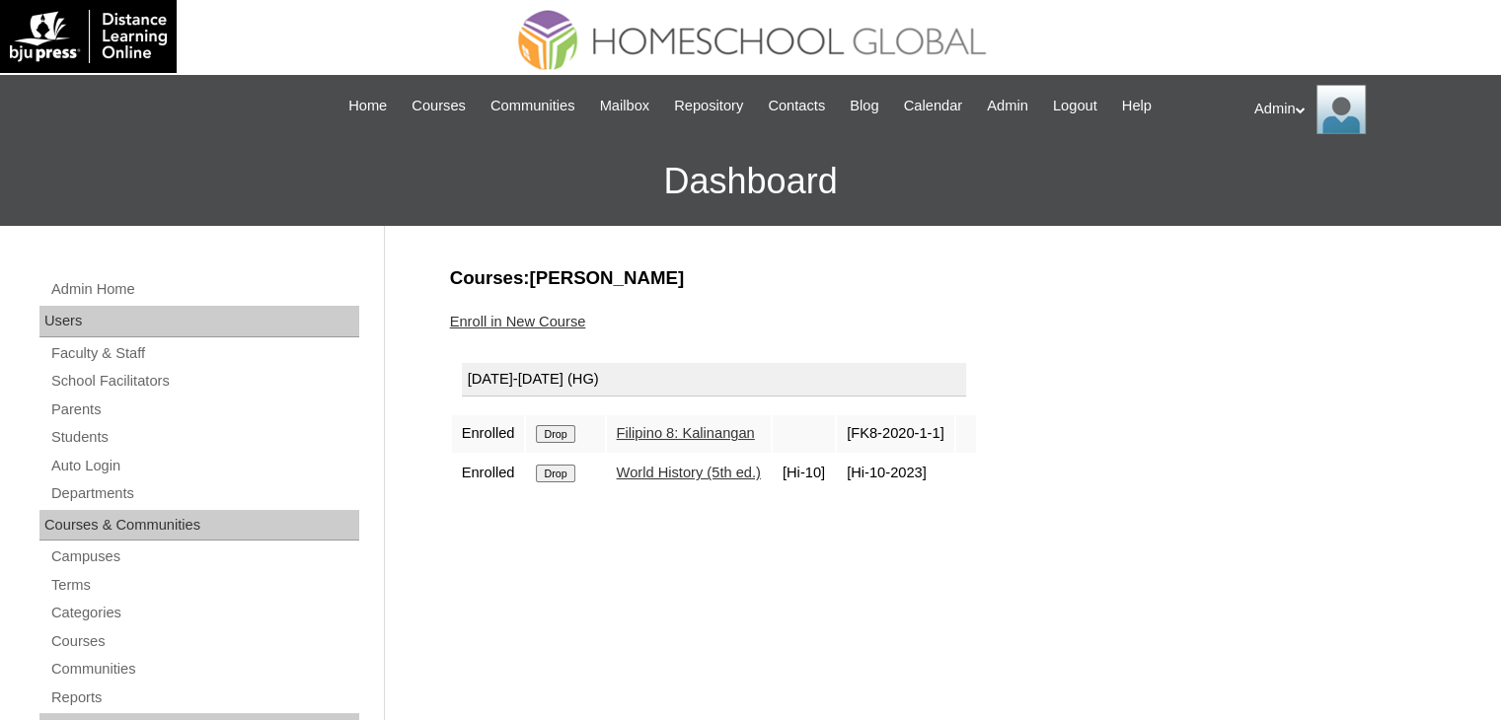
click at [568, 435] on input "Drop" at bounding box center [555, 434] width 38 height 18
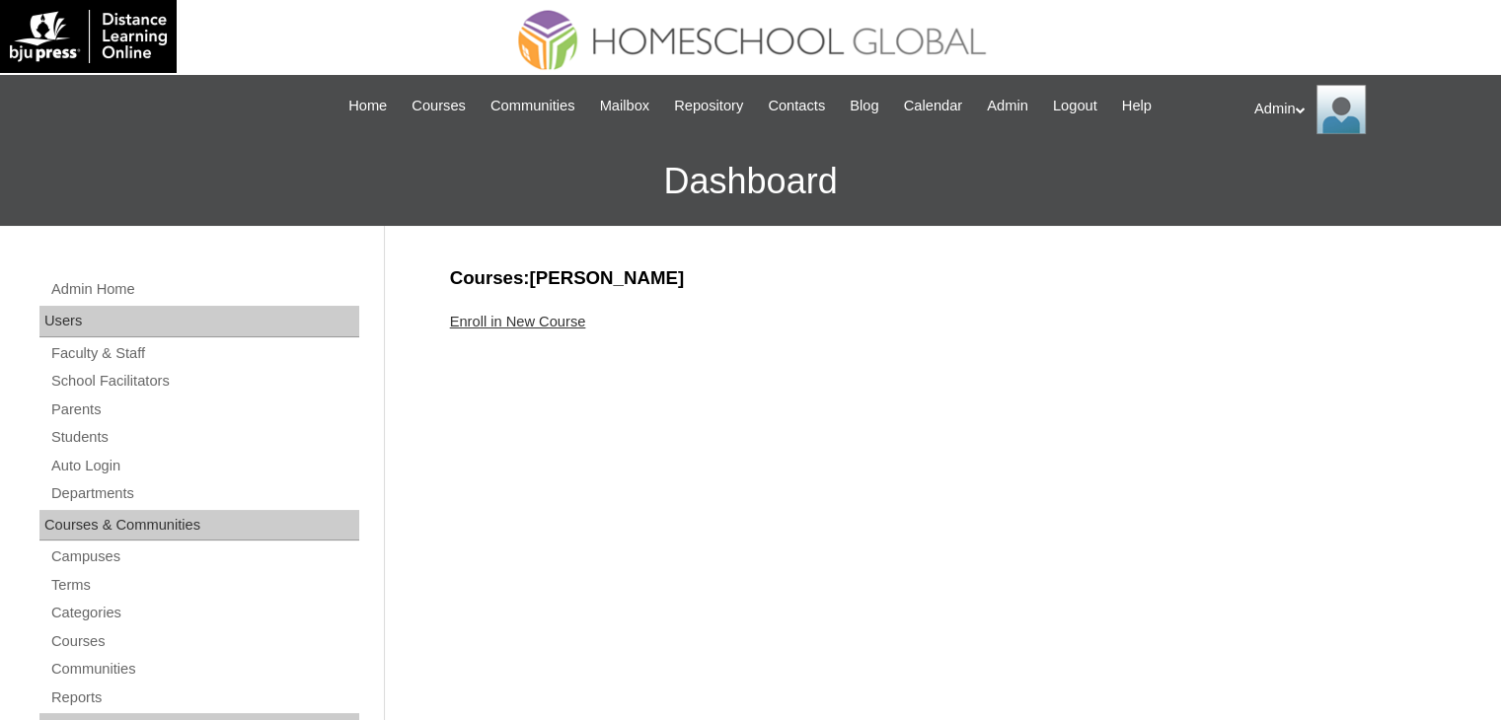
click at [562, 317] on link "Enroll in New Course" at bounding box center [518, 322] width 136 height 16
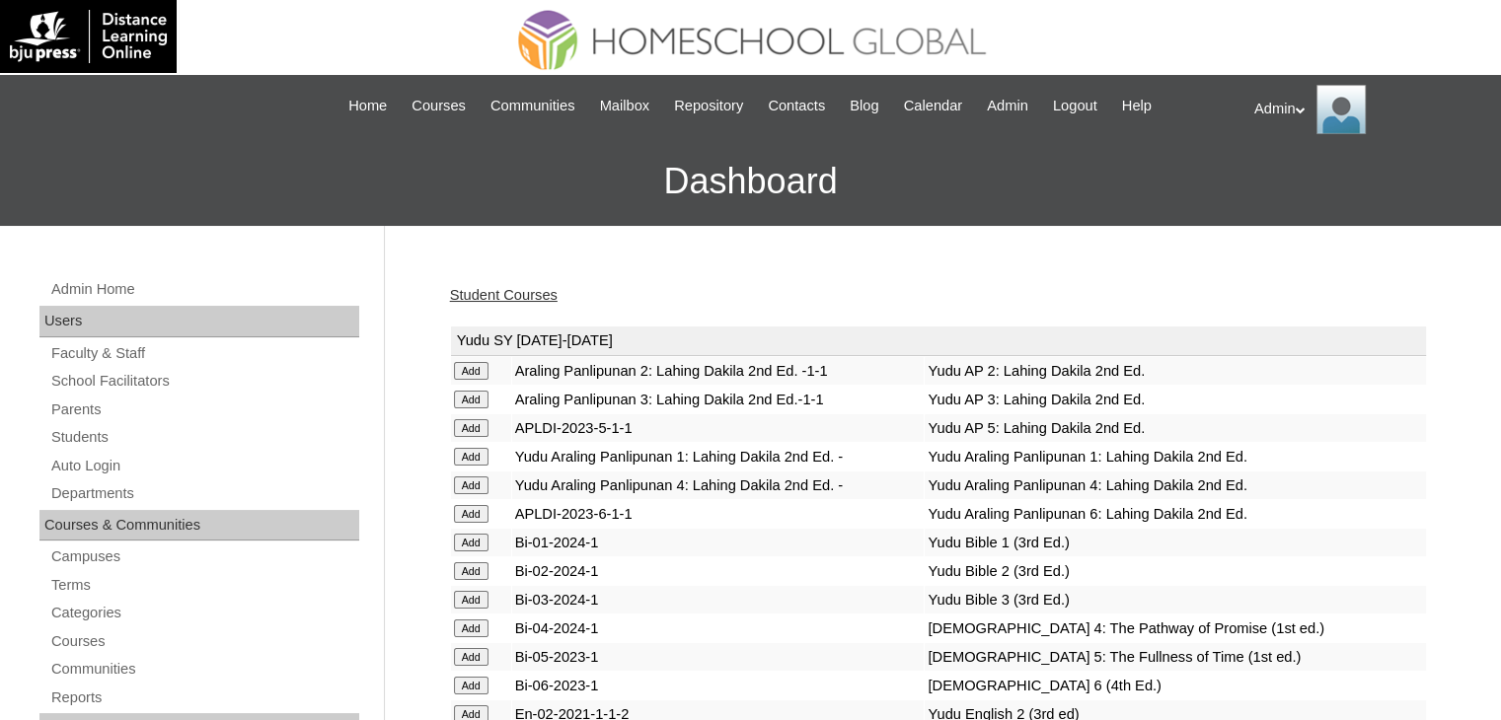
scroll to position [5385, 0]
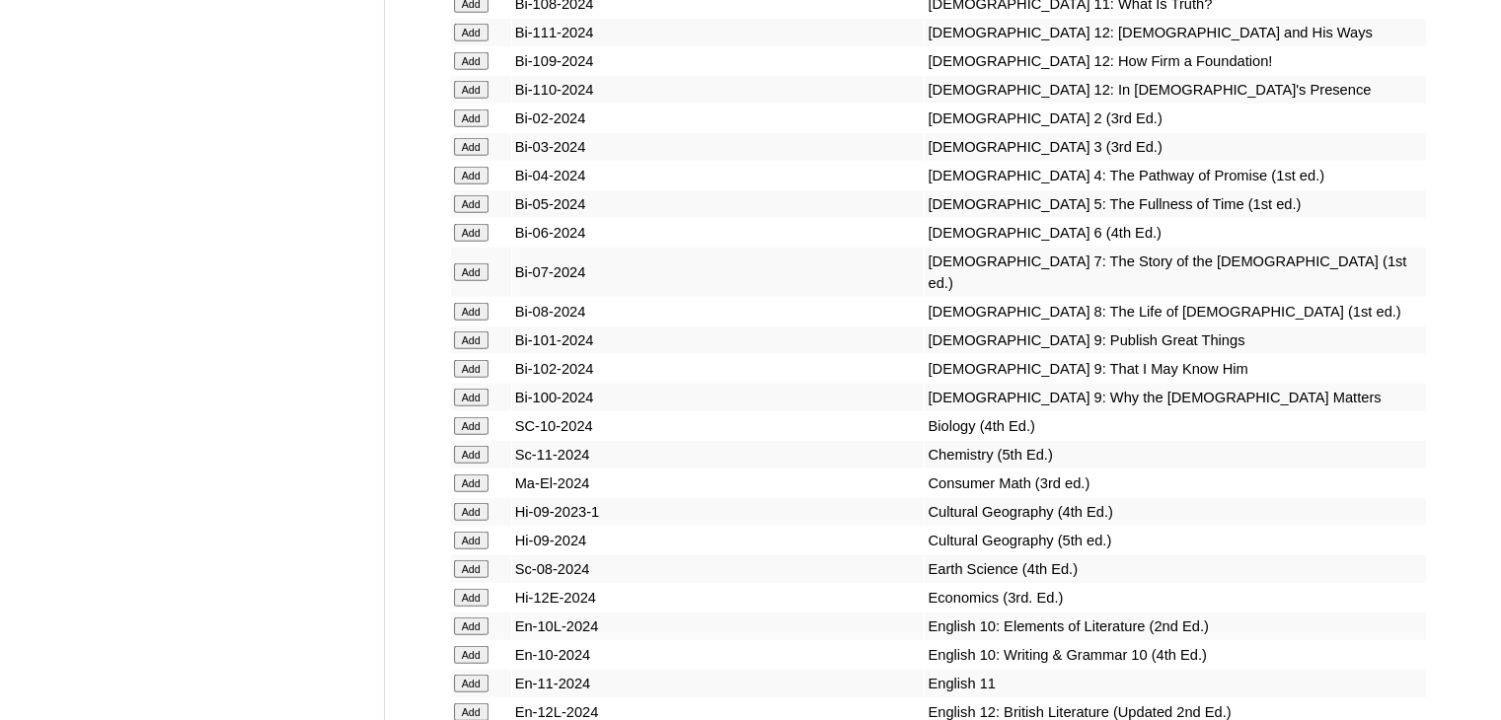
click at [467, 349] on input "Add" at bounding box center [471, 340] width 35 height 18
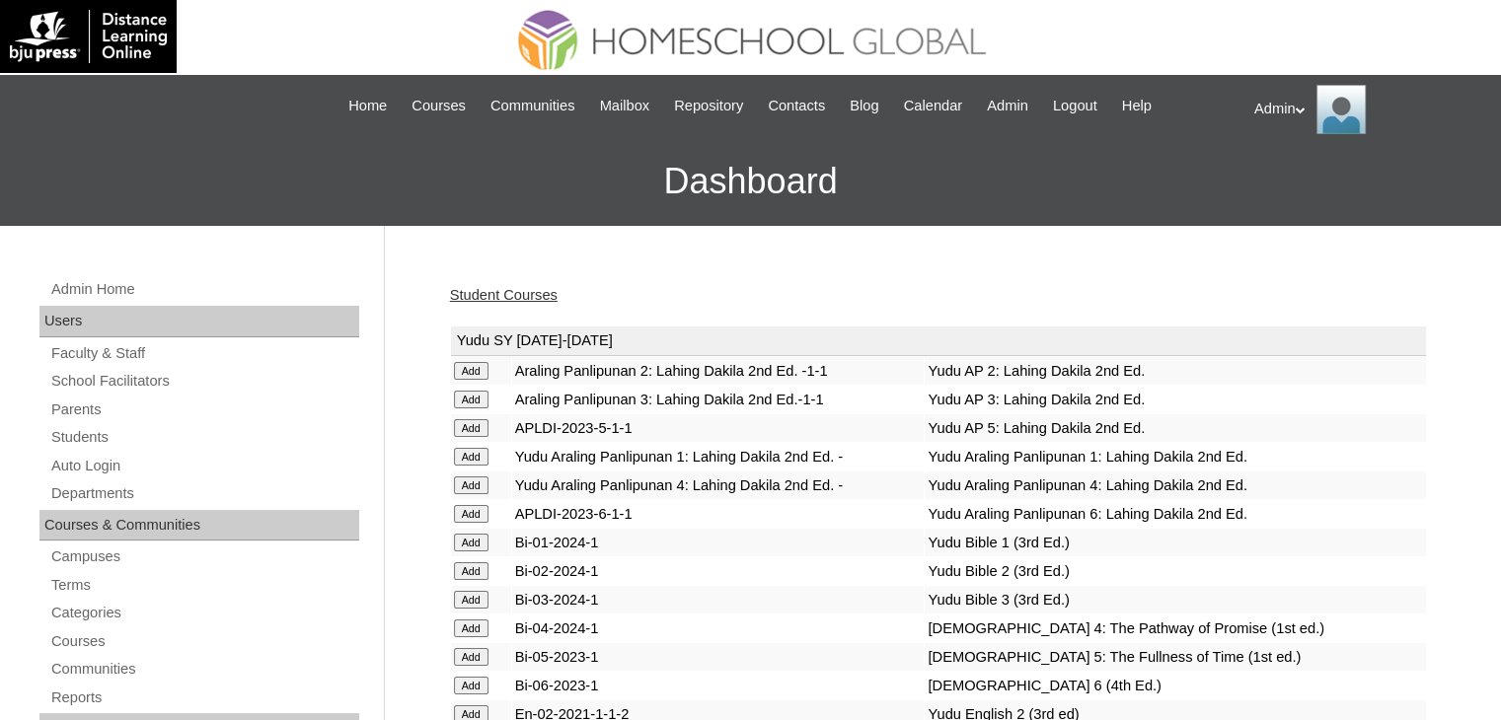
scroll to position [5413, 0]
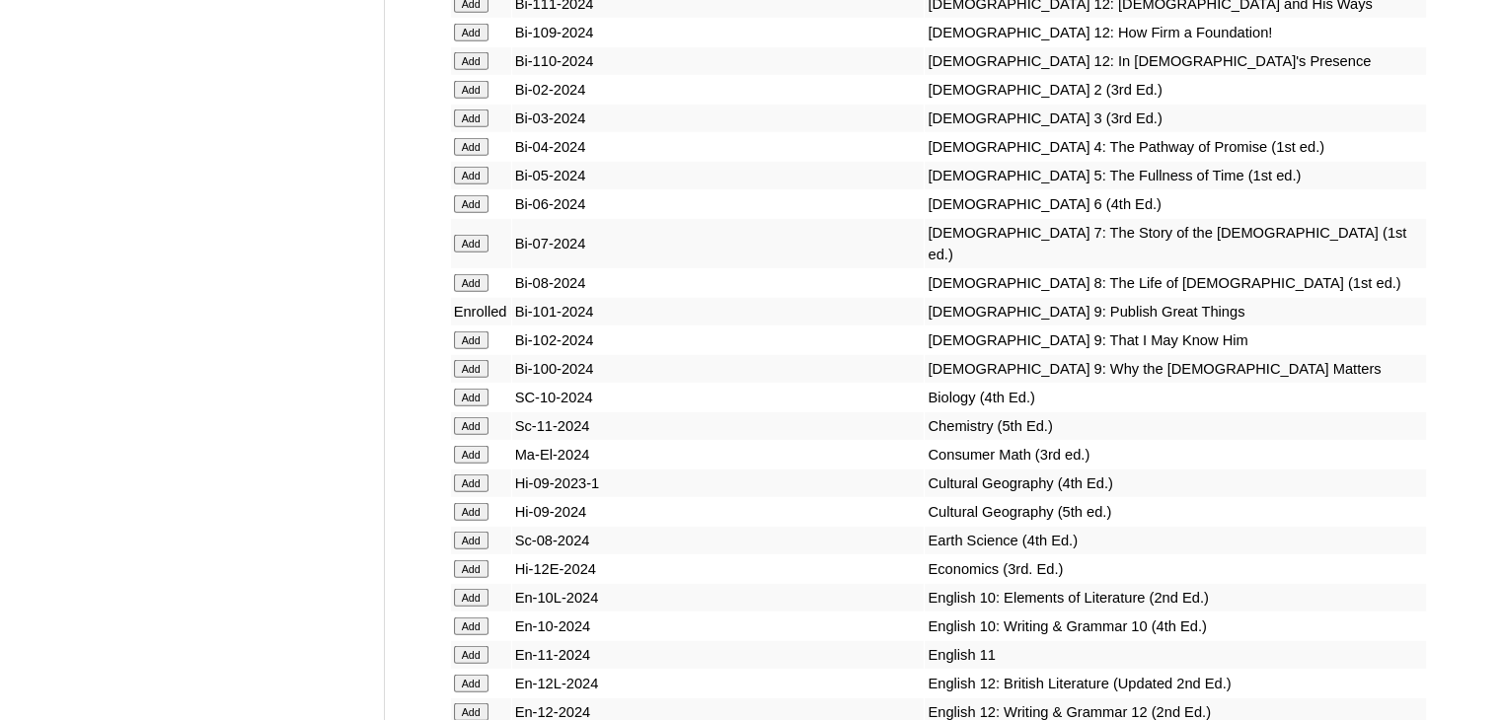
click at [473, 349] on input "Add" at bounding box center [471, 340] width 35 height 18
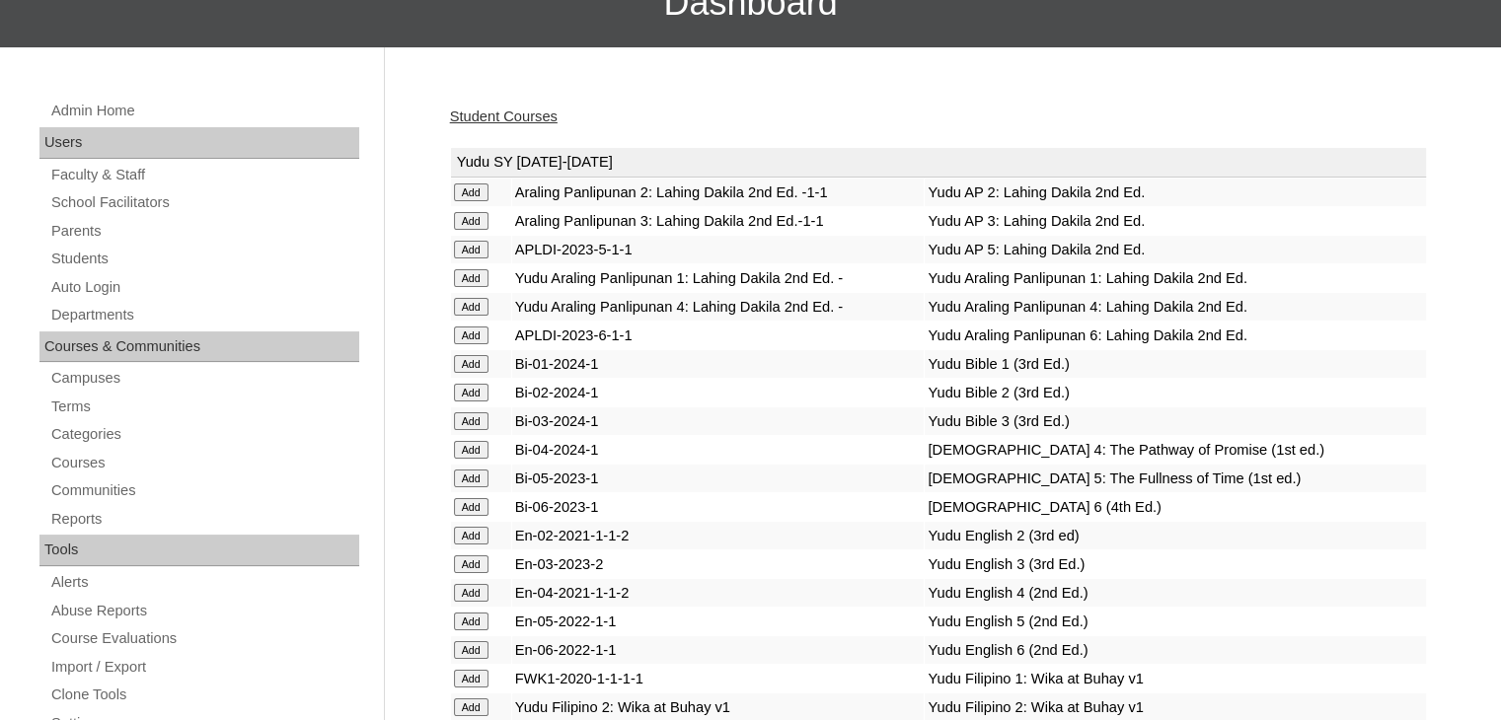
scroll to position [5413, 0]
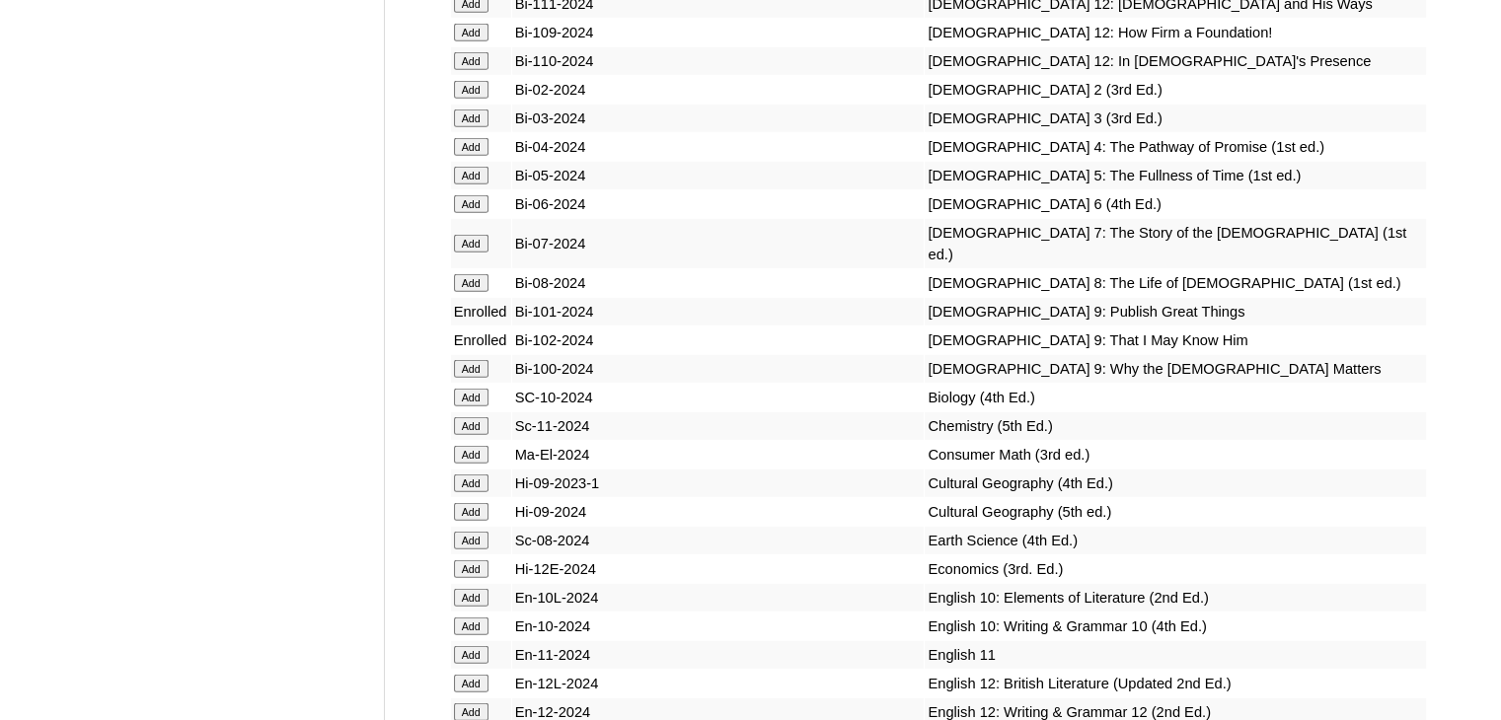
click at [477, 378] on input "Add" at bounding box center [471, 369] width 35 height 18
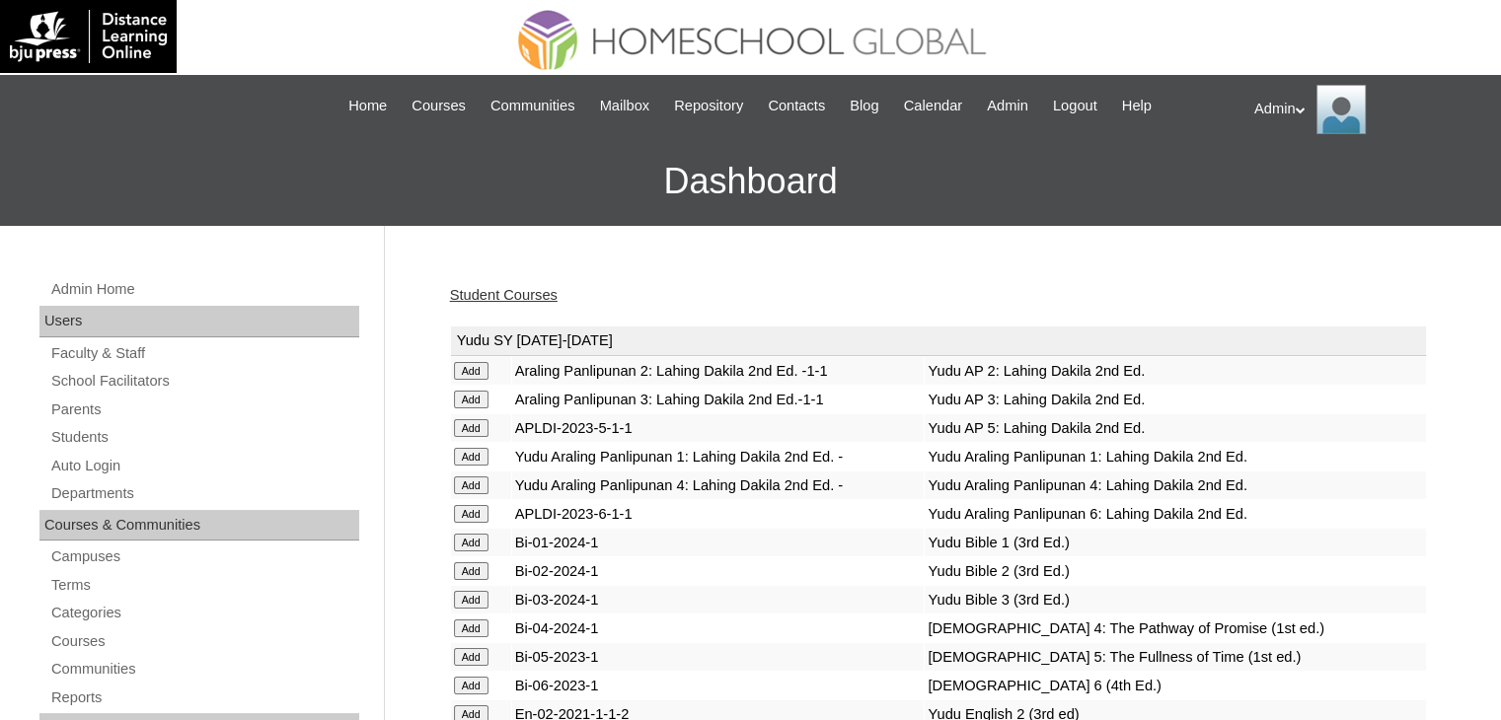
scroll to position [2518, 0]
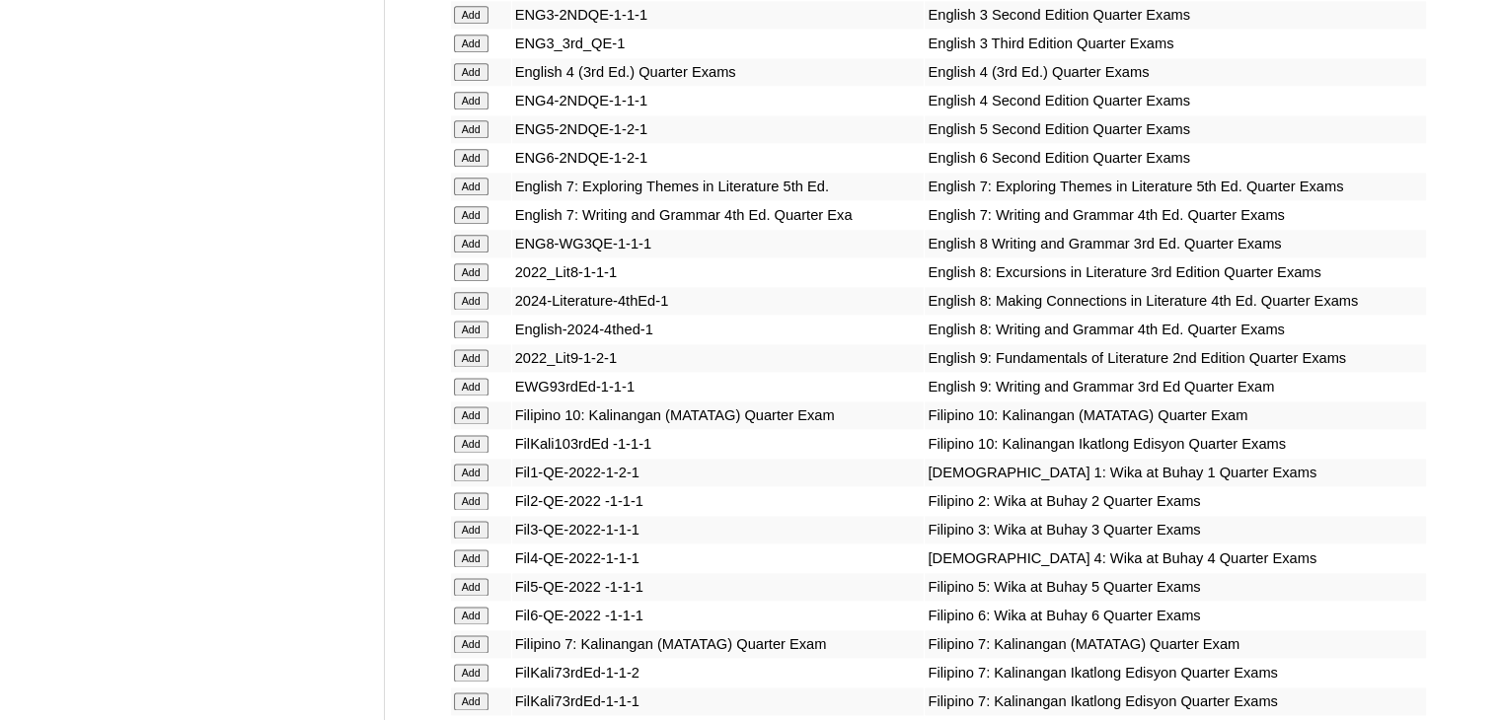
click at [481, 359] on input "Add" at bounding box center [471, 358] width 35 height 18
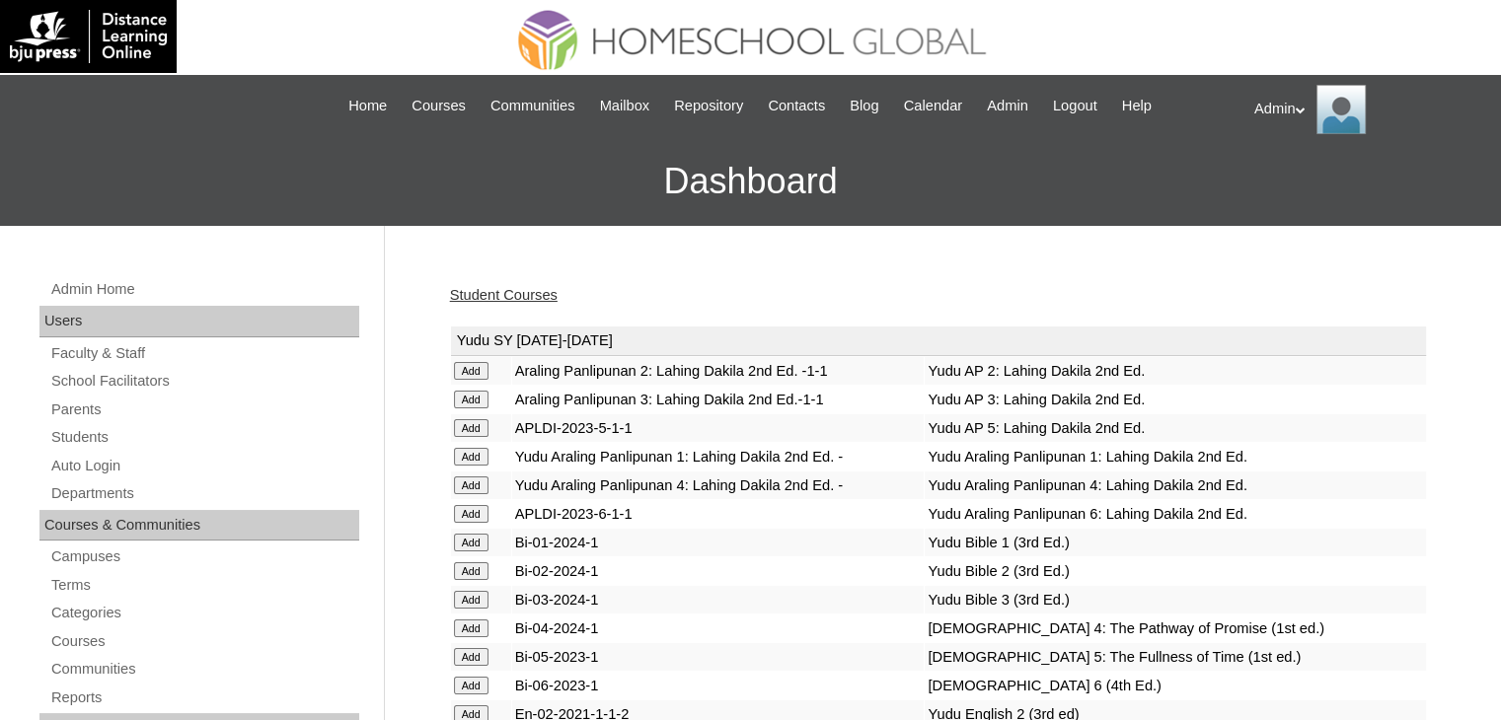
scroll to position [2518, 0]
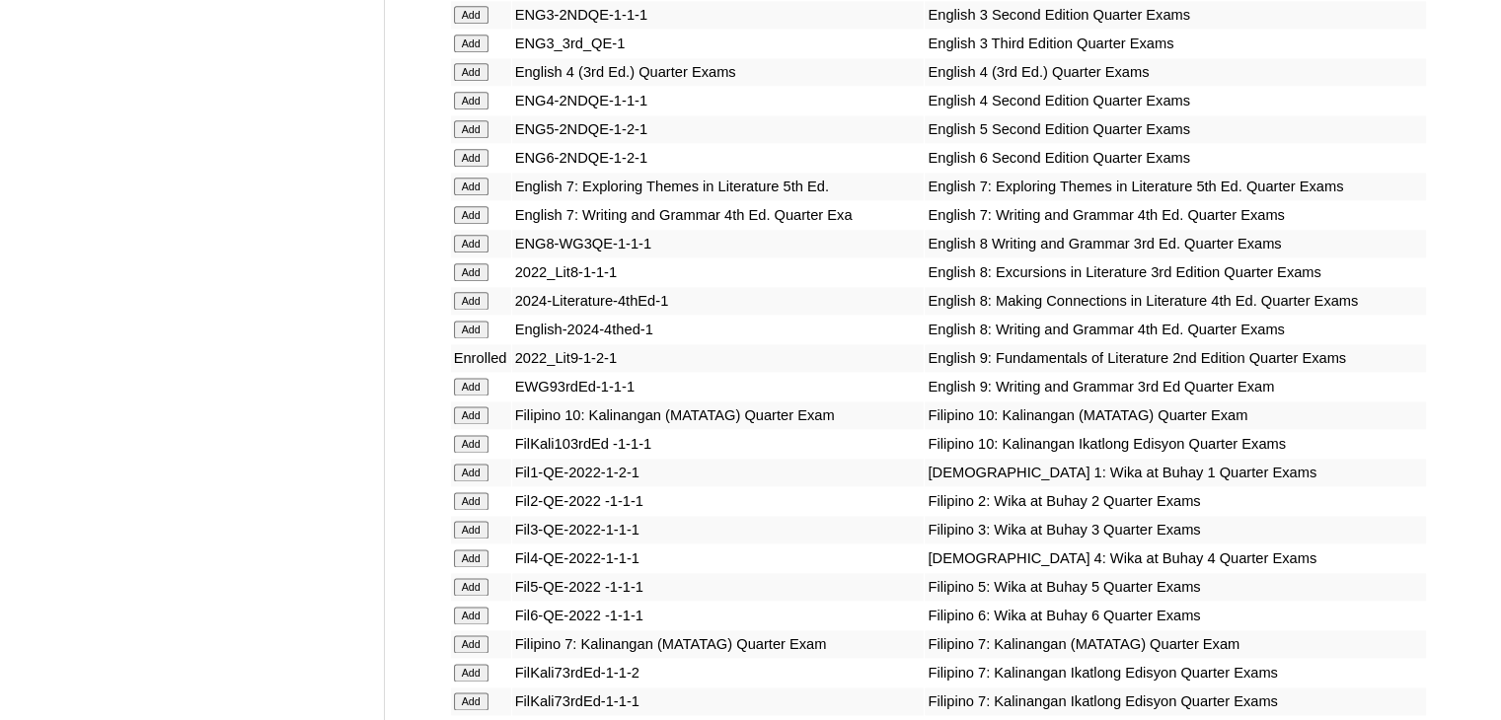
click at [485, 384] on input "Add" at bounding box center [471, 387] width 35 height 18
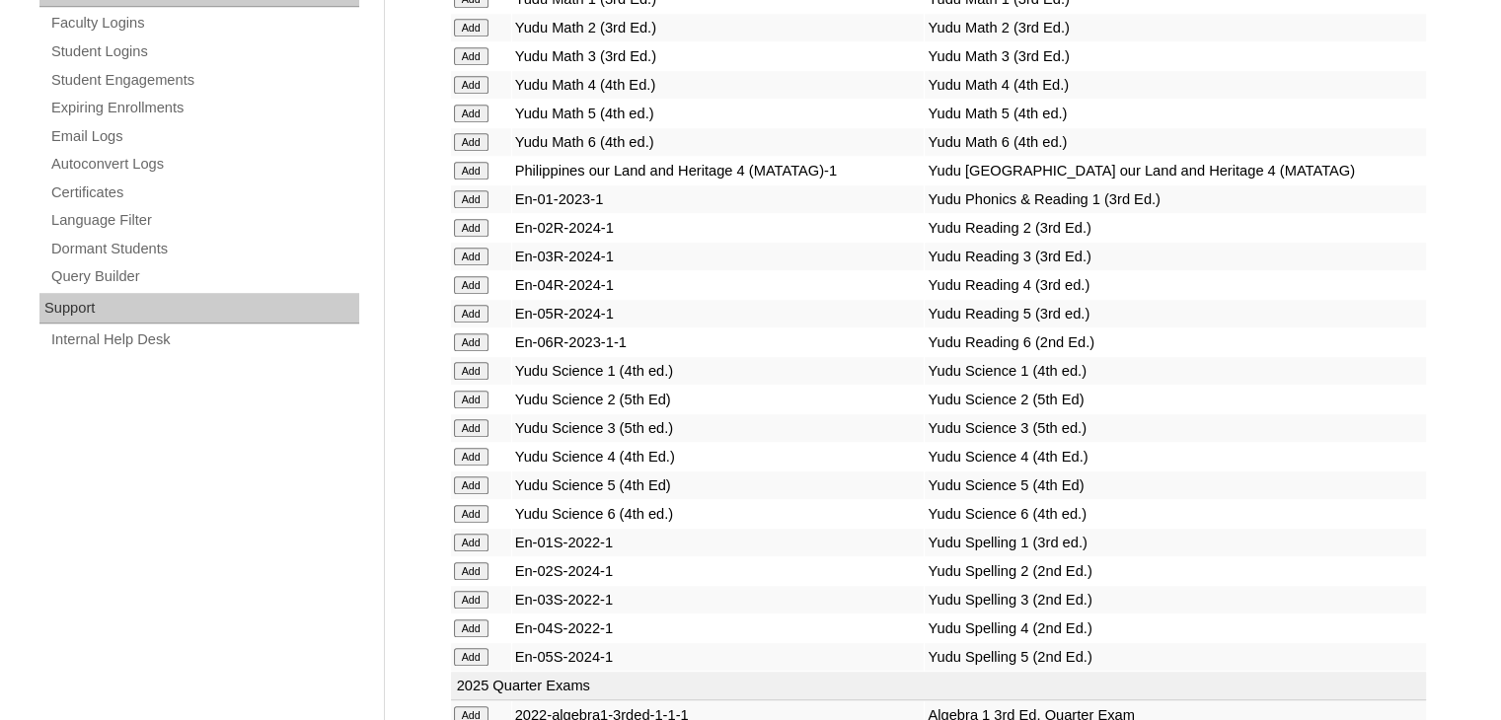
scroll to position [4388, 0]
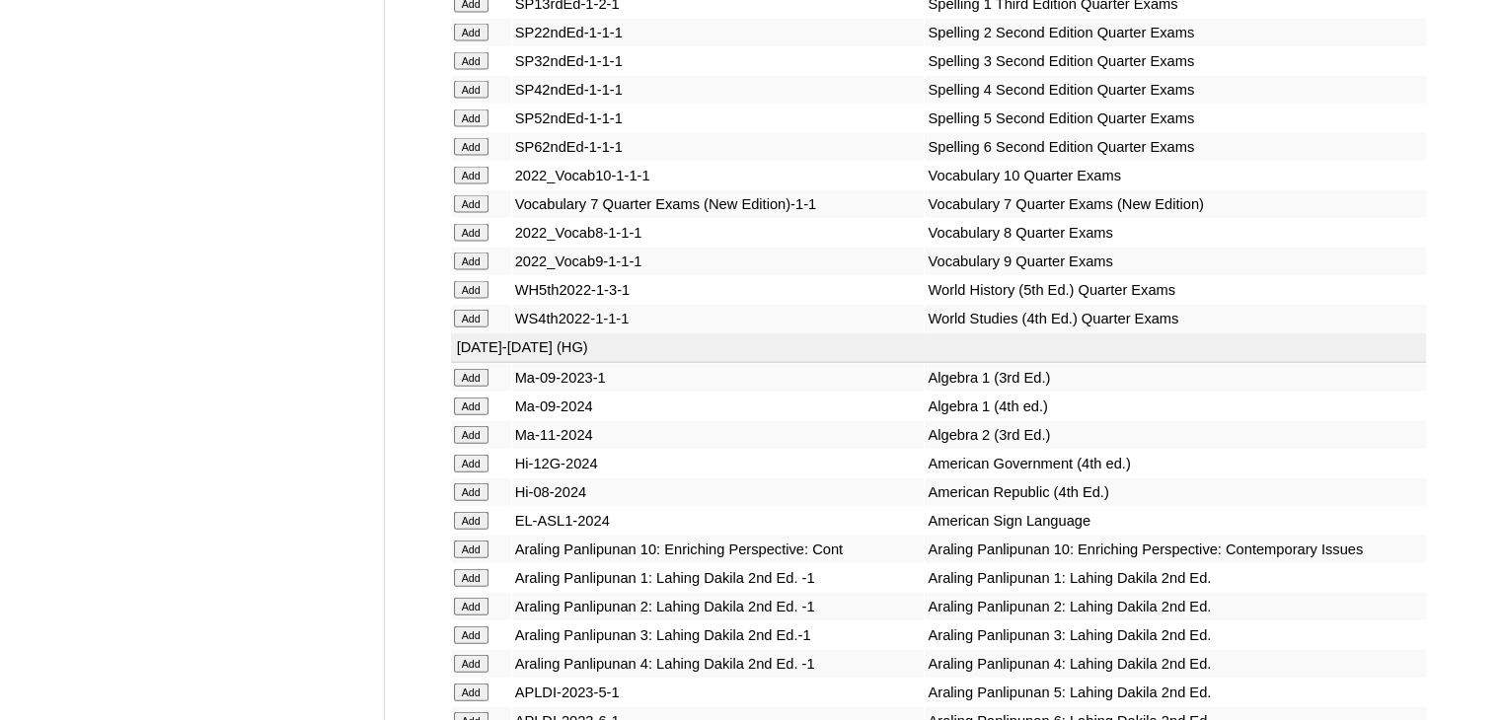
click at [471, 270] on input "Add" at bounding box center [471, 262] width 35 height 18
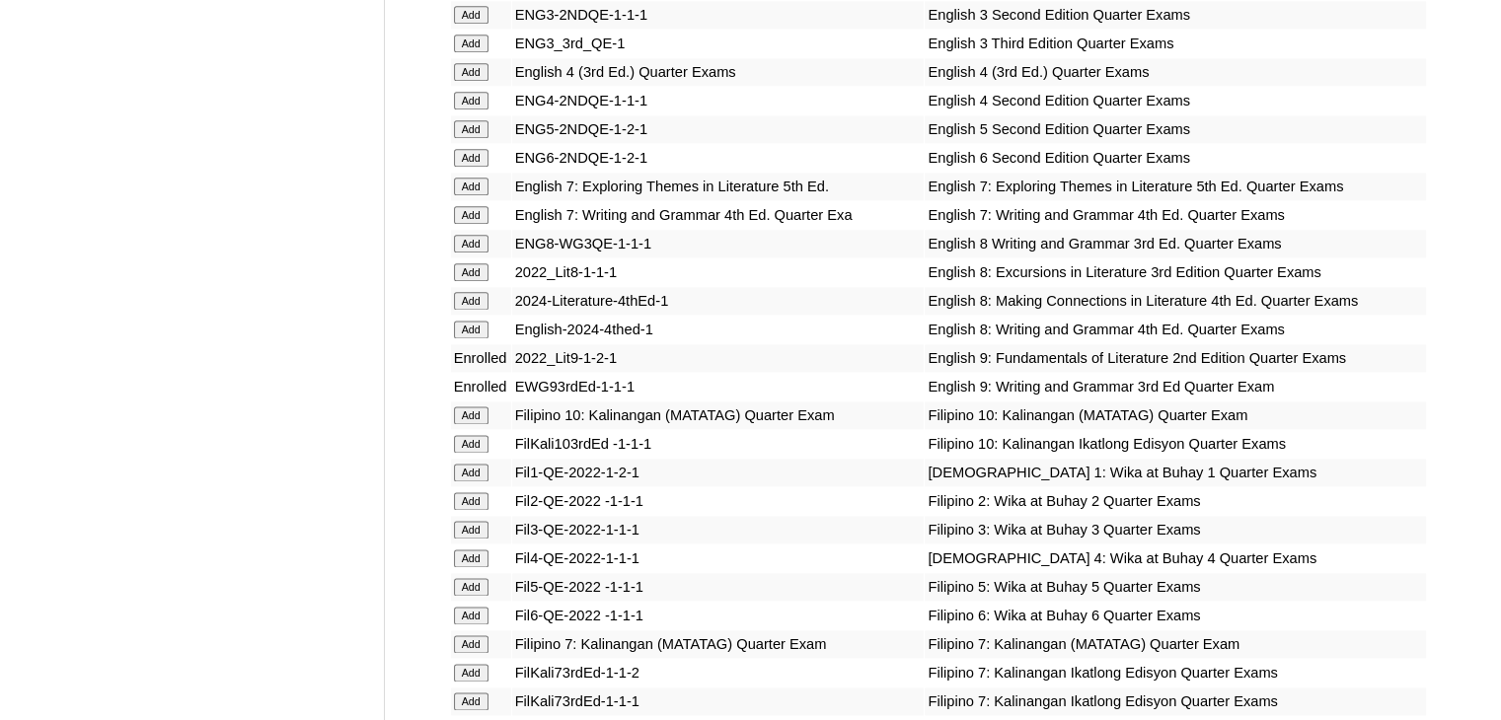
scroll to position [6066, 0]
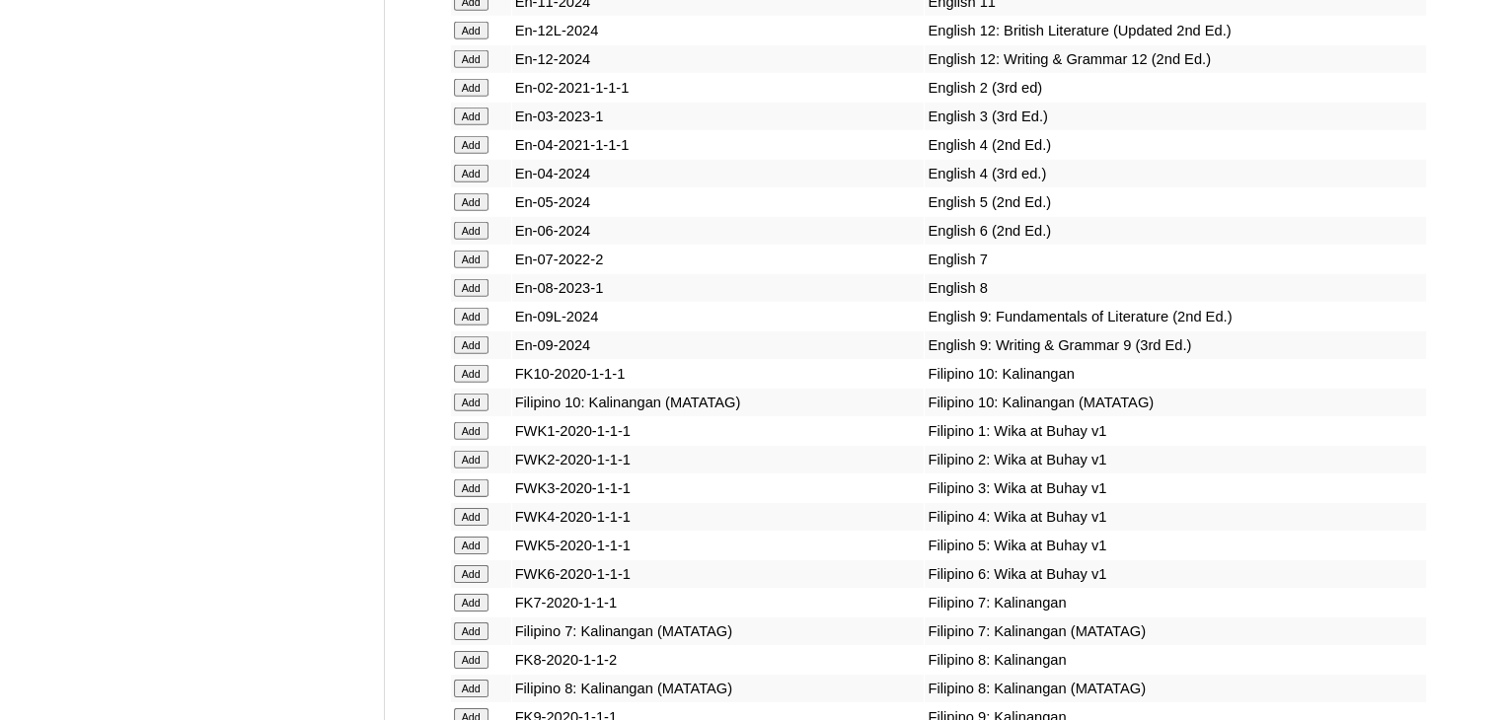
click at [462, 326] on input "Add" at bounding box center [471, 317] width 35 height 18
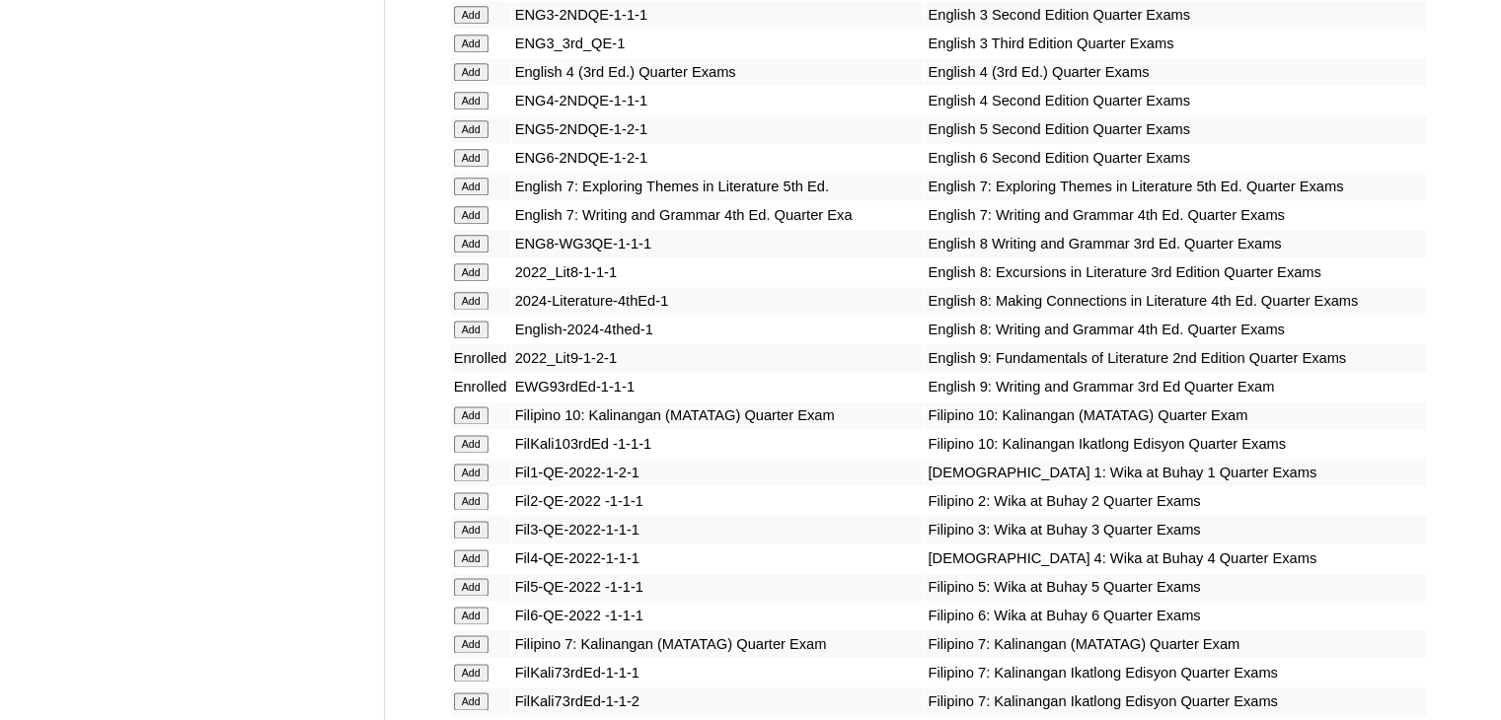
scroll to position [6066, 0]
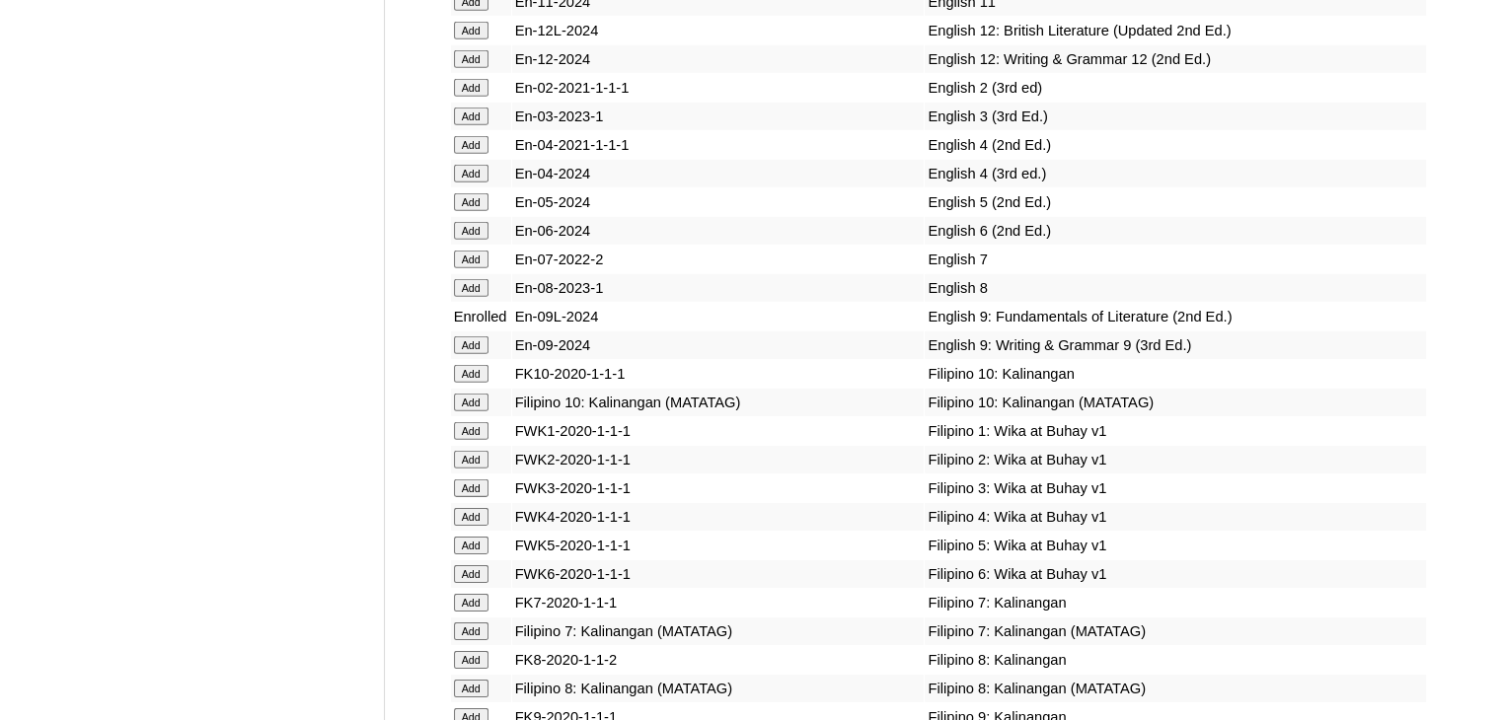
click at [467, 354] on input "Add" at bounding box center [471, 345] width 35 height 18
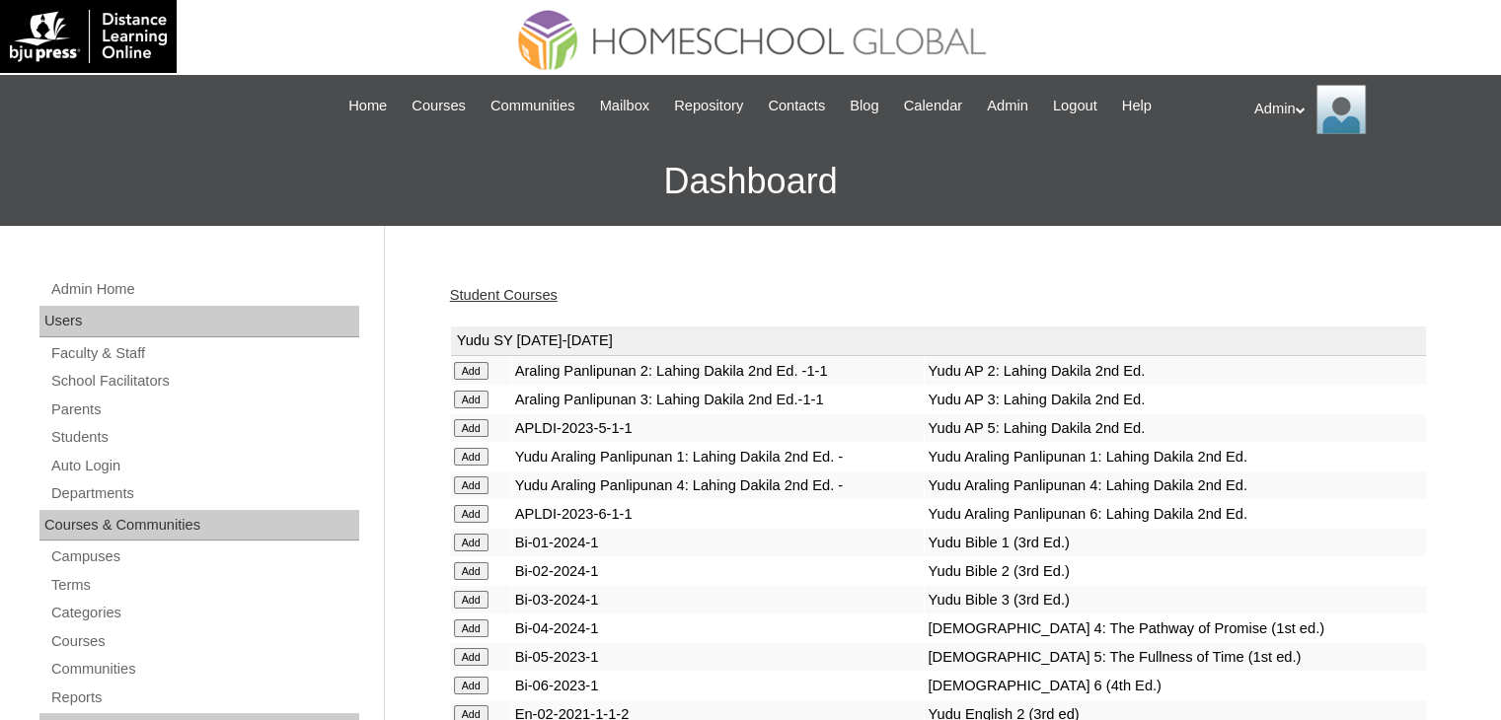
scroll to position [1957, 0]
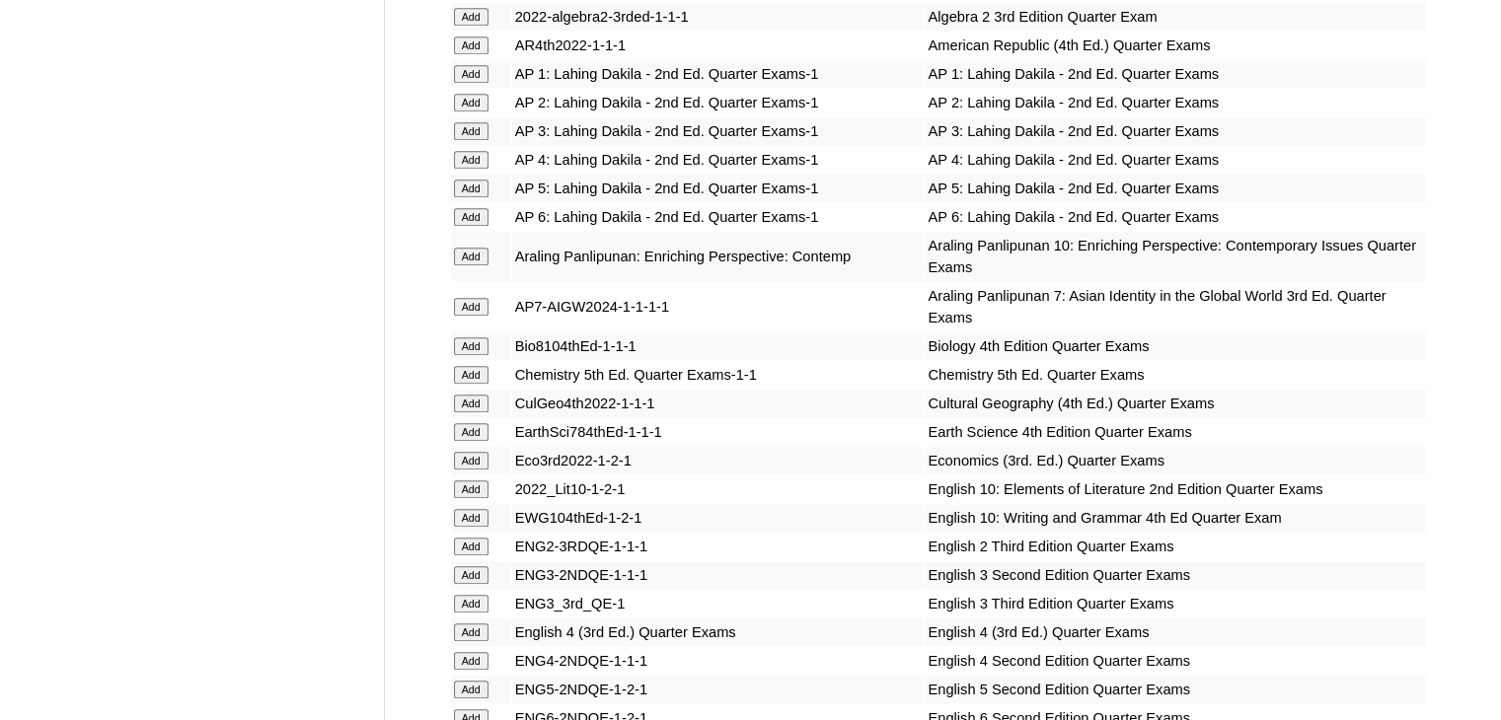
click at [470, 366] on input "Add" at bounding box center [471, 375] width 35 height 18
